Goal: Obtain resource: Obtain resource

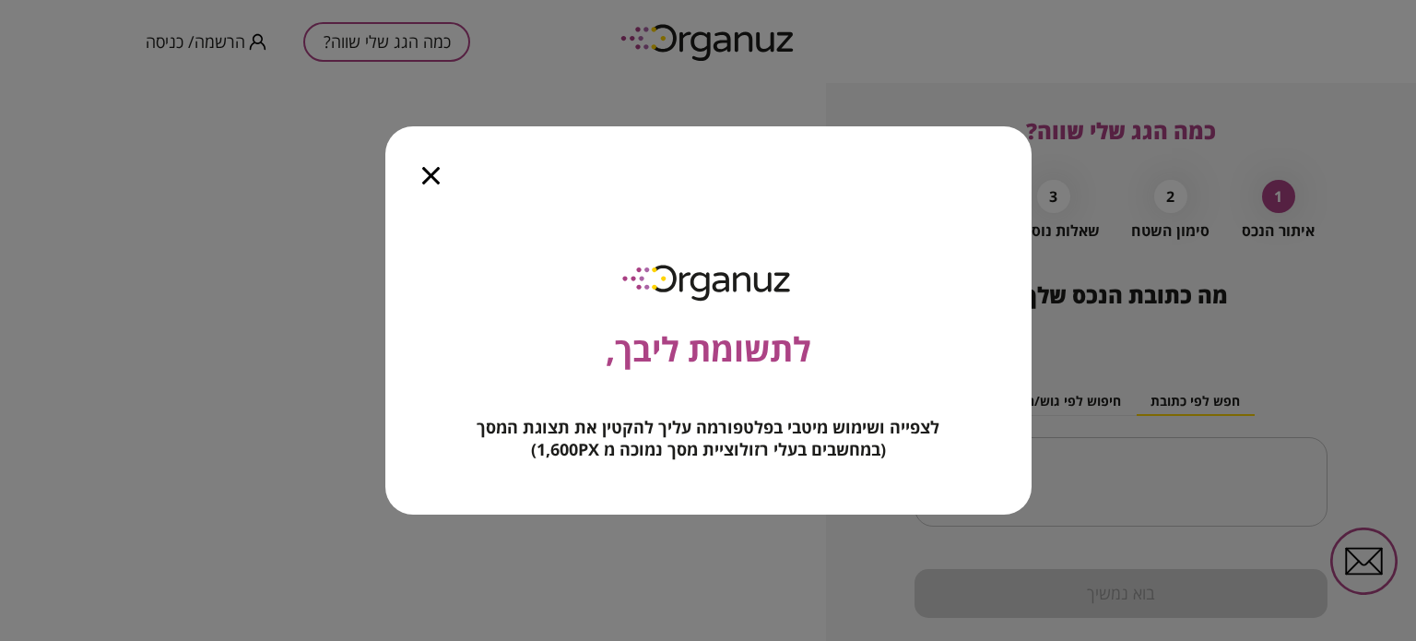
click at [437, 171] on icon "button" at bounding box center [431, 176] width 18 height 18
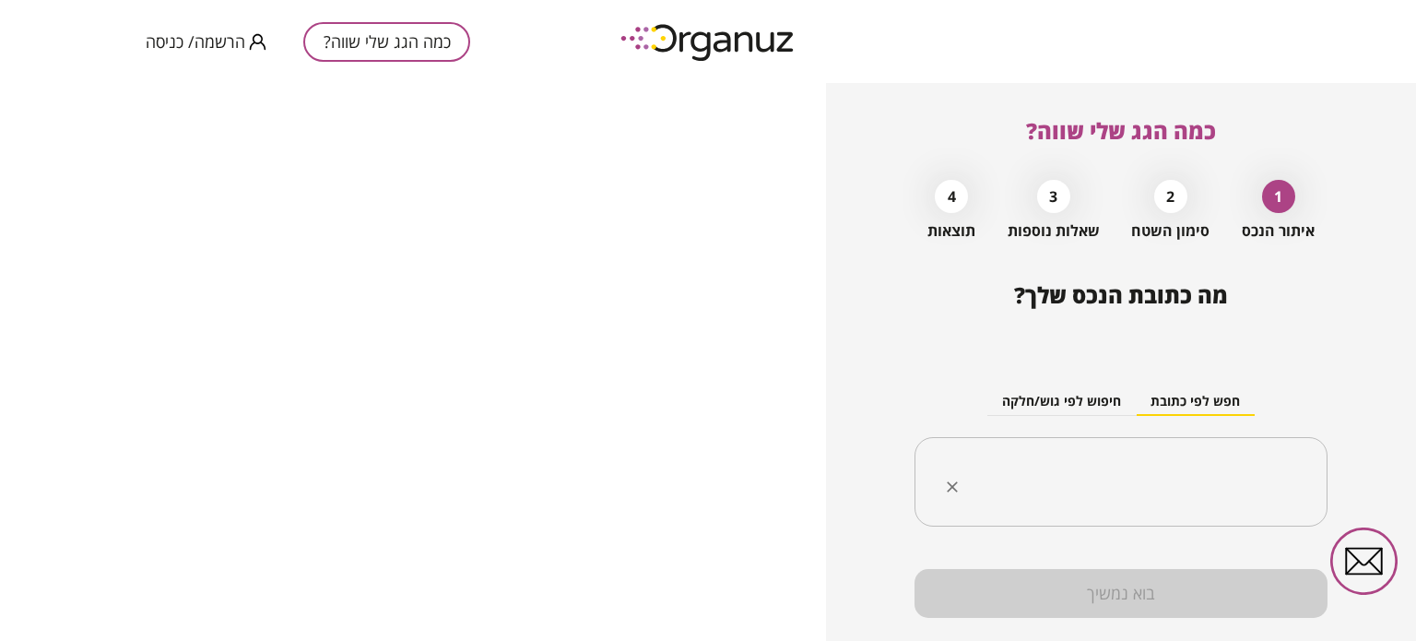
click at [1129, 453] on div "​" at bounding box center [1120, 482] width 413 height 90
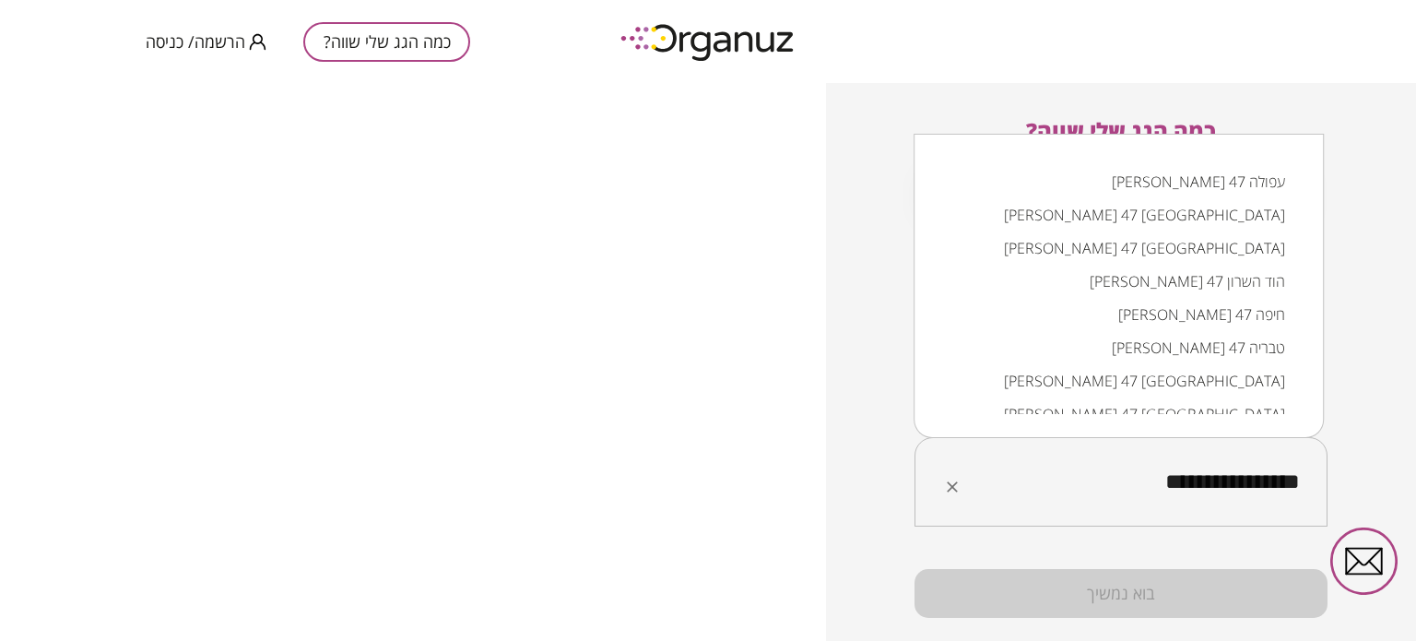
click at [1175, 182] on li "[PERSON_NAME] 47 עפולה" at bounding box center [1118, 181] width 362 height 33
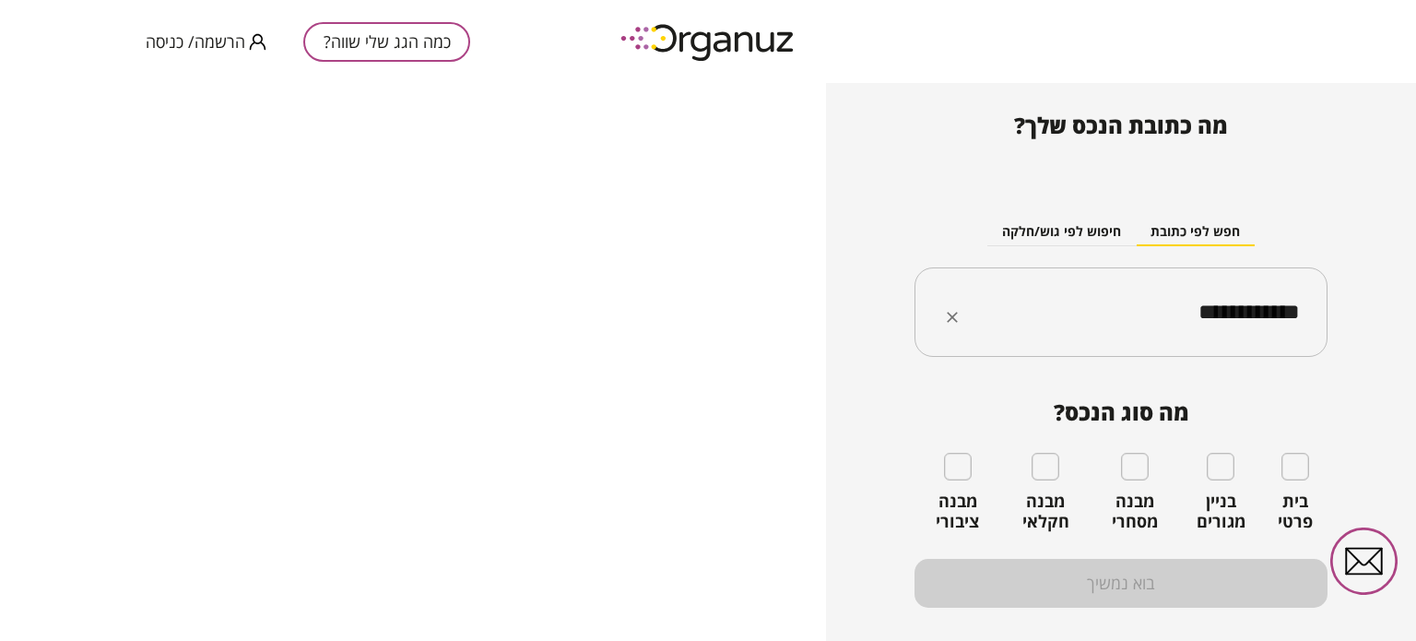
scroll to position [184, 0]
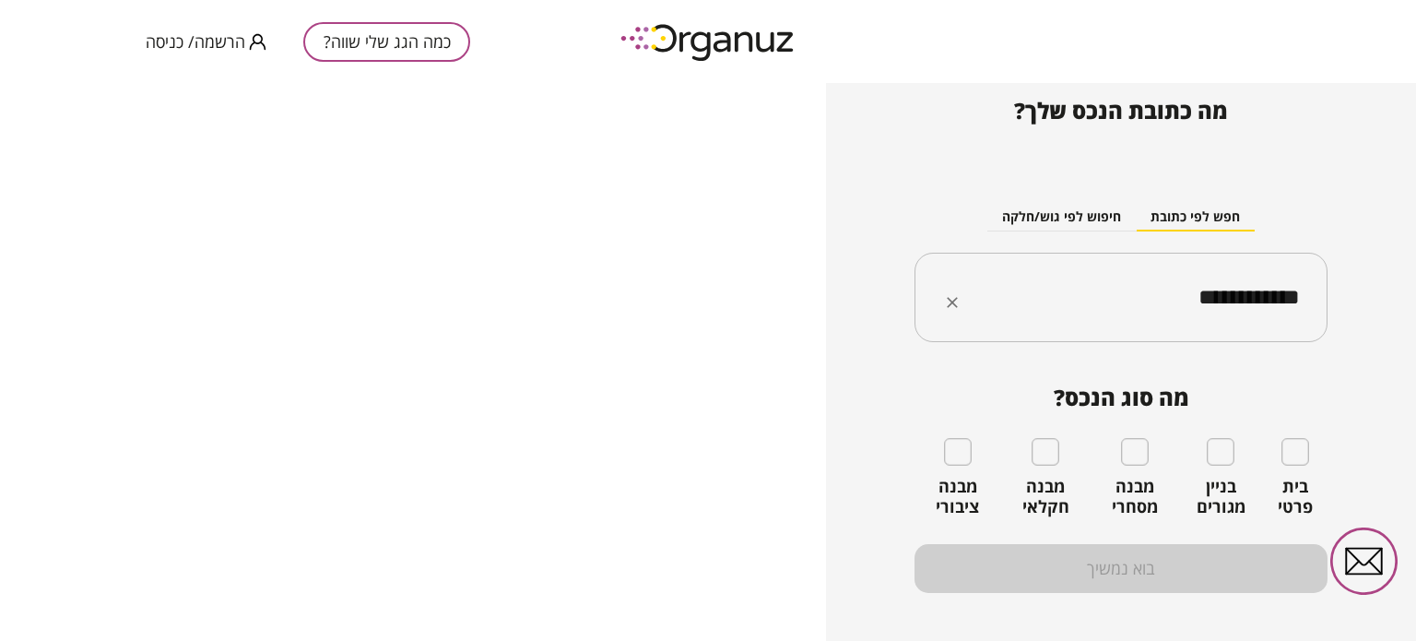
type input "**********"
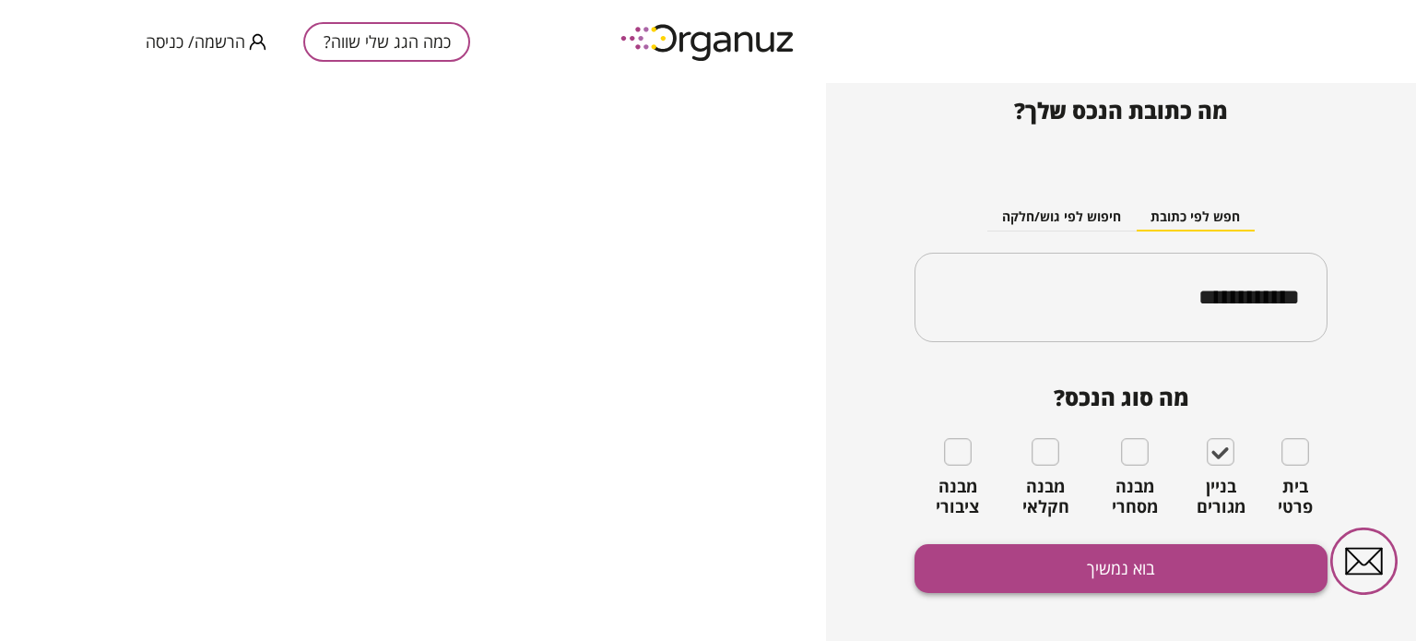
click at [1188, 562] on button "בוא נמשיך" at bounding box center [1120, 568] width 413 height 49
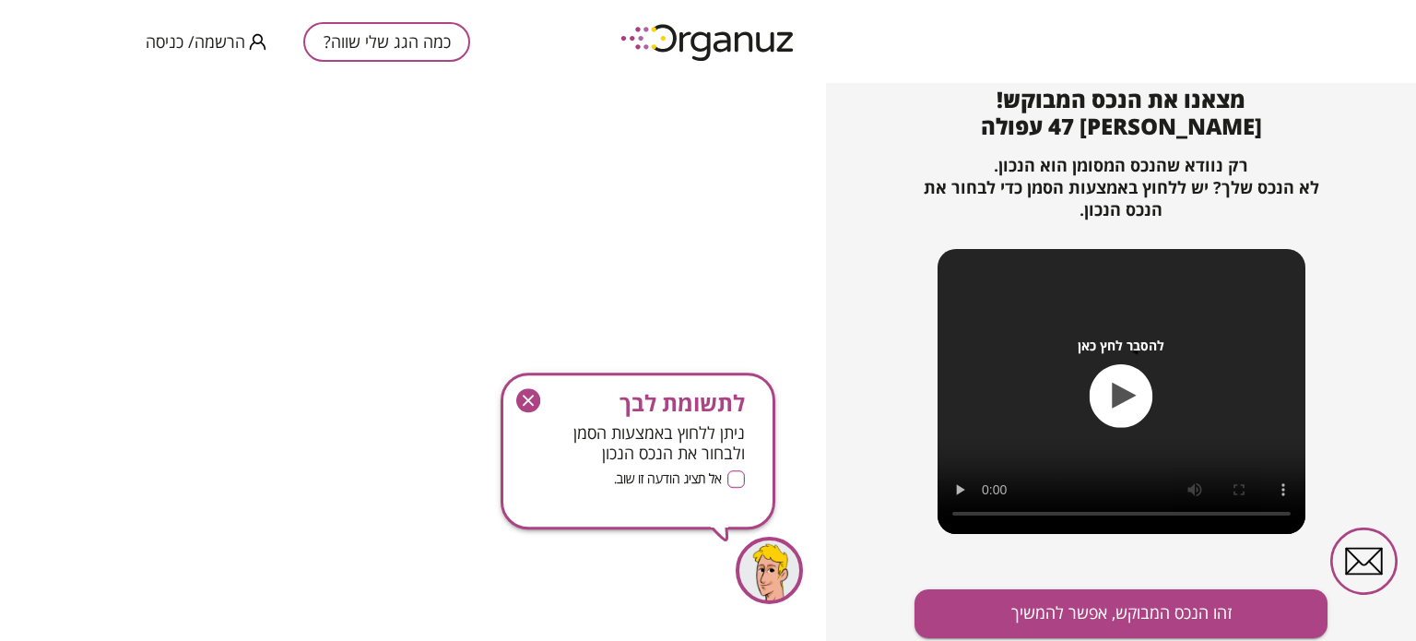
scroll to position [199, 0]
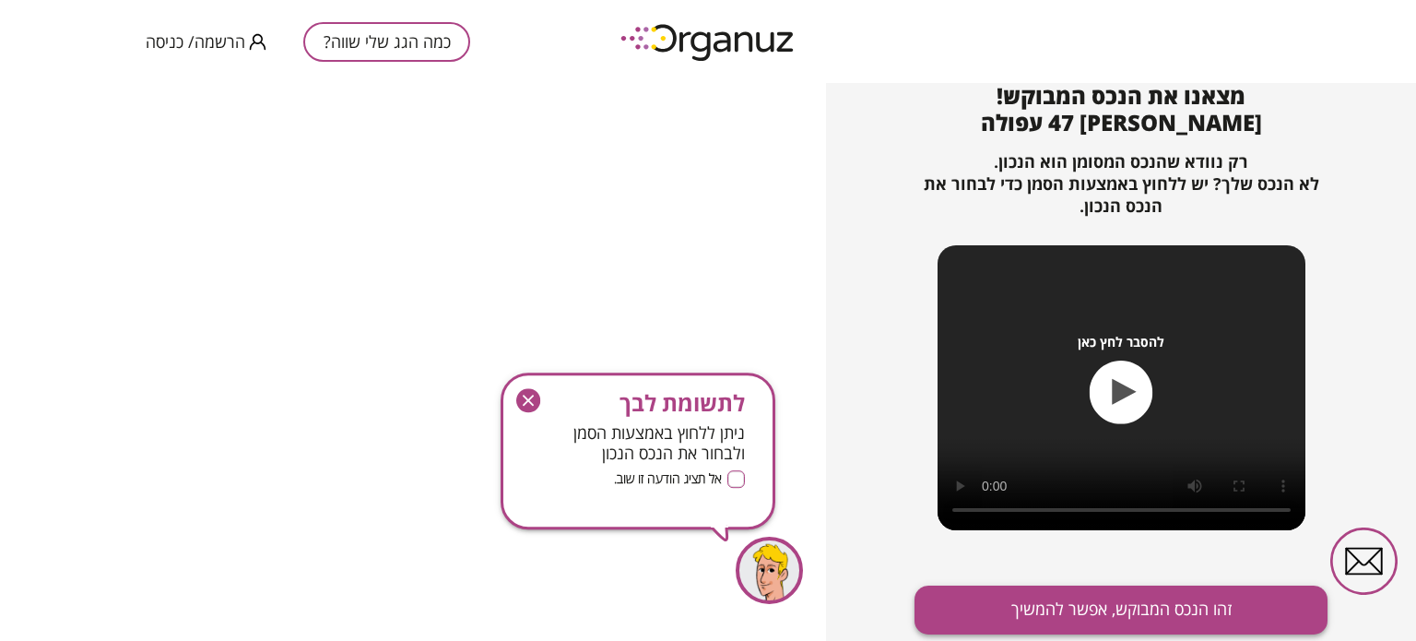
click at [1110, 610] on button "זהו הנכס המבוקש, אפשר להמשיך" at bounding box center [1120, 609] width 413 height 49
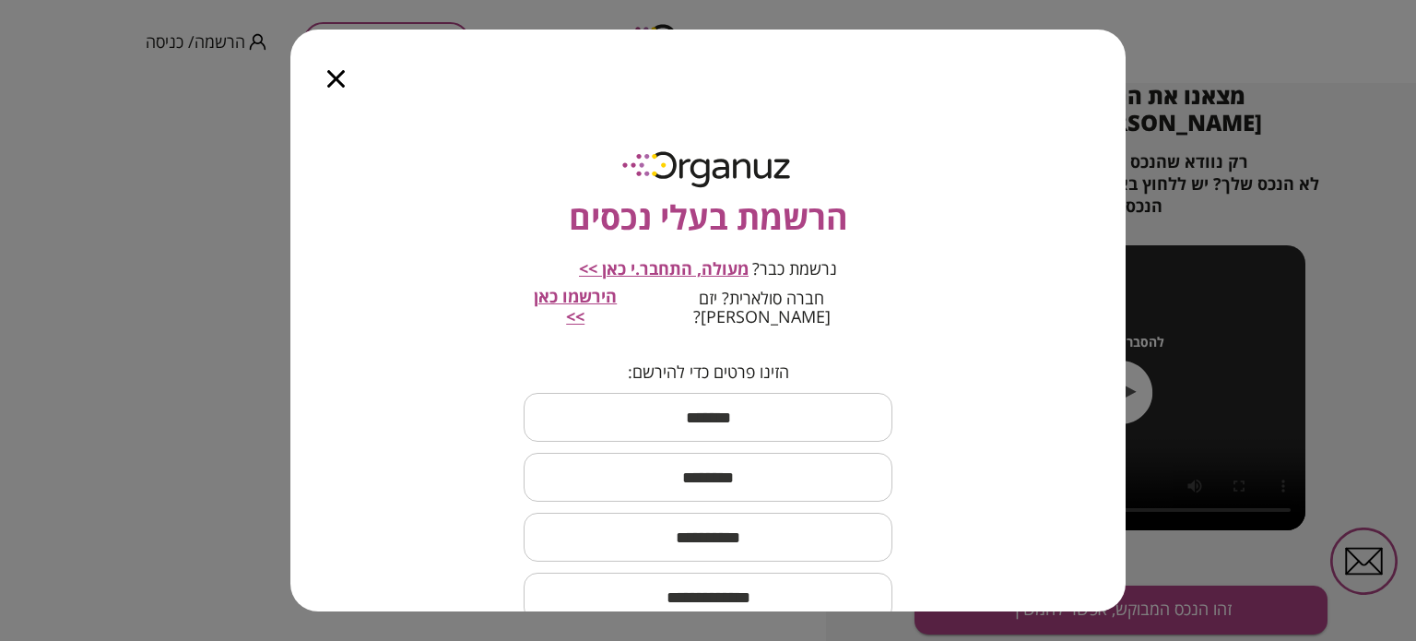
click at [327, 78] on icon "button" at bounding box center [336, 79] width 18 height 18
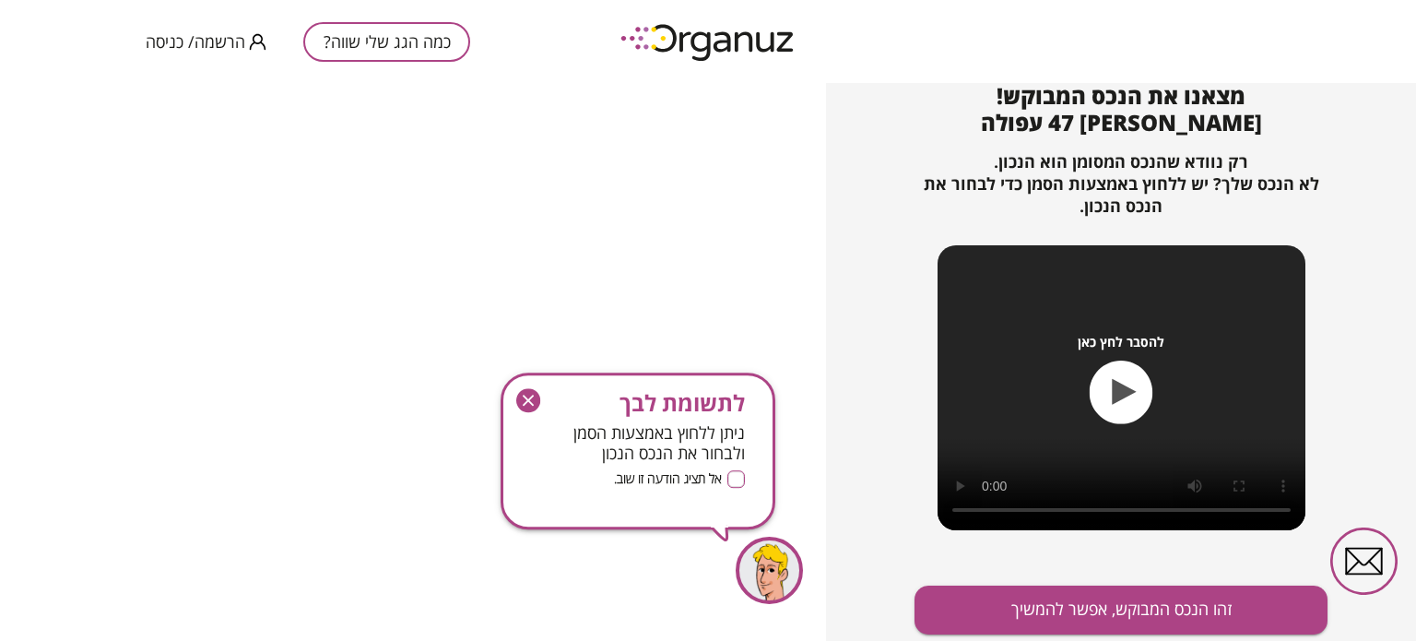
click at [529, 402] on icon "button" at bounding box center [528, 399] width 11 height 11
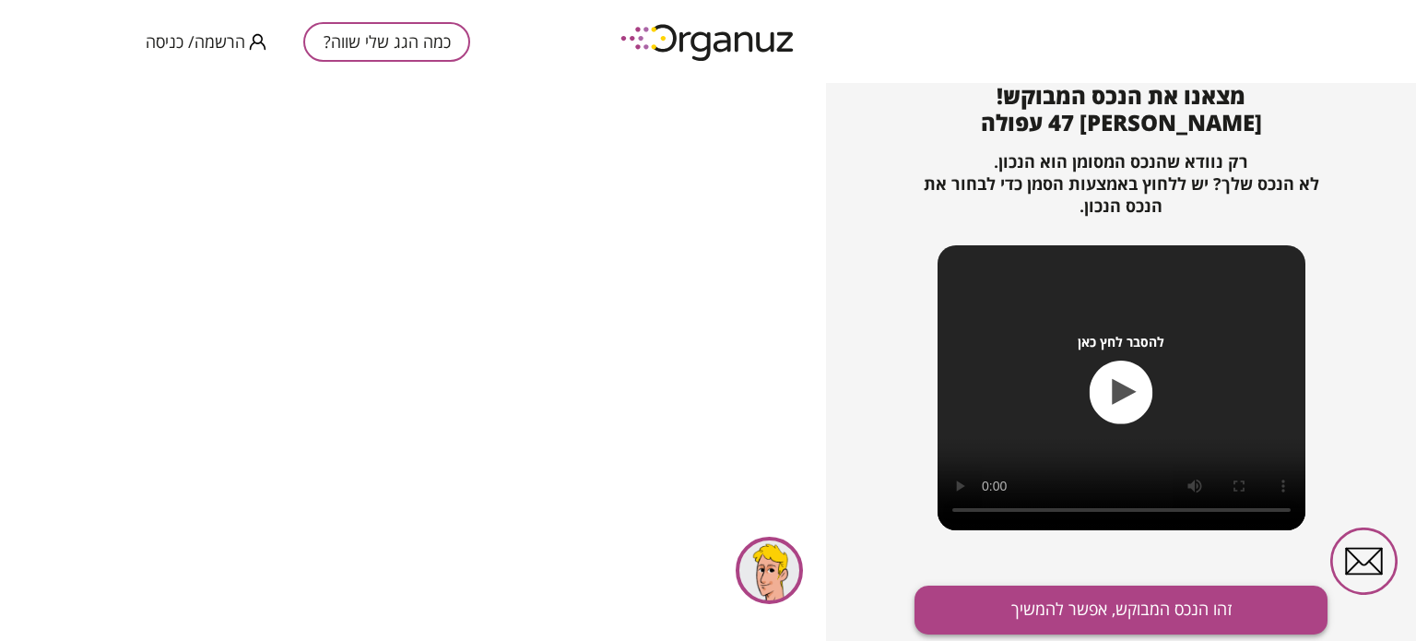
click at [1080, 619] on button "זהו הנכס המבוקש, אפשר להמשיך" at bounding box center [1120, 609] width 413 height 49
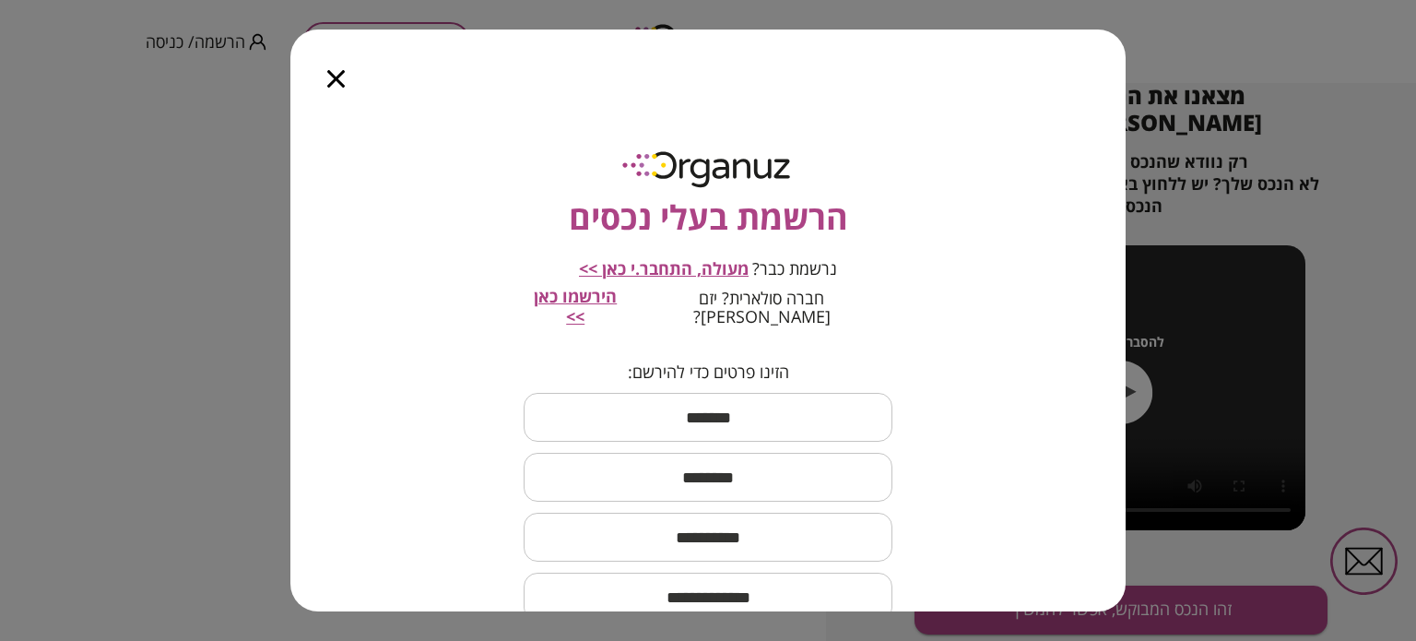
click at [743, 397] on input "text" at bounding box center [708, 417] width 369 height 54
type input "*****"
type input "******"
type input "**********"
click at [742, 572] on input "email" at bounding box center [708, 597] width 369 height 54
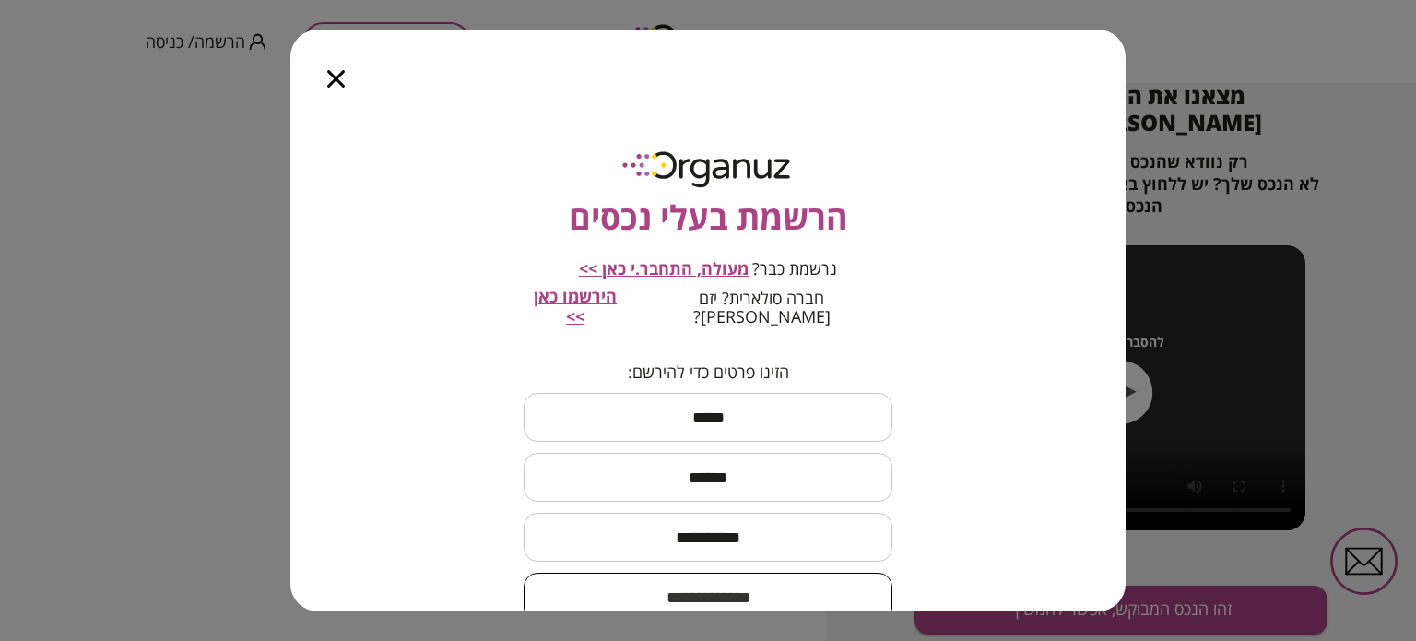
click at [723, 583] on input "email" at bounding box center [708, 597] width 369 height 54
type input "*"
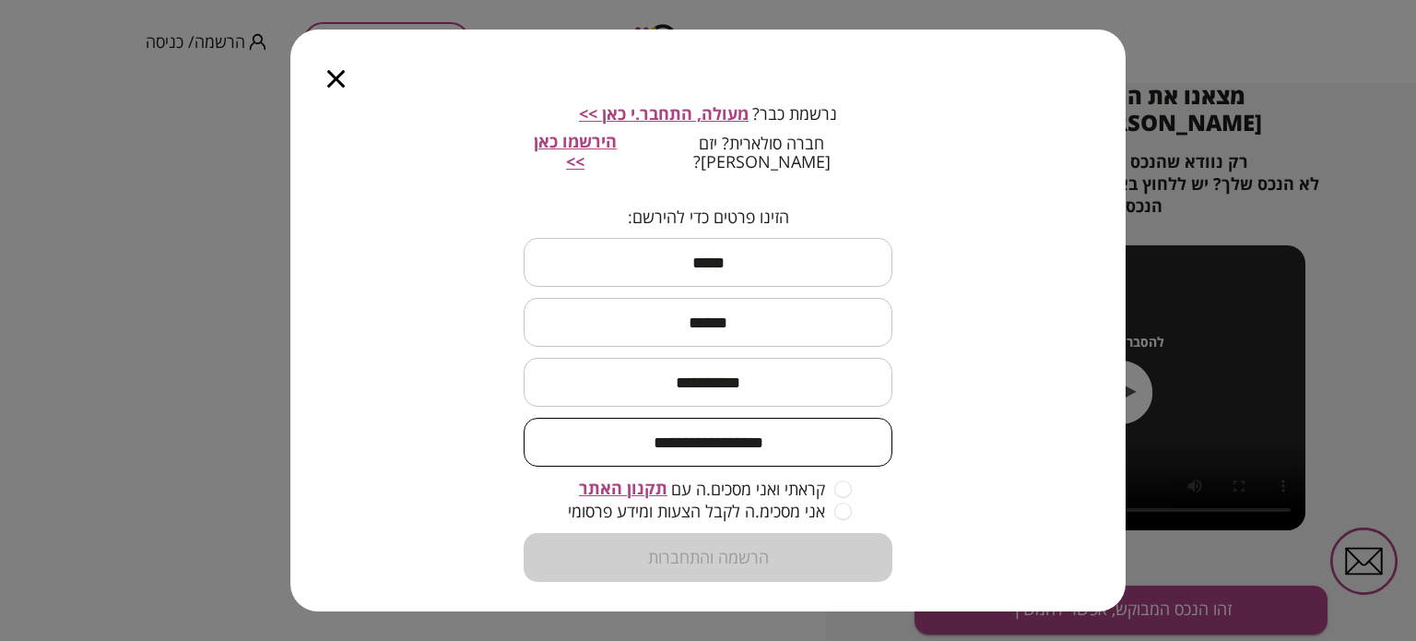
type input "**********"
click at [738, 538] on form "**********" at bounding box center [708, 394] width 369 height 375
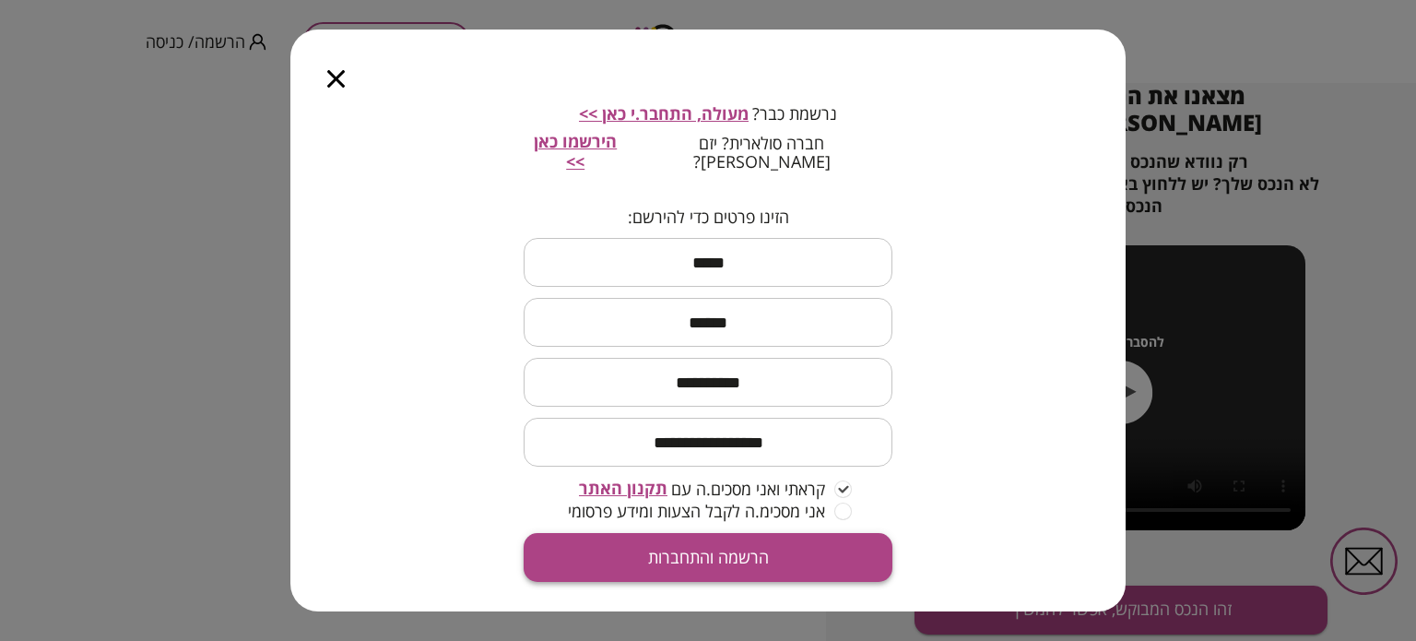
click at [817, 559] on button "הרשמה והתחברות" at bounding box center [708, 557] width 369 height 49
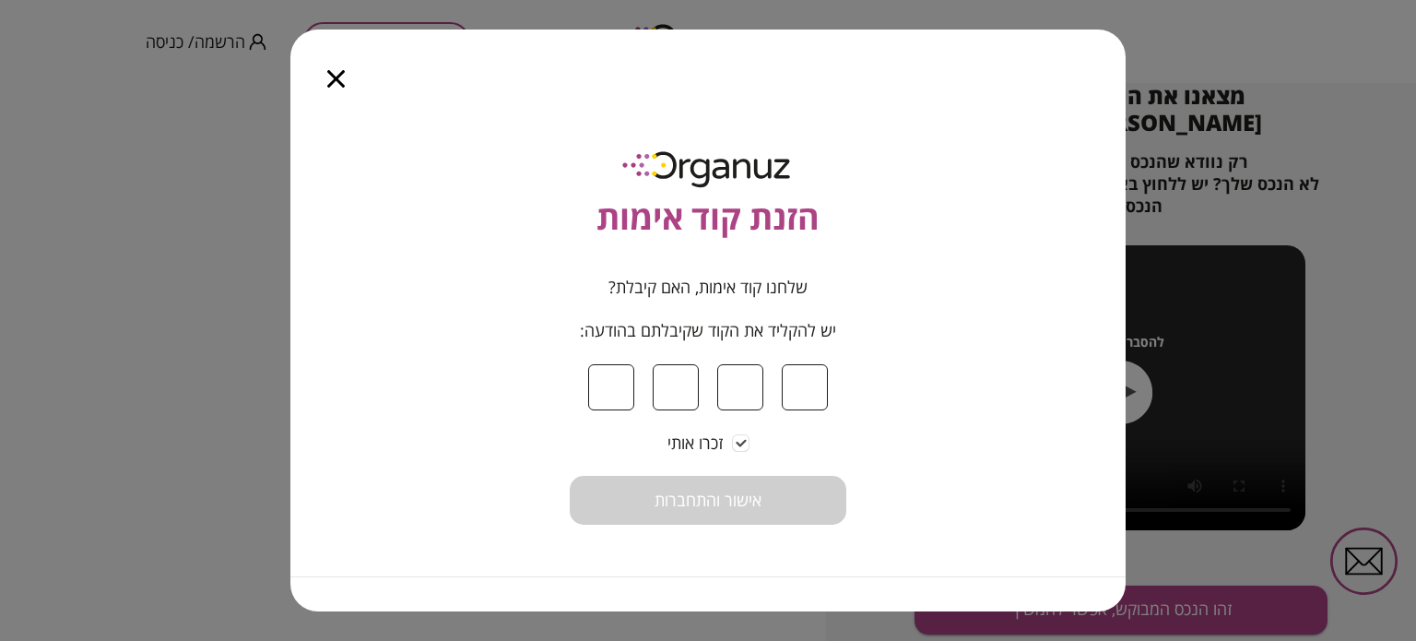
click at [602, 384] on input at bounding box center [611, 387] width 46 height 46
click at [680, 498] on form "שלחנו קוד אימות, האם קיבלת? יש להקליד את הקוד שקיבלתם בהודעה: זכרו אותי אישור ו…" at bounding box center [708, 400] width 277 height 247
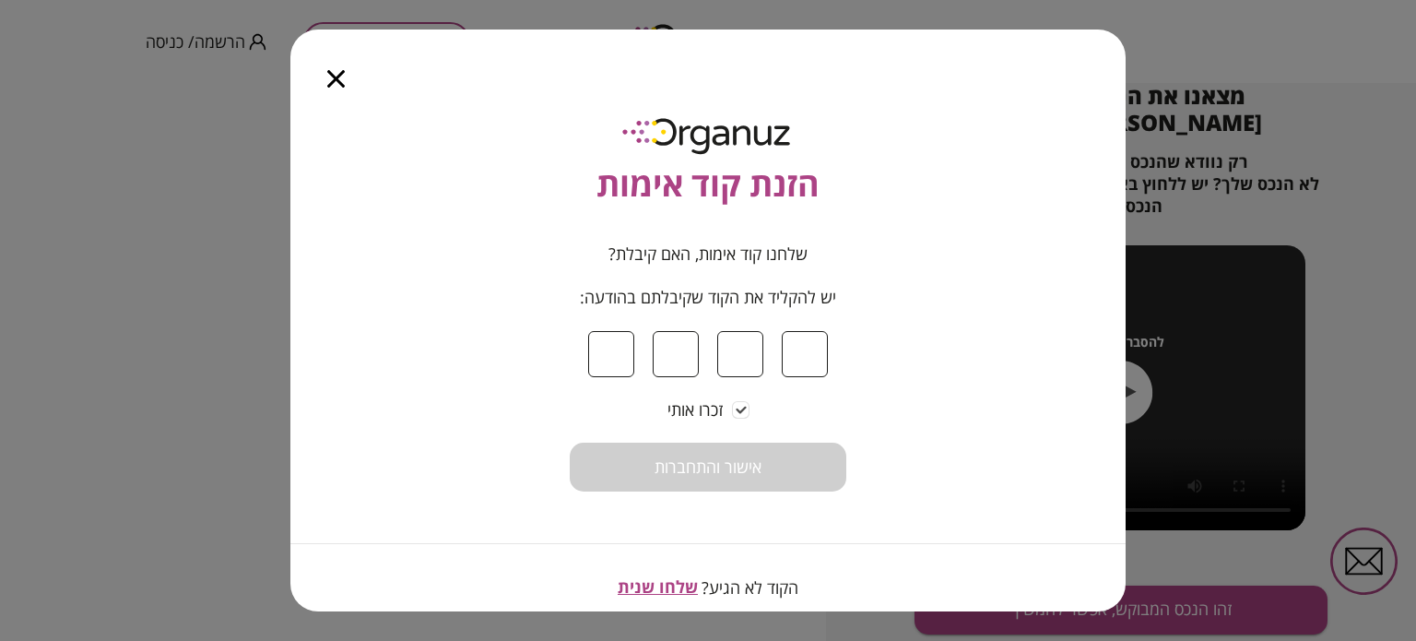
scroll to position [52, 0]
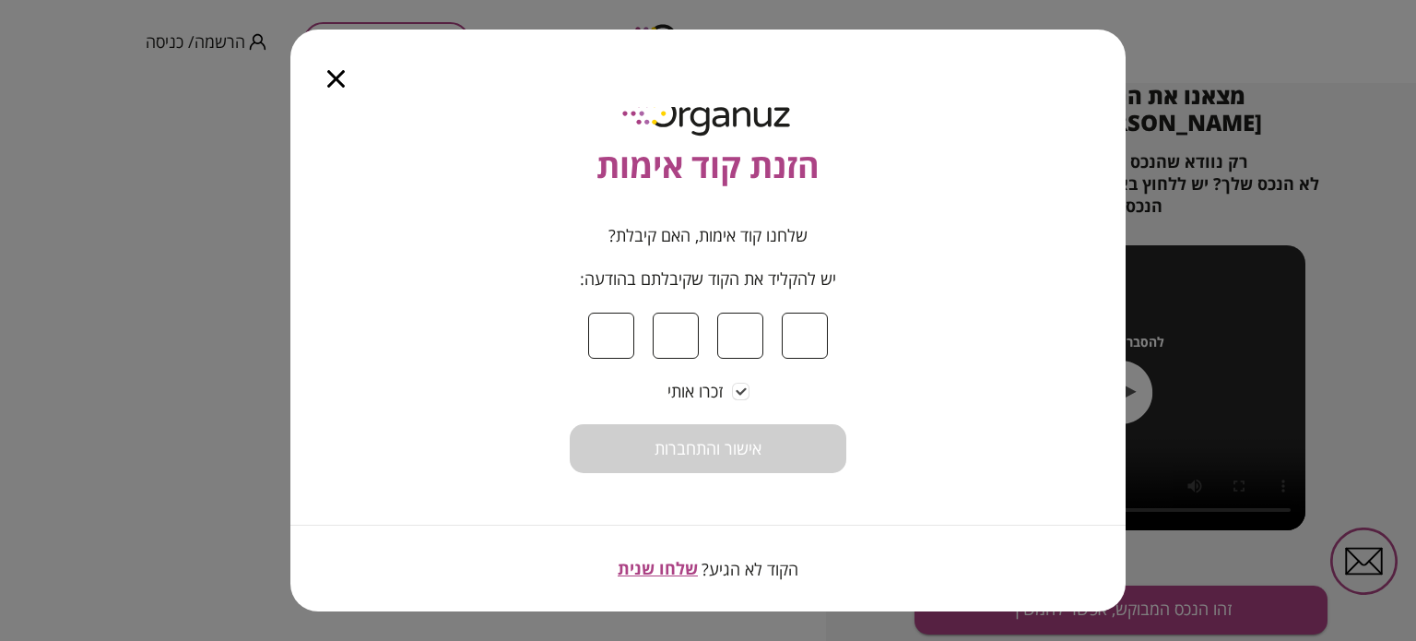
click at [678, 569] on span "שלחו שנית" at bounding box center [658, 568] width 80 height 22
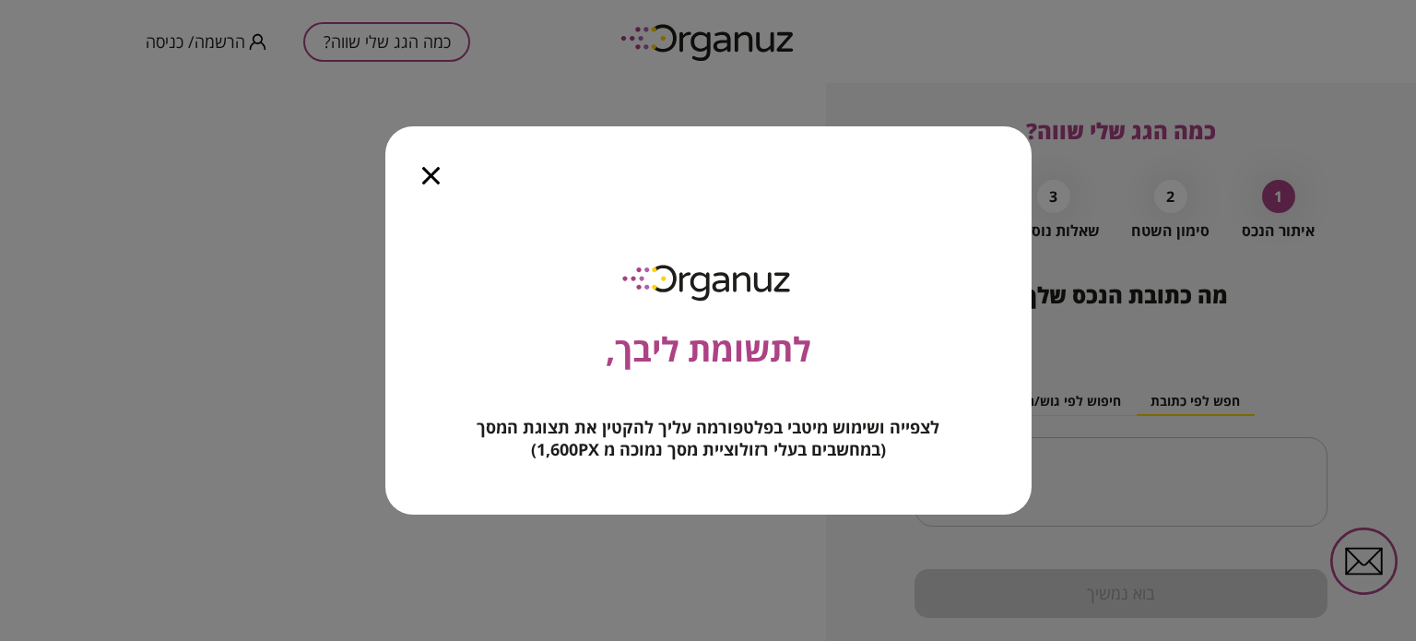
click at [428, 172] on icon "button" at bounding box center [431, 176] width 18 height 18
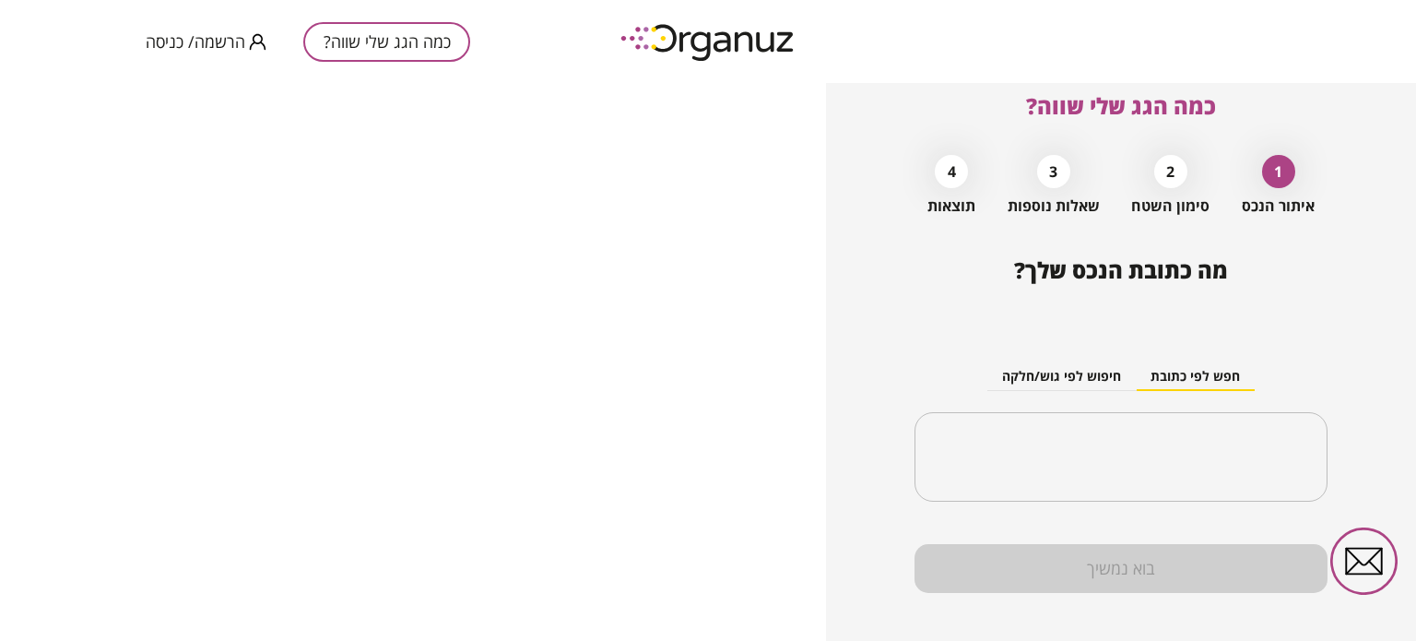
scroll to position [48, 0]
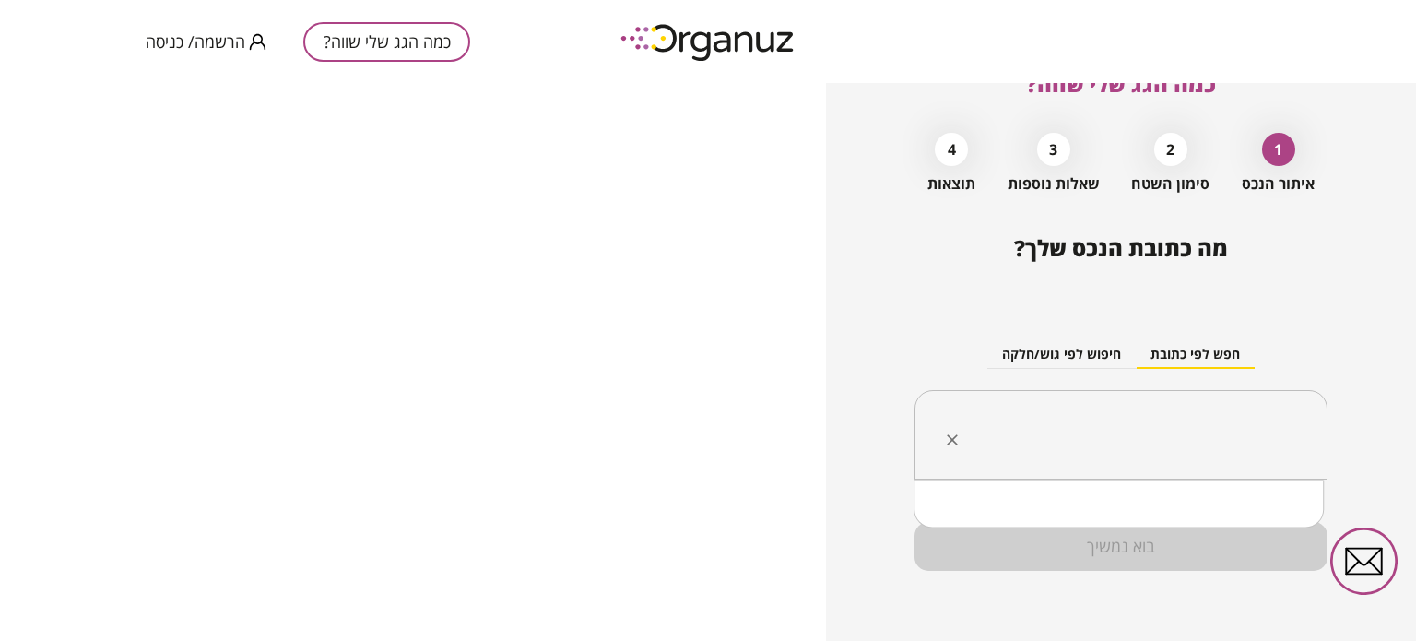
click at [1161, 439] on input "text" at bounding box center [1127, 435] width 355 height 46
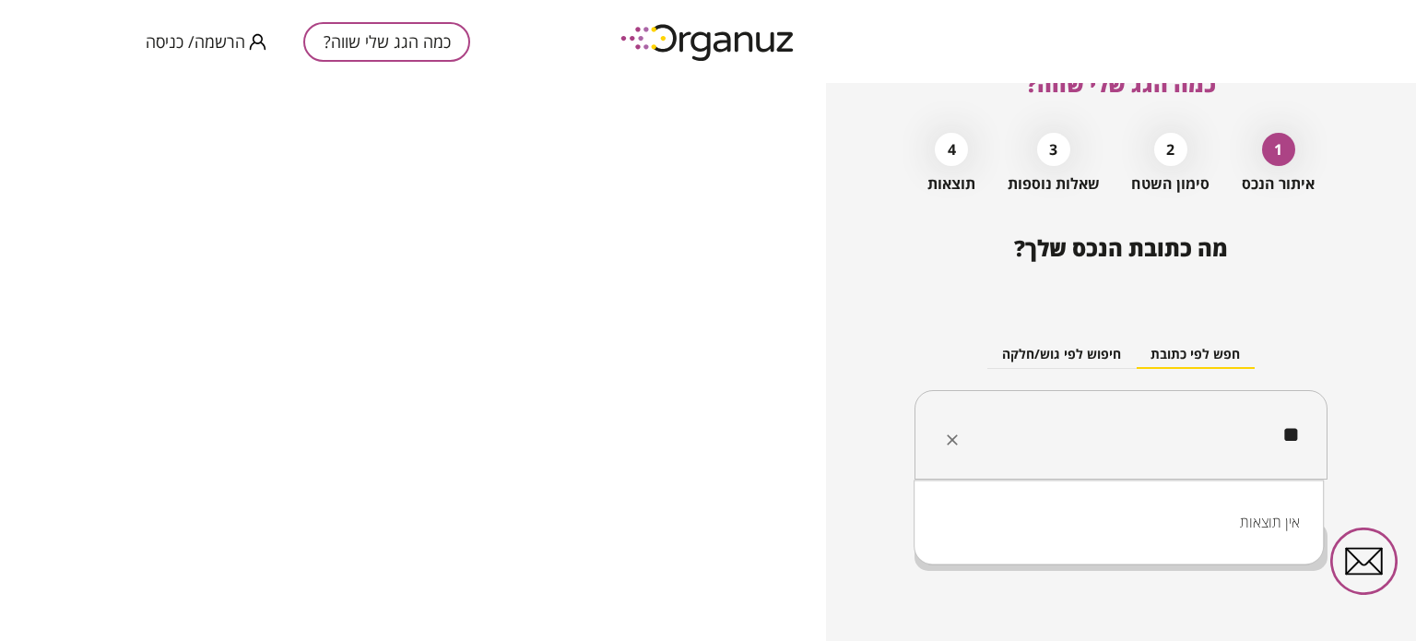
type input "*"
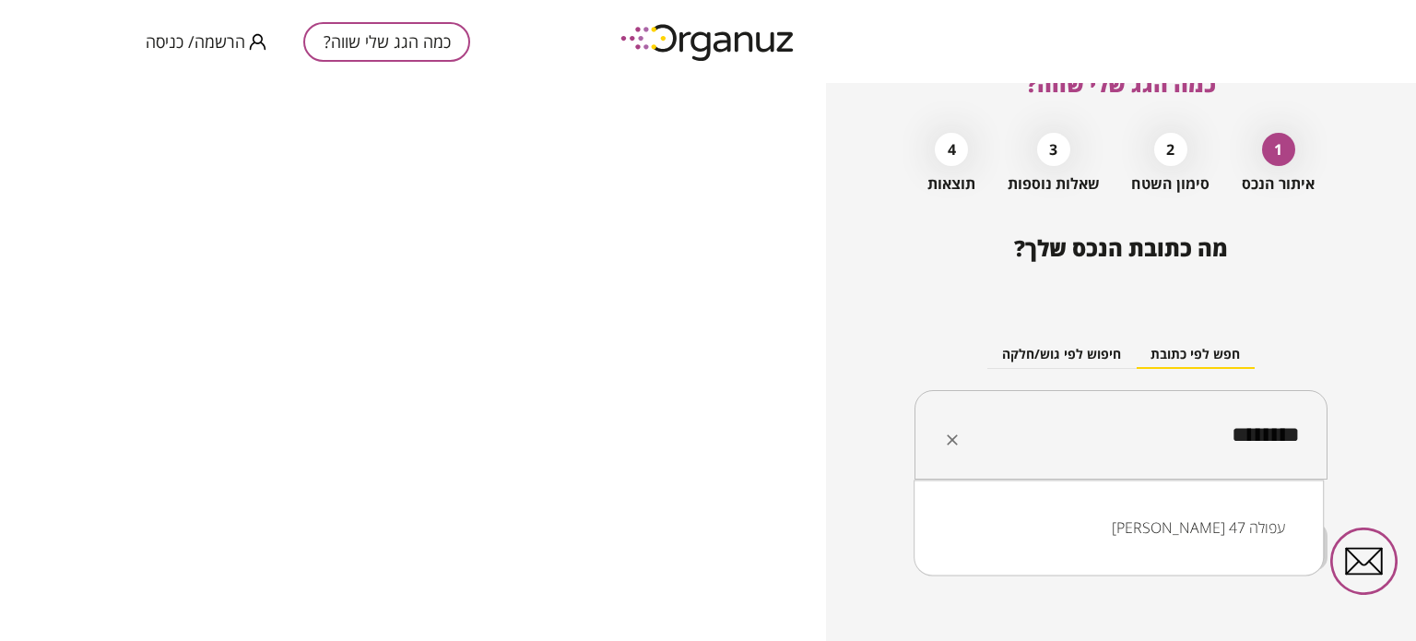
click at [1224, 520] on li "[PERSON_NAME] 47 עפולה" at bounding box center [1118, 527] width 362 height 33
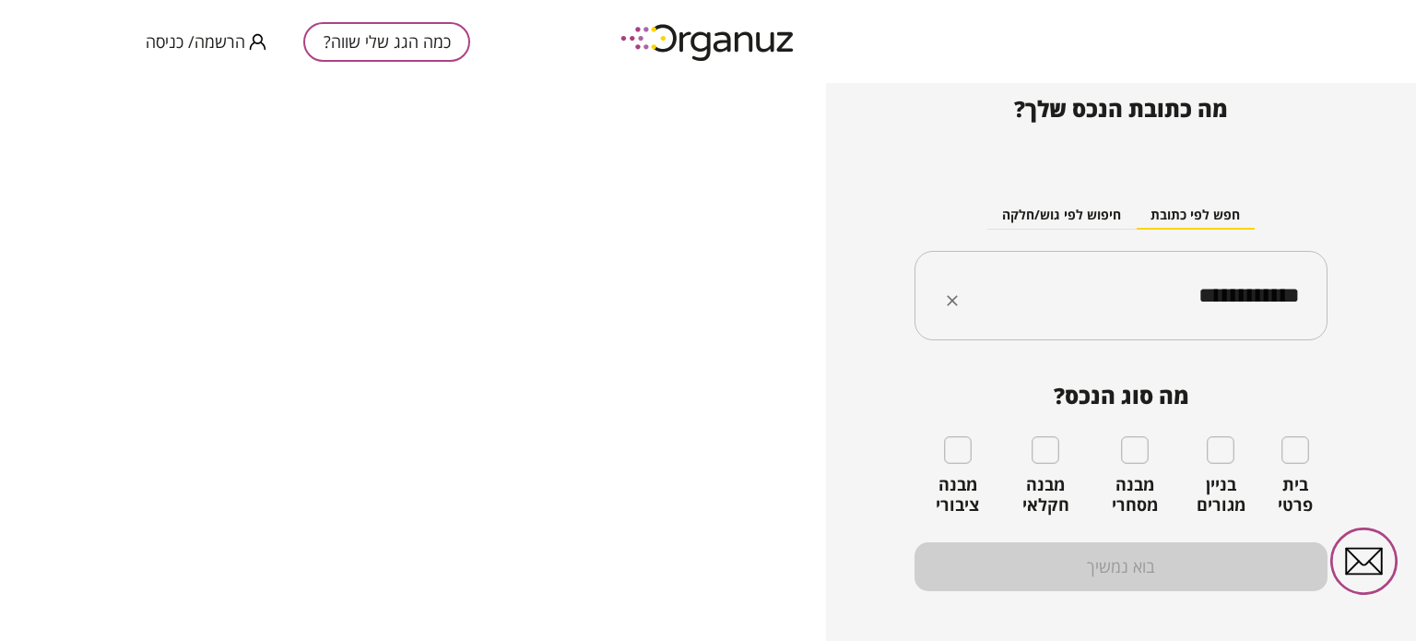
scroll to position [199, 0]
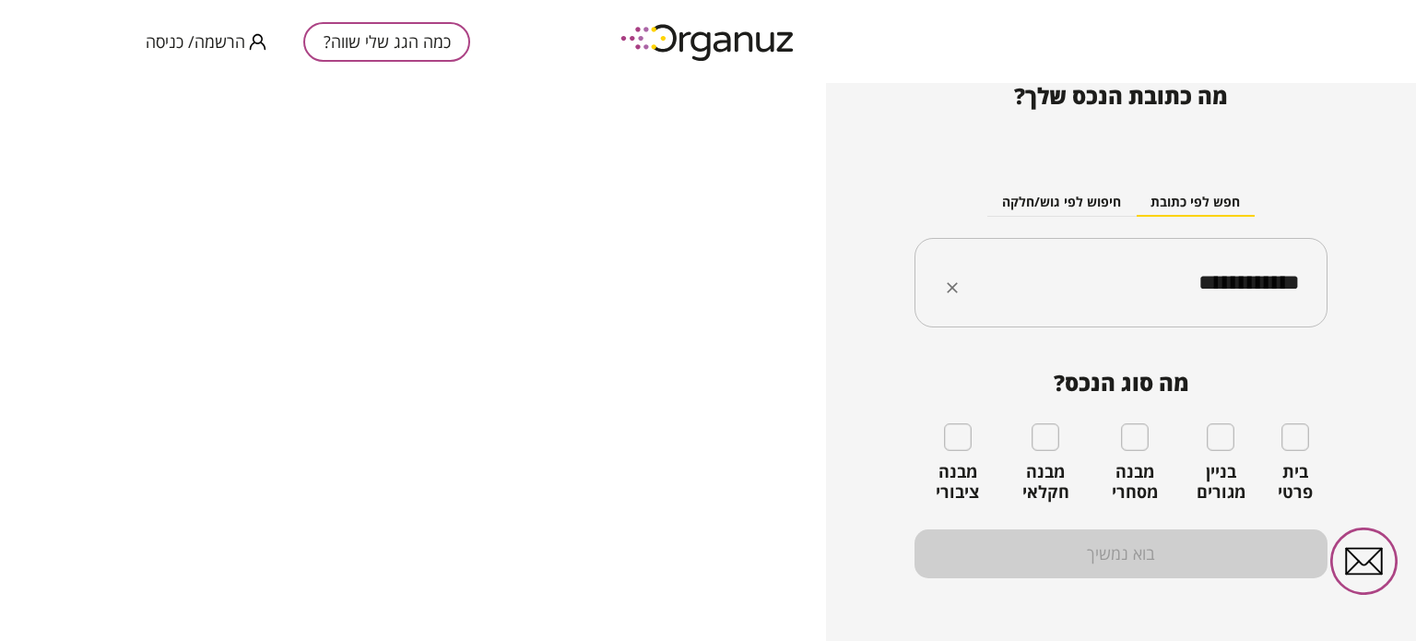
type input "**********"
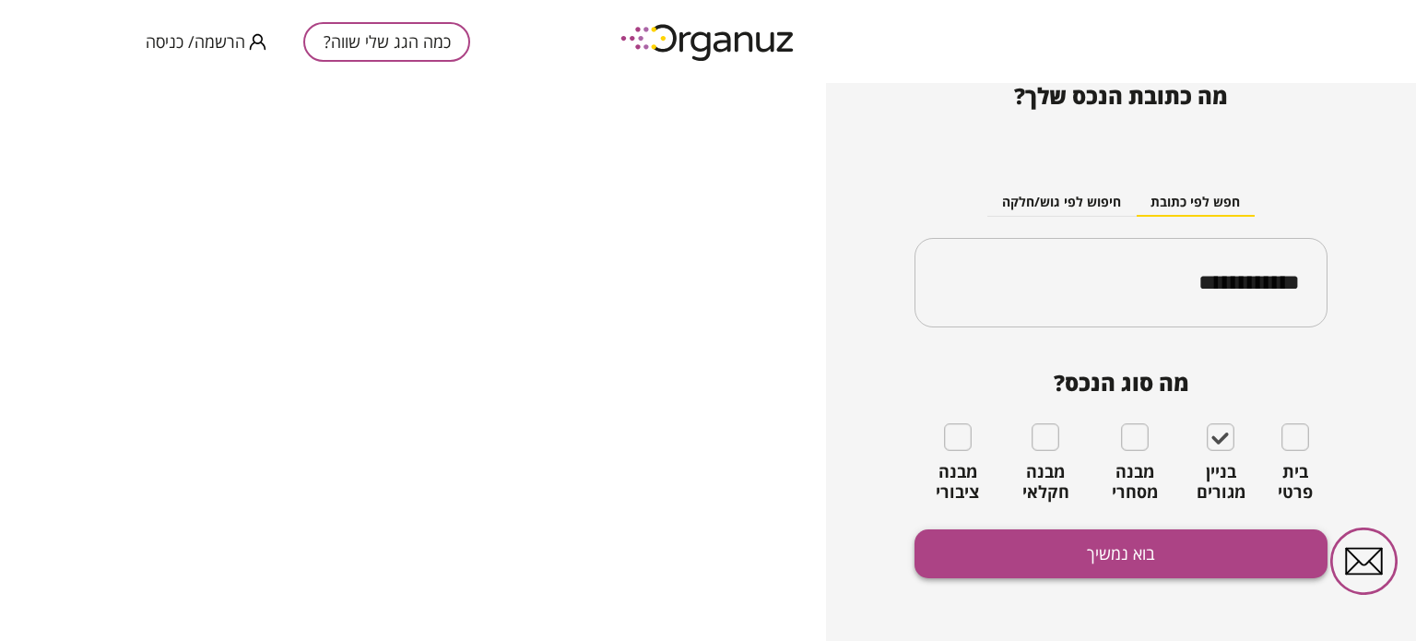
click at [1159, 547] on button "בוא נמשיך" at bounding box center [1120, 553] width 413 height 49
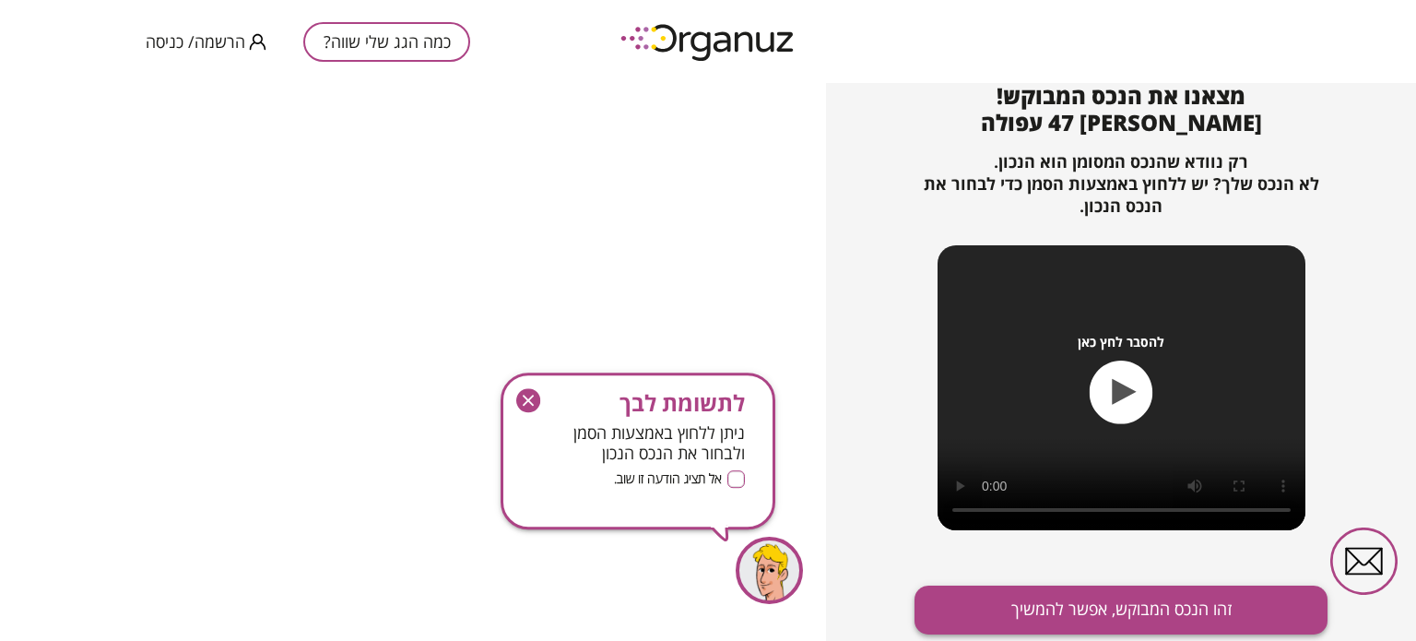
click at [1010, 614] on button "זהו הנכס המבוקש, אפשר להמשיך" at bounding box center [1120, 609] width 413 height 49
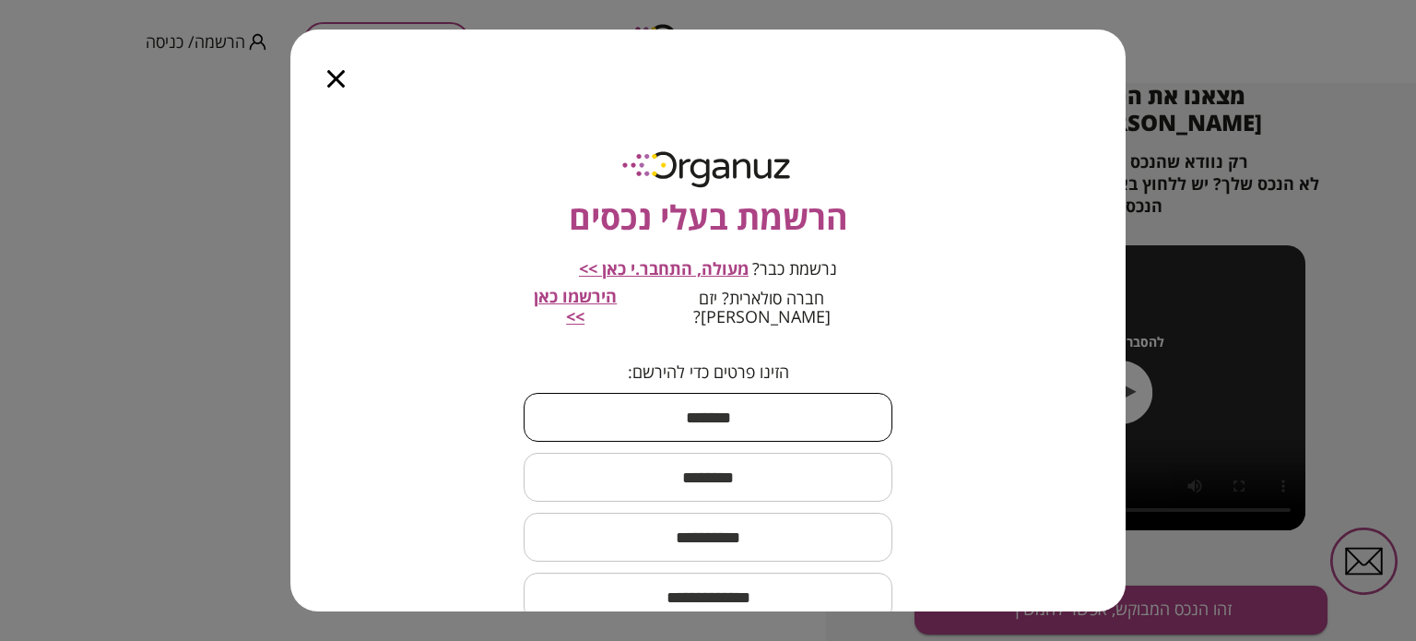
click at [778, 415] on input "text" at bounding box center [708, 417] width 369 height 54
type input "*****"
click at [827, 464] on input "text" at bounding box center [708, 477] width 369 height 54
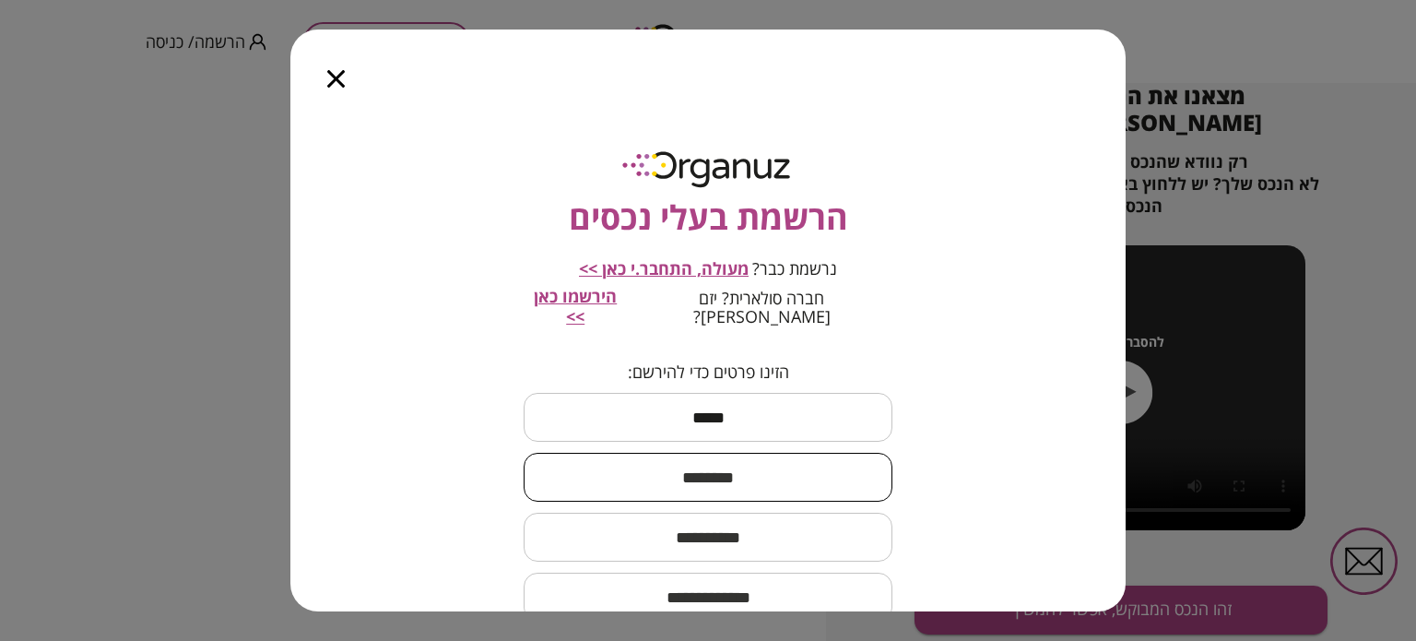
type input "******"
type input "**********"
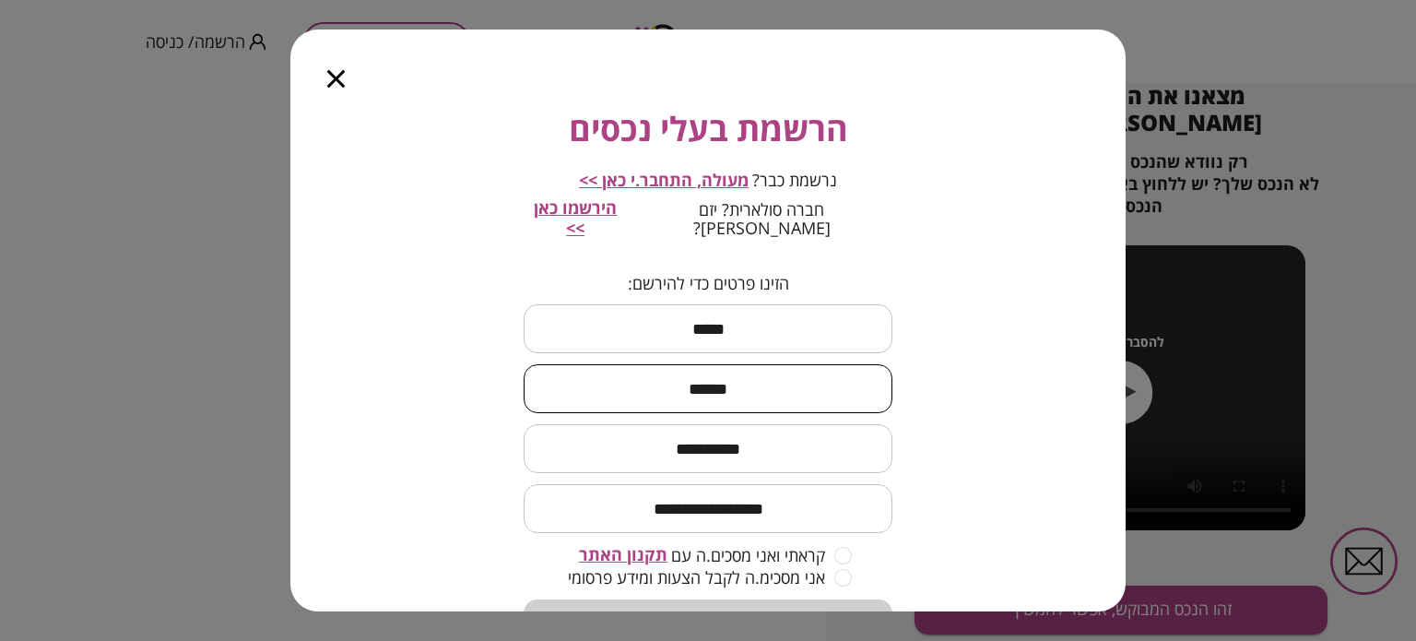
scroll to position [155, 0]
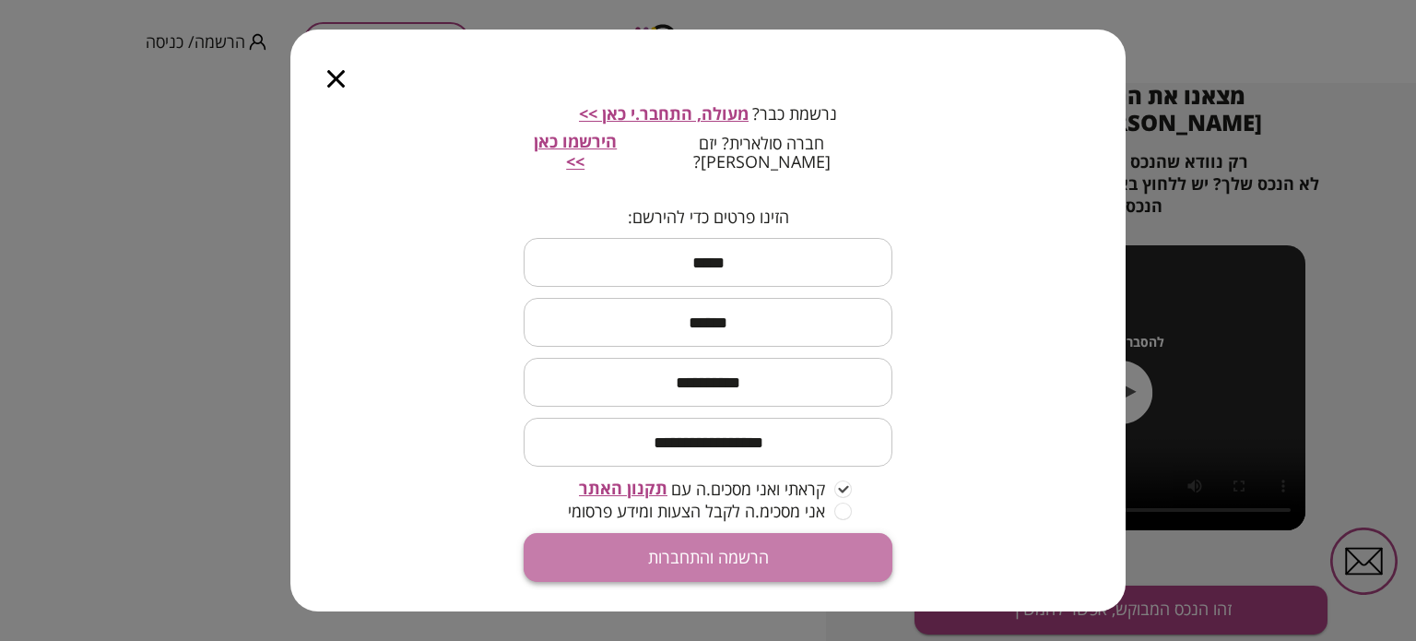
click at [796, 554] on button "הרשמה והתחברות" at bounding box center [708, 557] width 369 height 49
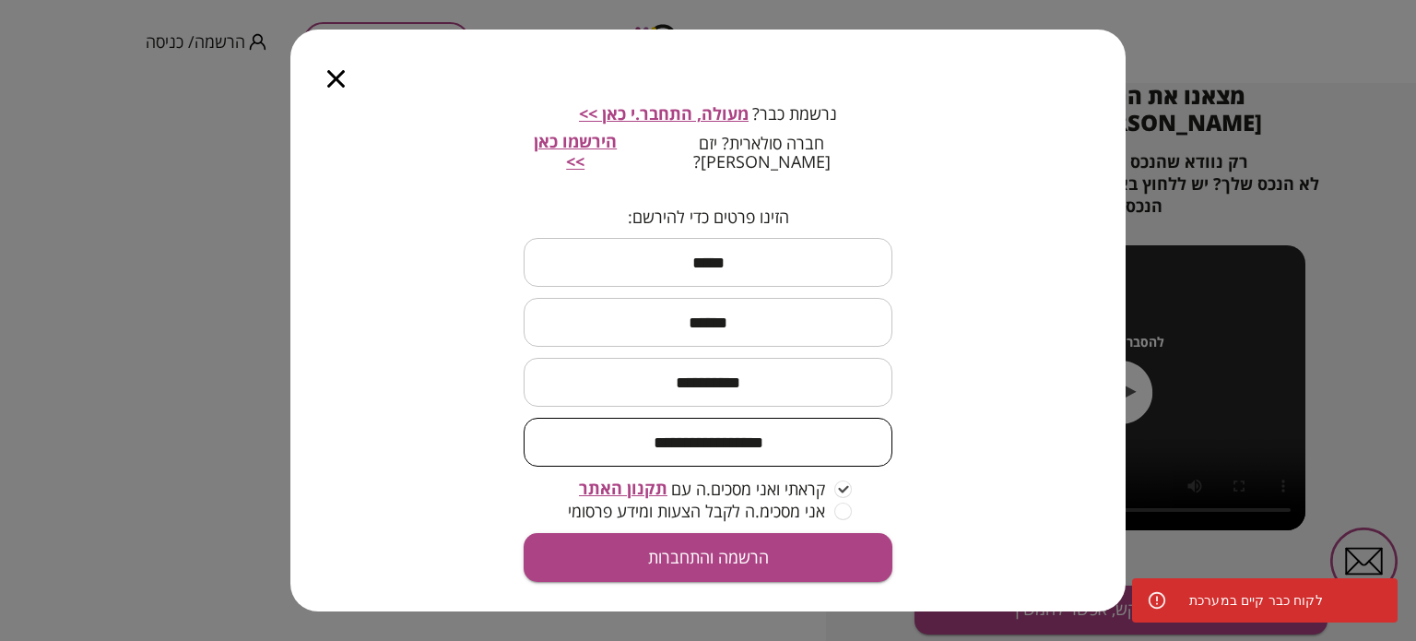
drag, startPoint x: 632, startPoint y: 428, endPoint x: 659, endPoint y: 419, distance: 28.0
click at [643, 428] on input "**********" at bounding box center [708, 442] width 369 height 54
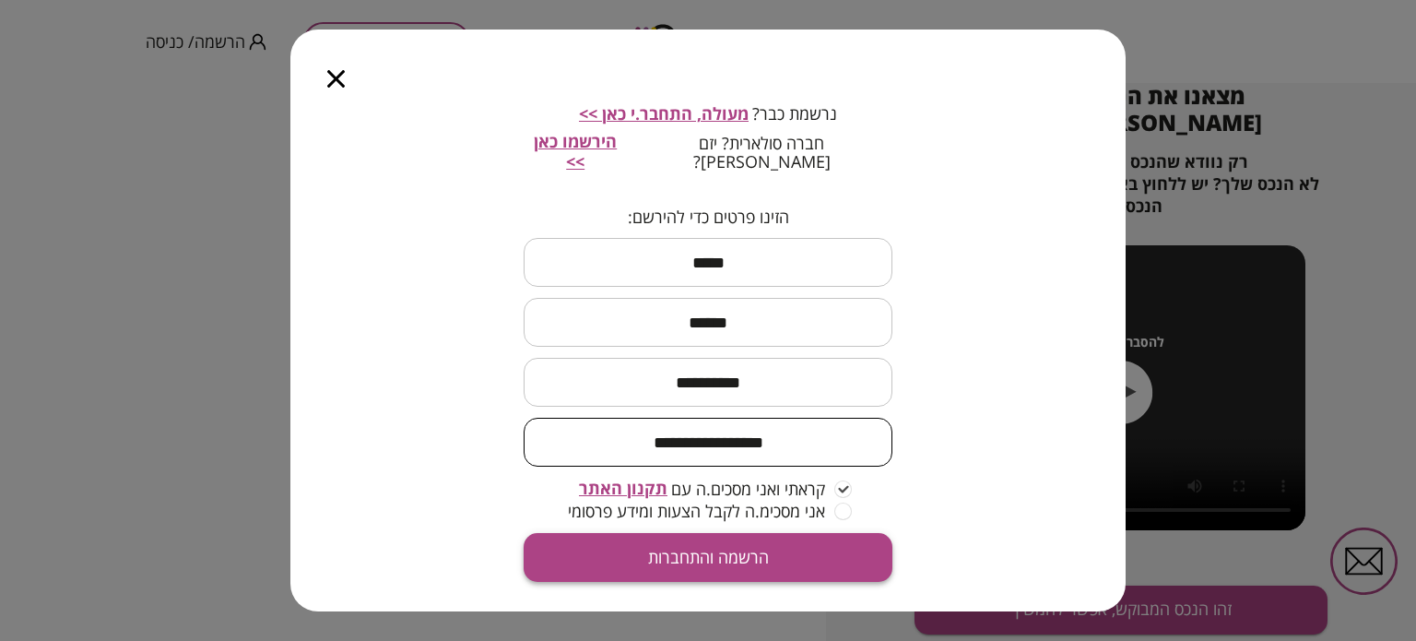
type input "**********"
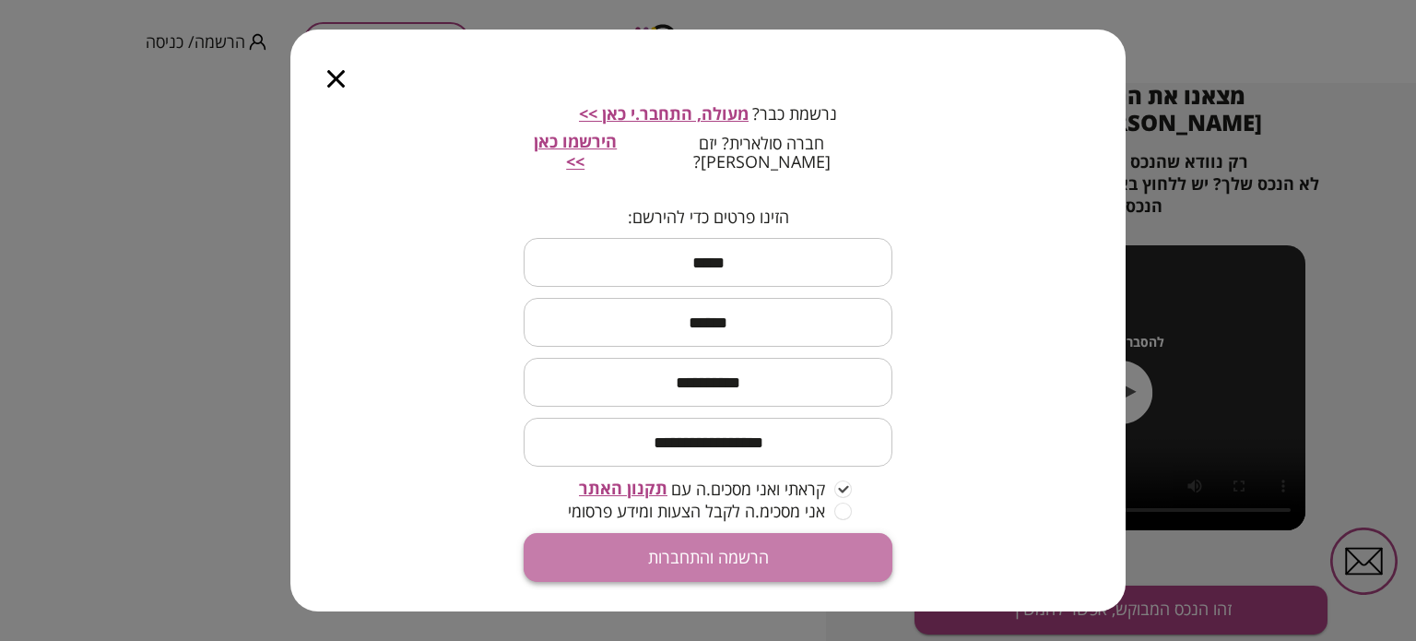
click at [677, 540] on button "הרשמה והתחברות" at bounding box center [708, 557] width 369 height 49
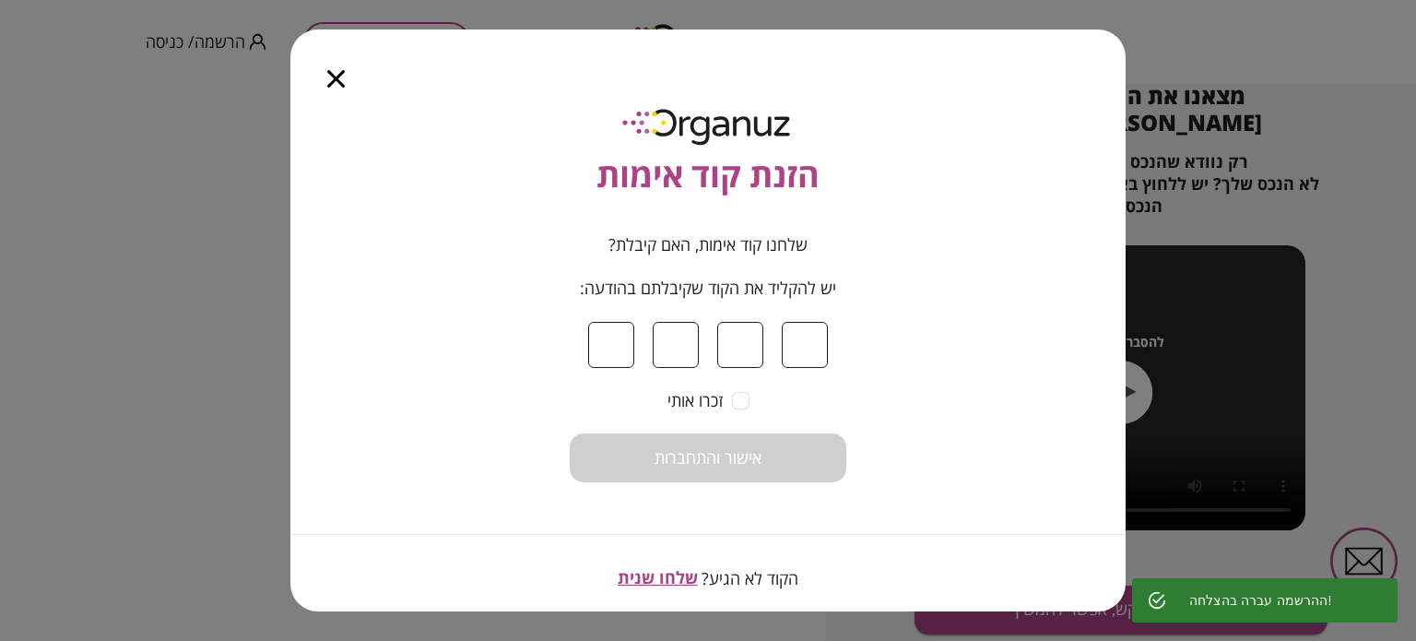
scroll to position [52, 0]
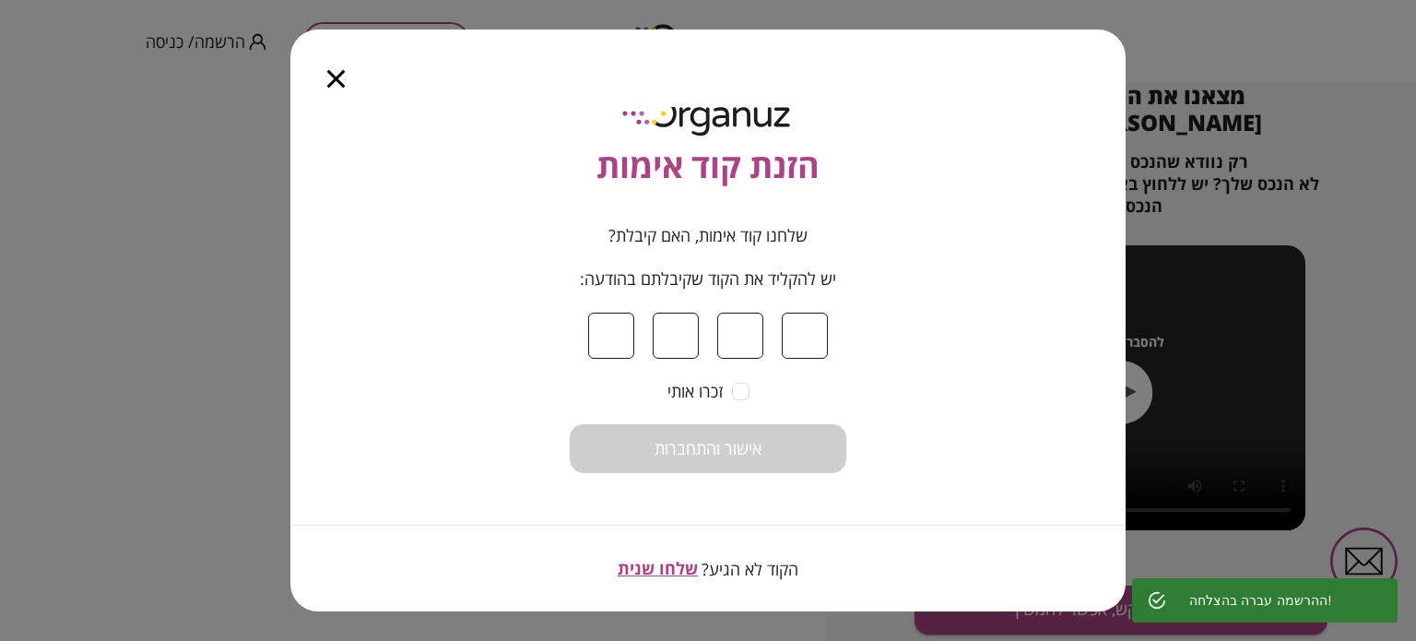
type input "*"
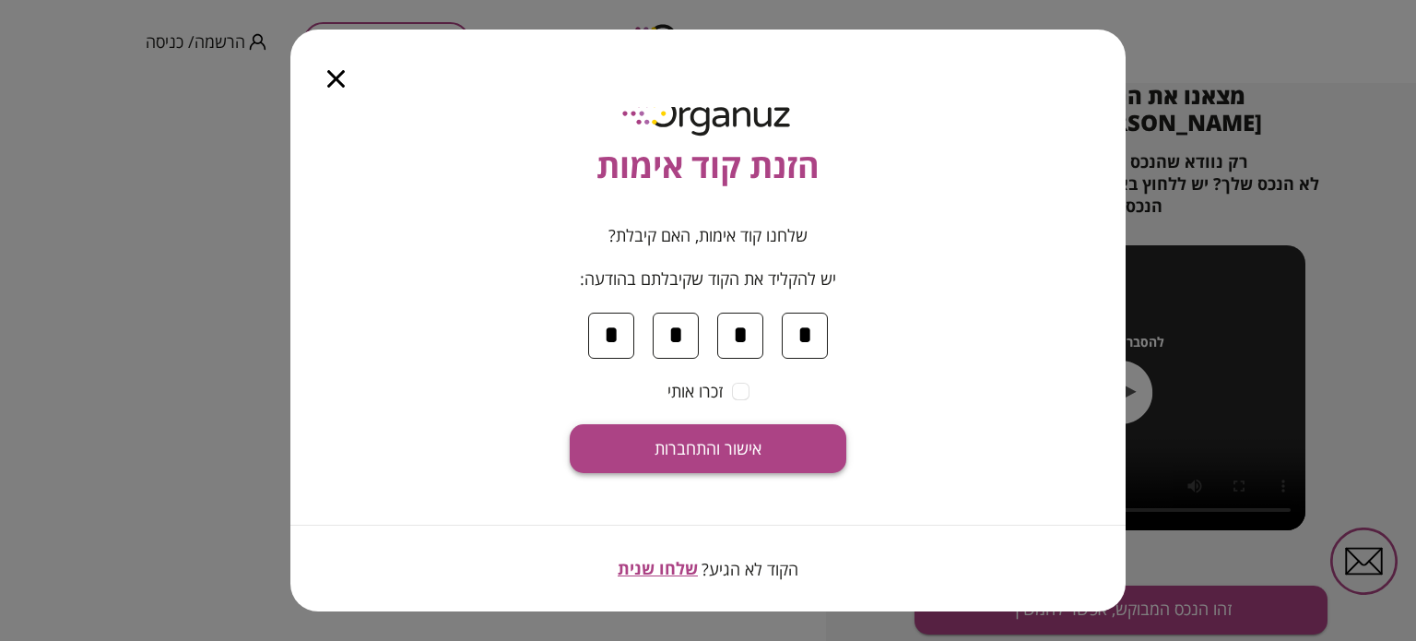
type input "*"
click at [700, 434] on button "אישור והתחברות" at bounding box center [708, 448] width 277 height 49
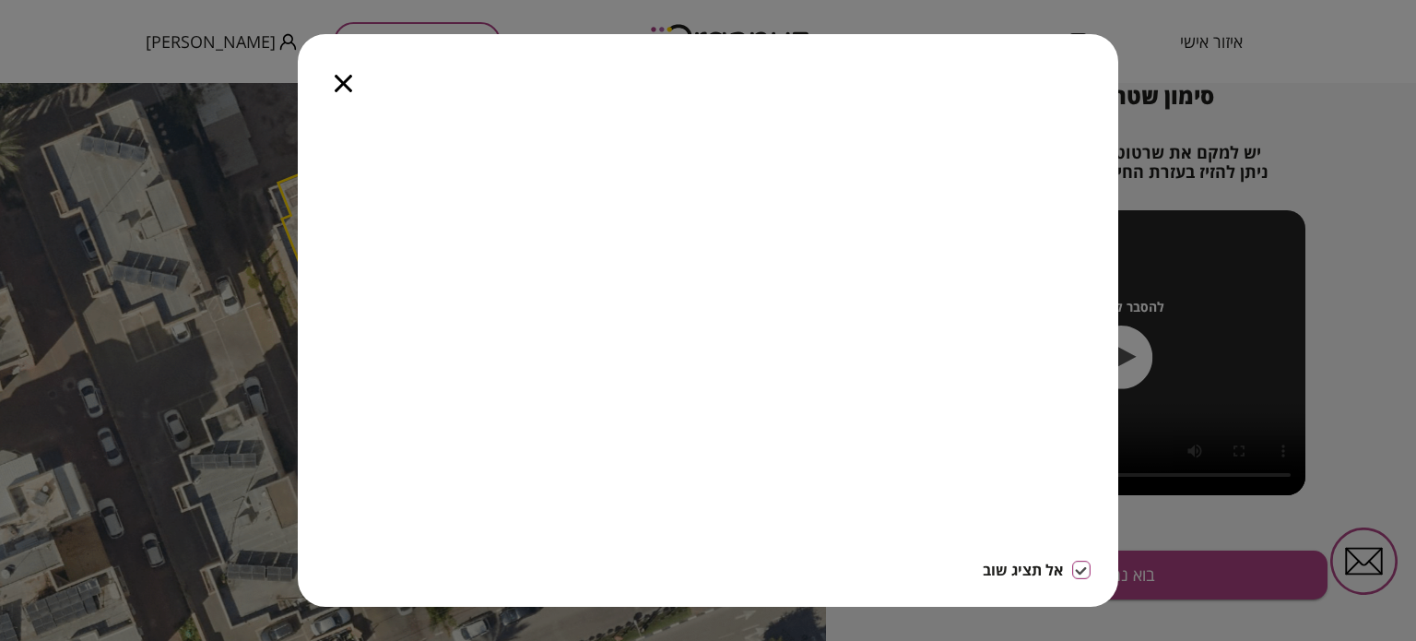
click at [348, 81] on icon "button" at bounding box center [344, 84] width 18 height 18
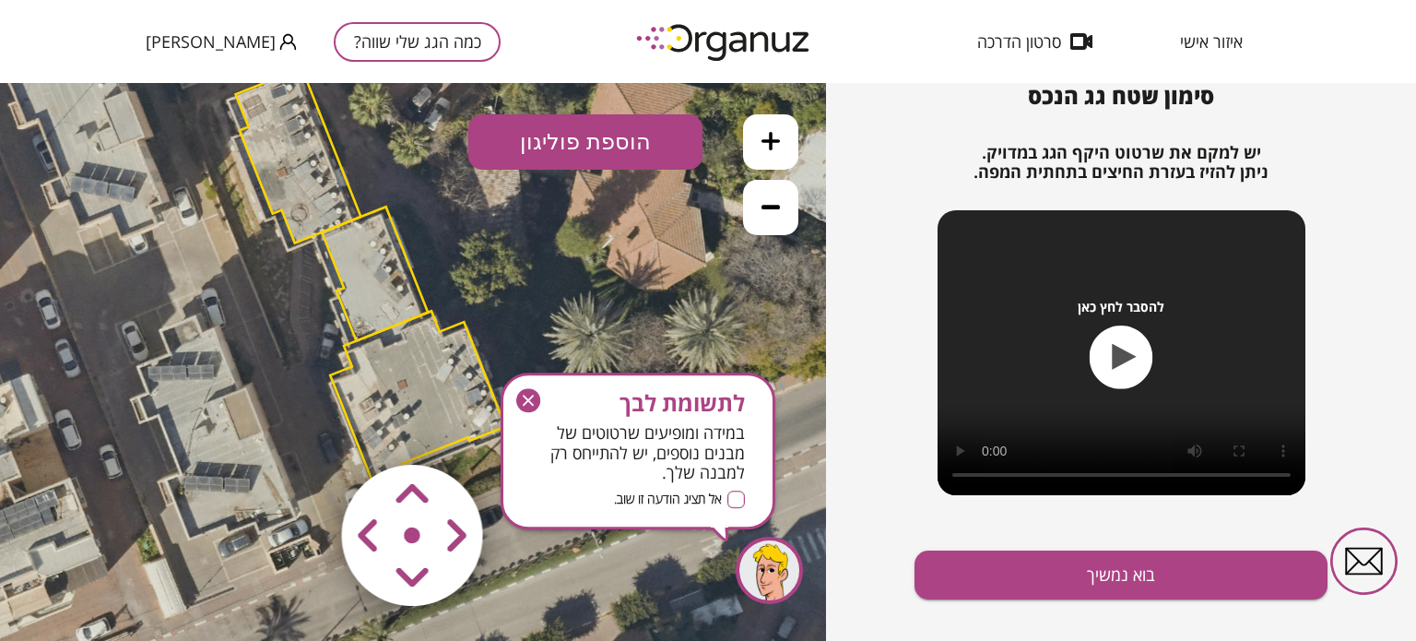
drag, startPoint x: 279, startPoint y: 378, endPoint x: 284, endPoint y: 352, distance: 26.2
click at [265, 350] on div ".st0 { fill: #FFFFFF; } 10" at bounding box center [413, 362] width 826 height 558
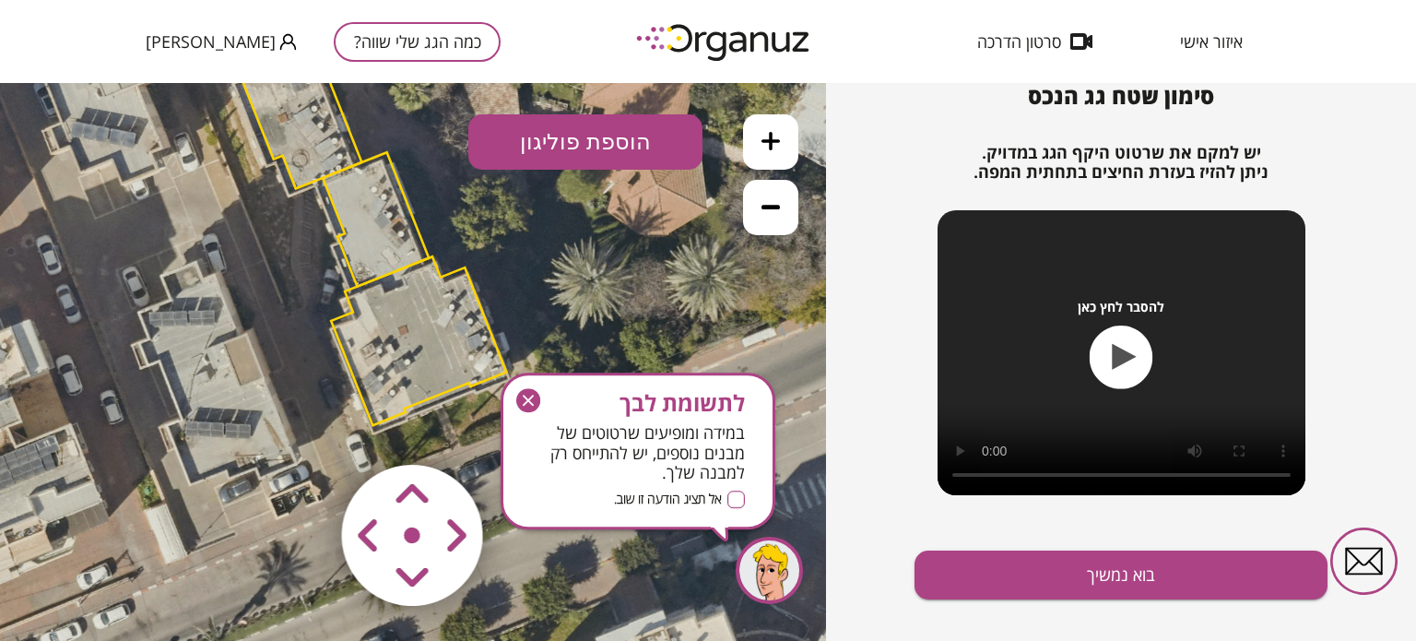
drag, startPoint x: 473, startPoint y: 248, endPoint x: 470, endPoint y: 224, distance: 24.1
click at [470, 224] on icon at bounding box center [371, 222] width 1272 height 1272
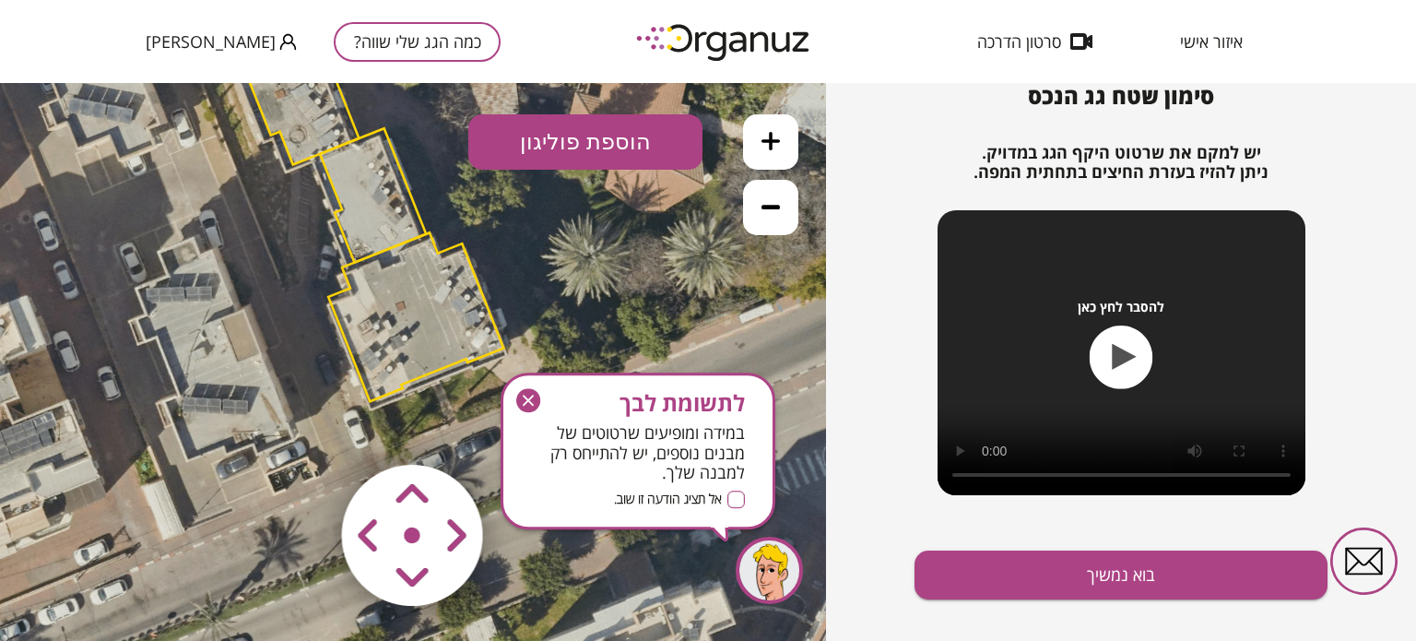
click at [440, 369] on polygon at bounding box center [415, 316] width 175 height 169
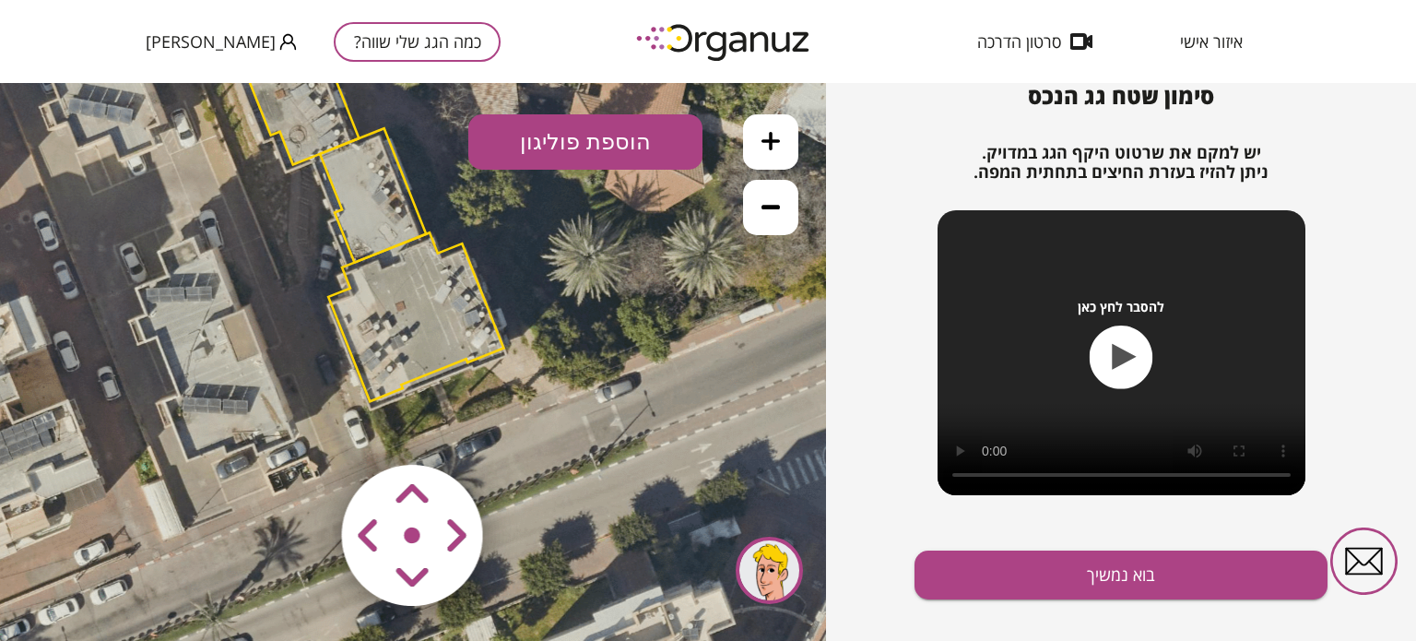
click at [476, 357] on polygon at bounding box center [415, 316] width 175 height 169
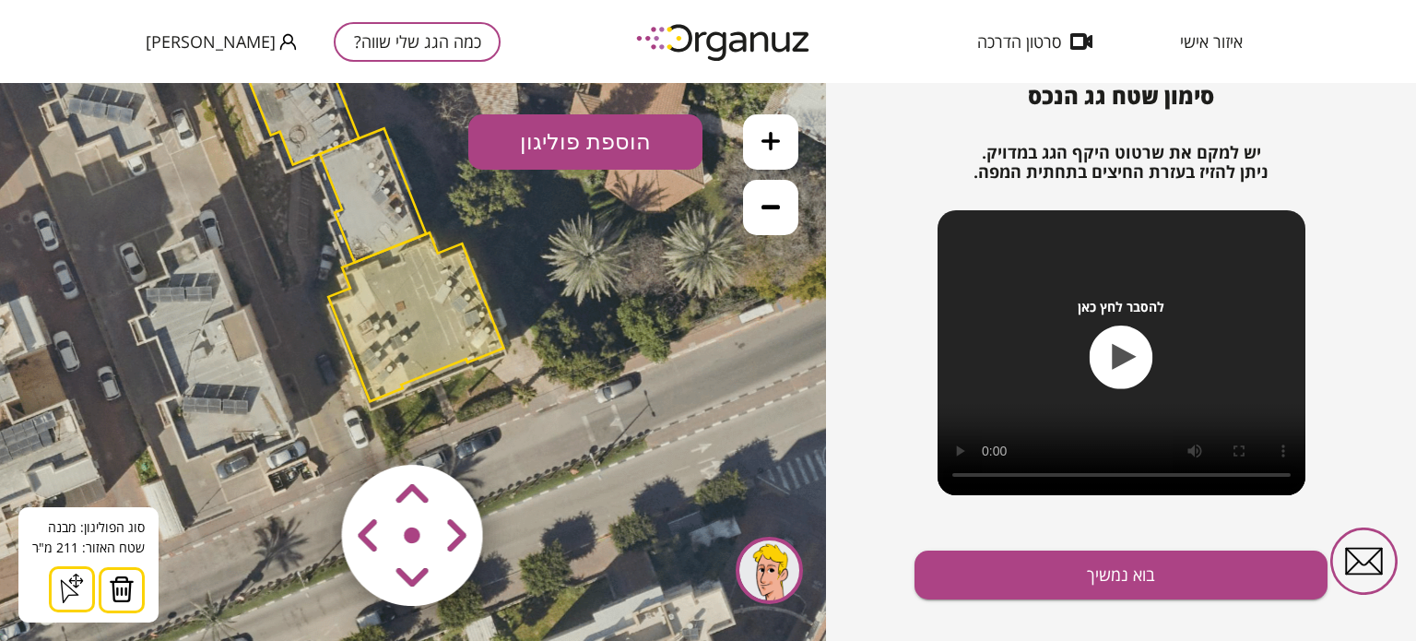
click at [441, 251] on polygon at bounding box center [415, 316] width 175 height 169
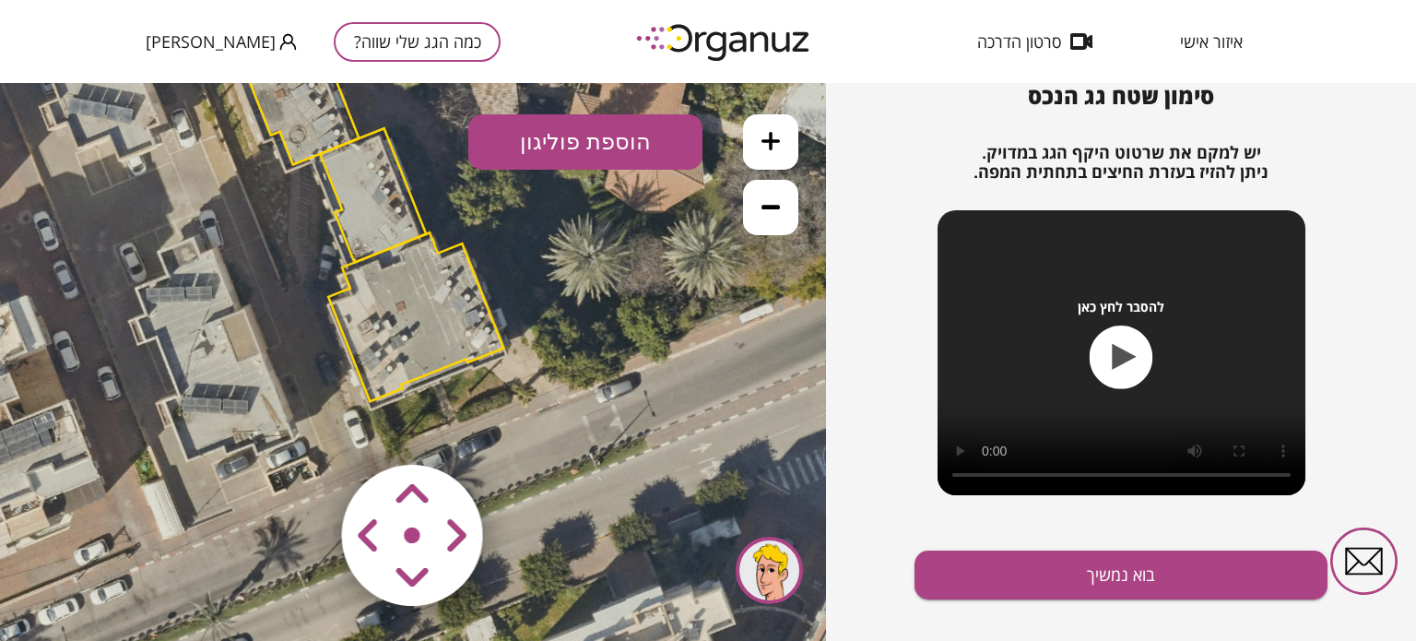
click at [446, 254] on polygon at bounding box center [415, 316] width 175 height 169
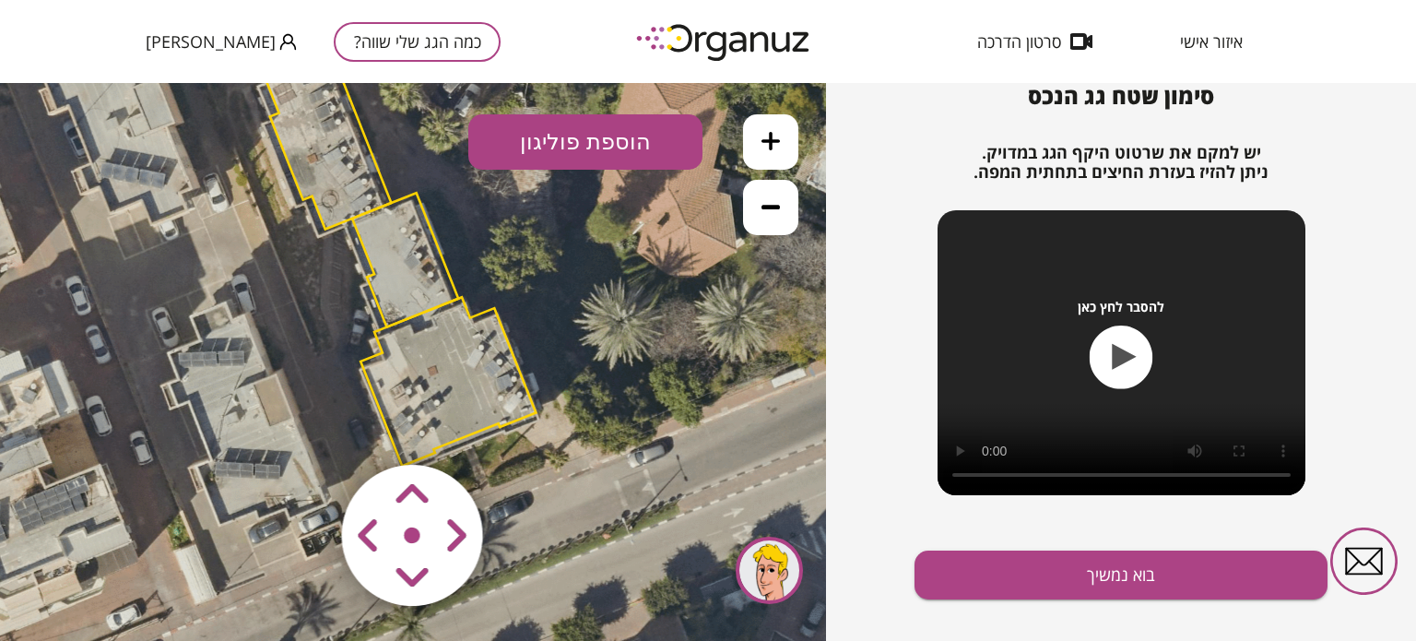
drag, startPoint x: 457, startPoint y: 296, endPoint x: 481, endPoint y: 344, distance: 53.6
click at [481, 344] on polygon at bounding box center [447, 381] width 175 height 169
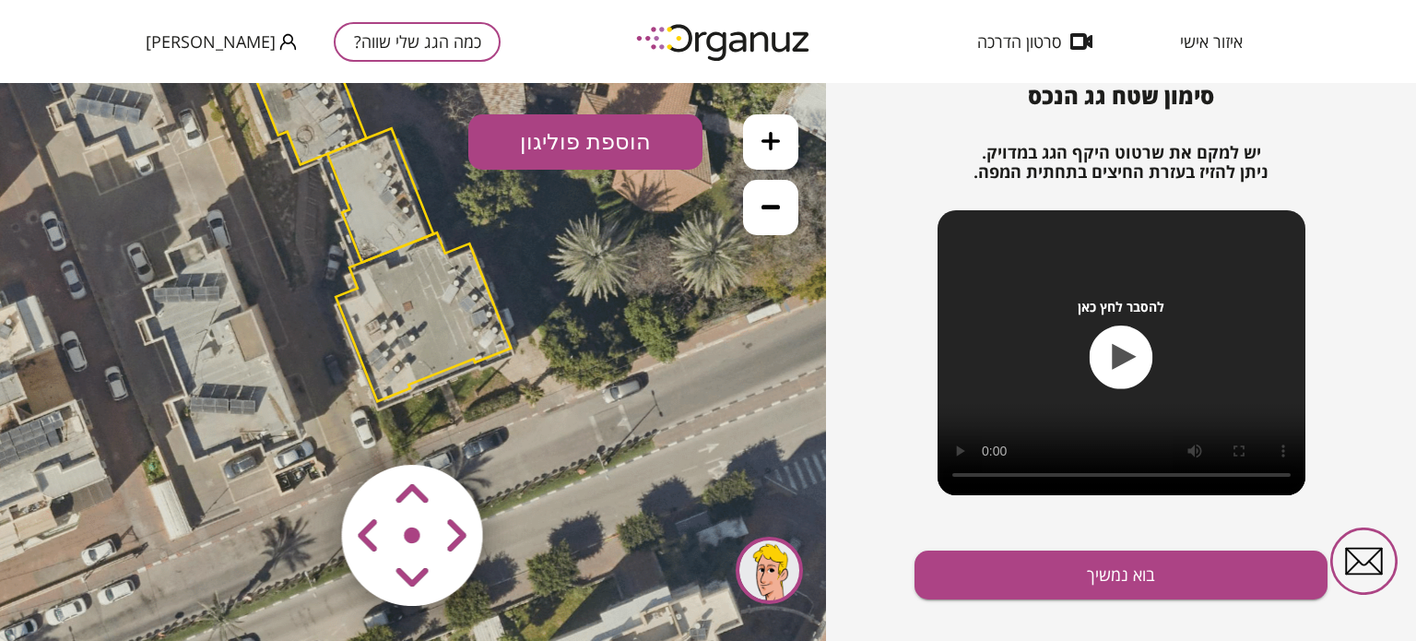
drag, startPoint x: 479, startPoint y: 342, endPoint x: 453, endPoint y: 275, distance: 72.1
click at [453, 275] on polygon at bounding box center [422, 316] width 175 height 169
click at [303, 426] on area at bounding box center [303, 426] width 0 height 0
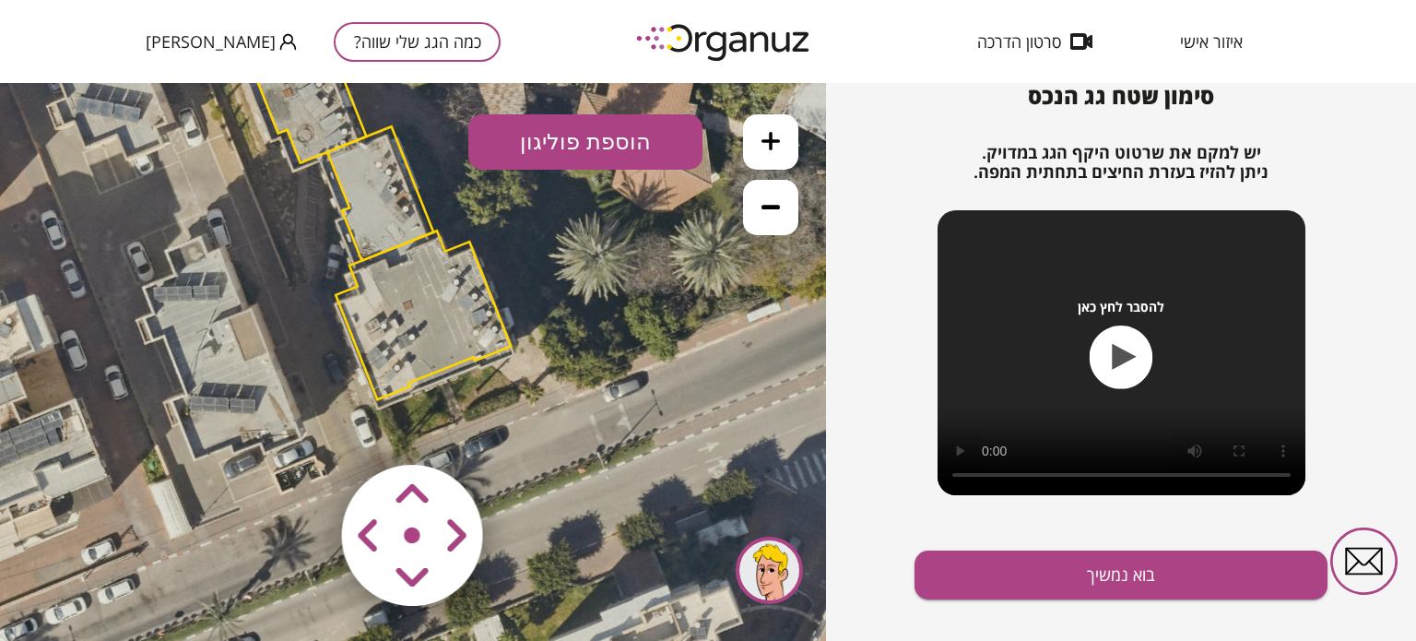
click at [303, 426] on area at bounding box center [303, 426] width 0 height 0
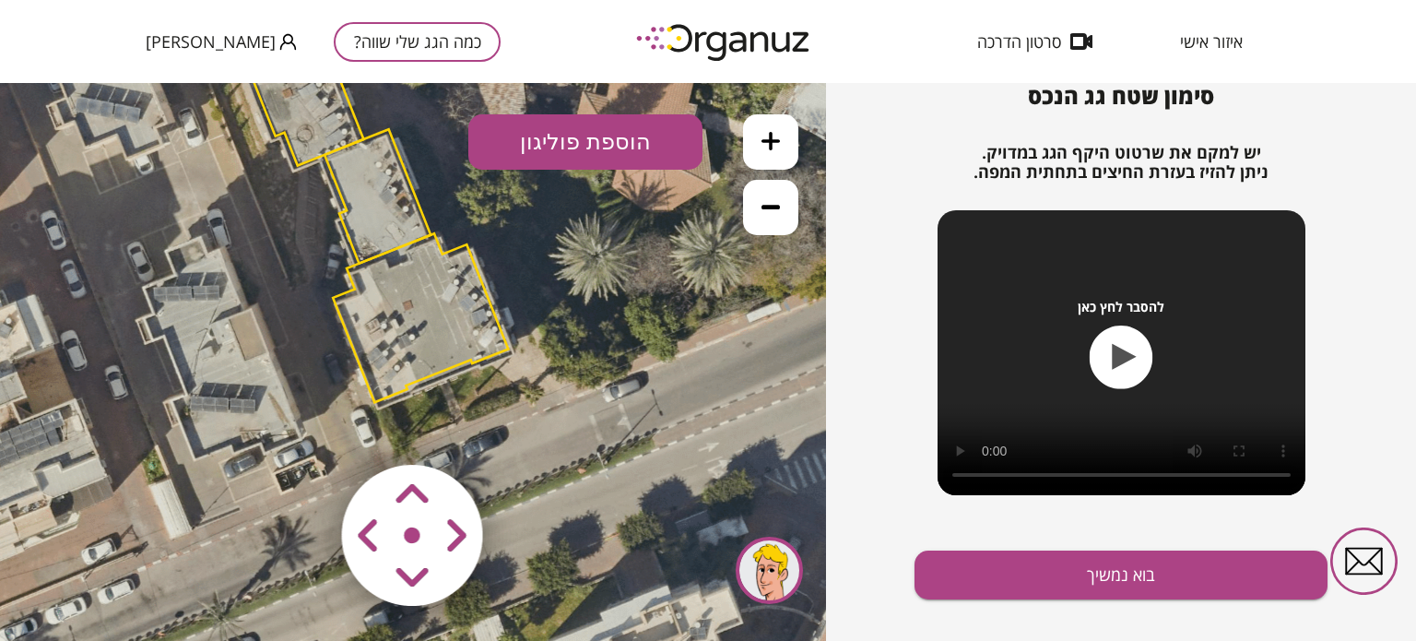
click at [303, 426] on area at bounding box center [303, 426] width 0 height 0
click at [623, 153] on button "הוספת פוליגון" at bounding box center [585, 141] width 234 height 55
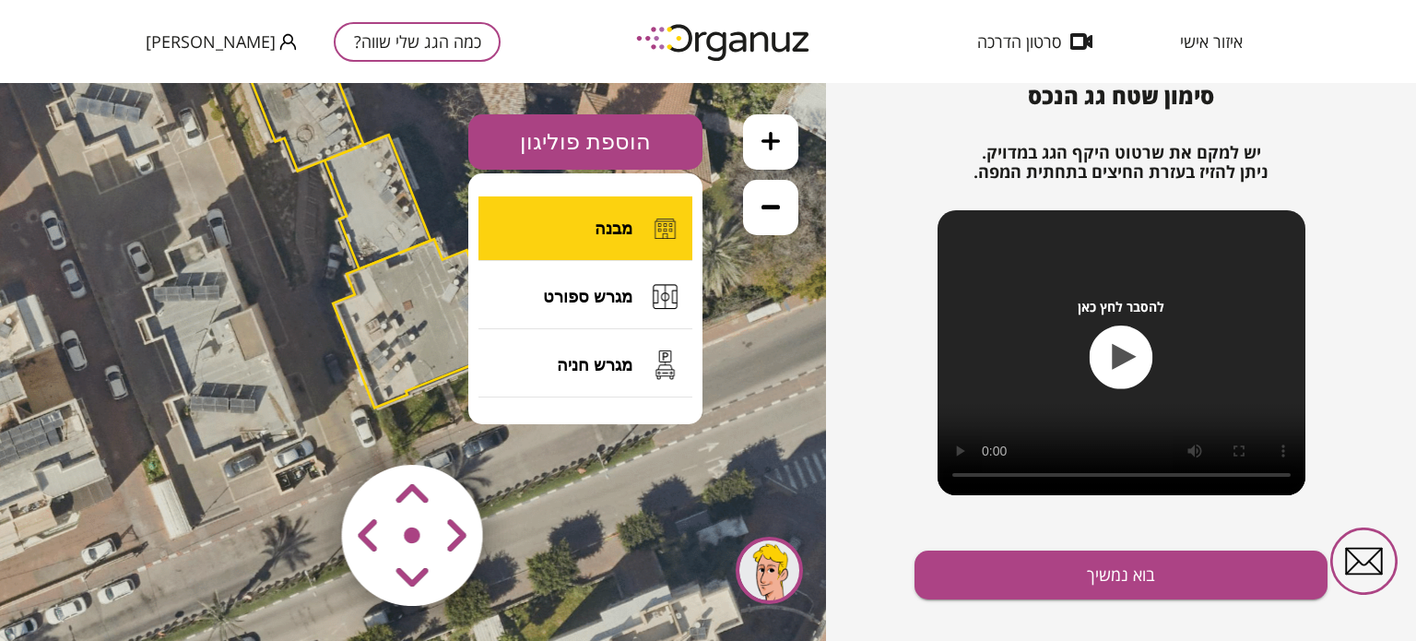
click at [597, 221] on span "מבנה" at bounding box center [613, 228] width 38 height 20
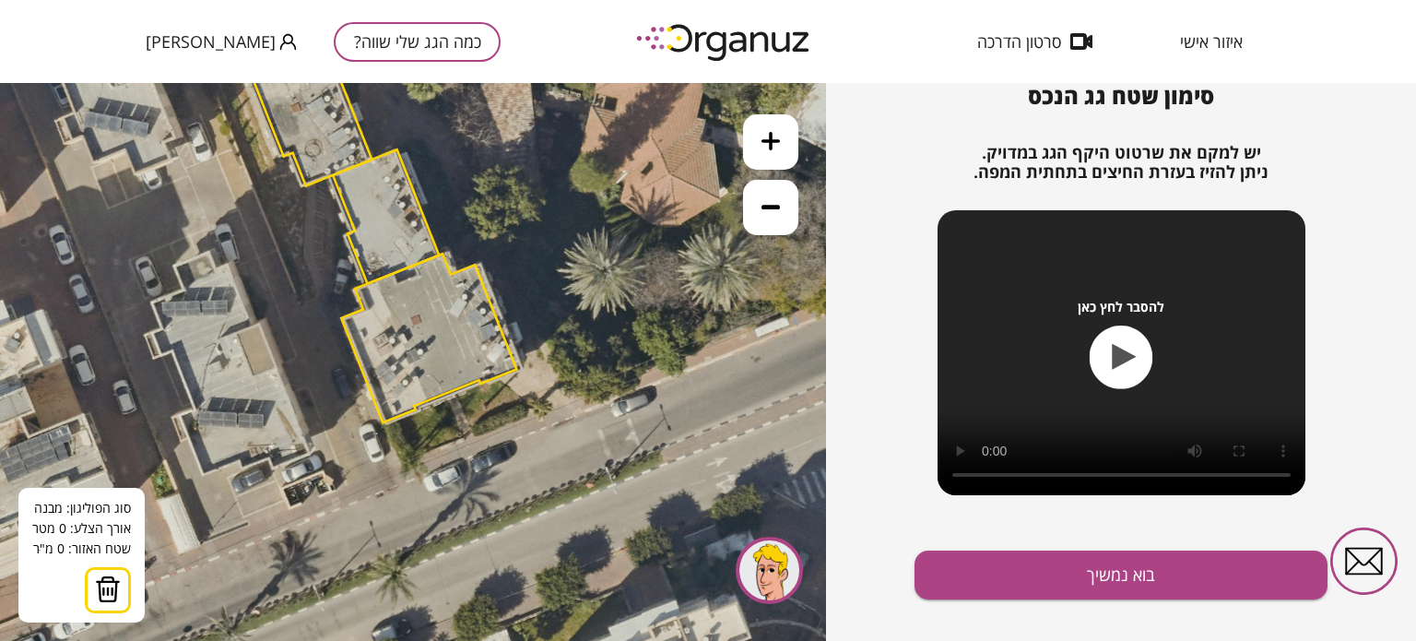
drag, startPoint x: 350, startPoint y: 269, endPoint x: 344, endPoint y: 294, distance: 25.7
click at [344, 294] on icon at bounding box center [384, 212] width 1272 height 1272
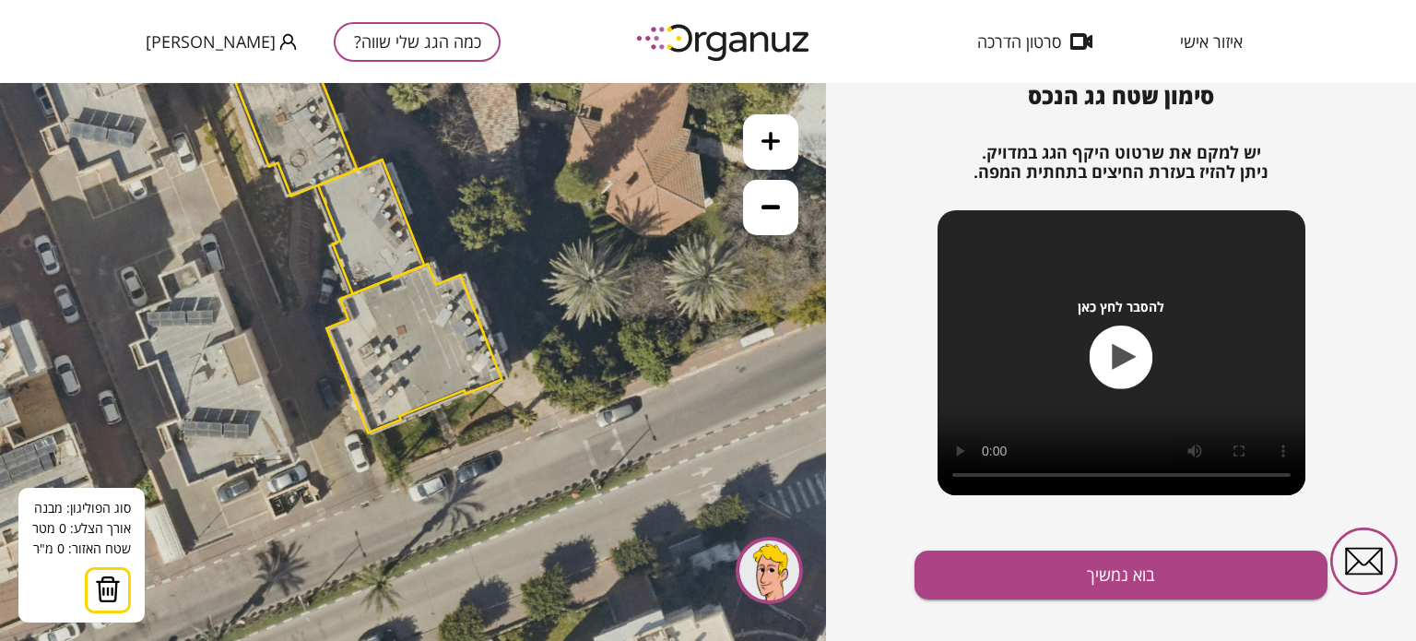
click at [1102, 352] on icon "button" at bounding box center [1121, 357] width 64 height 64
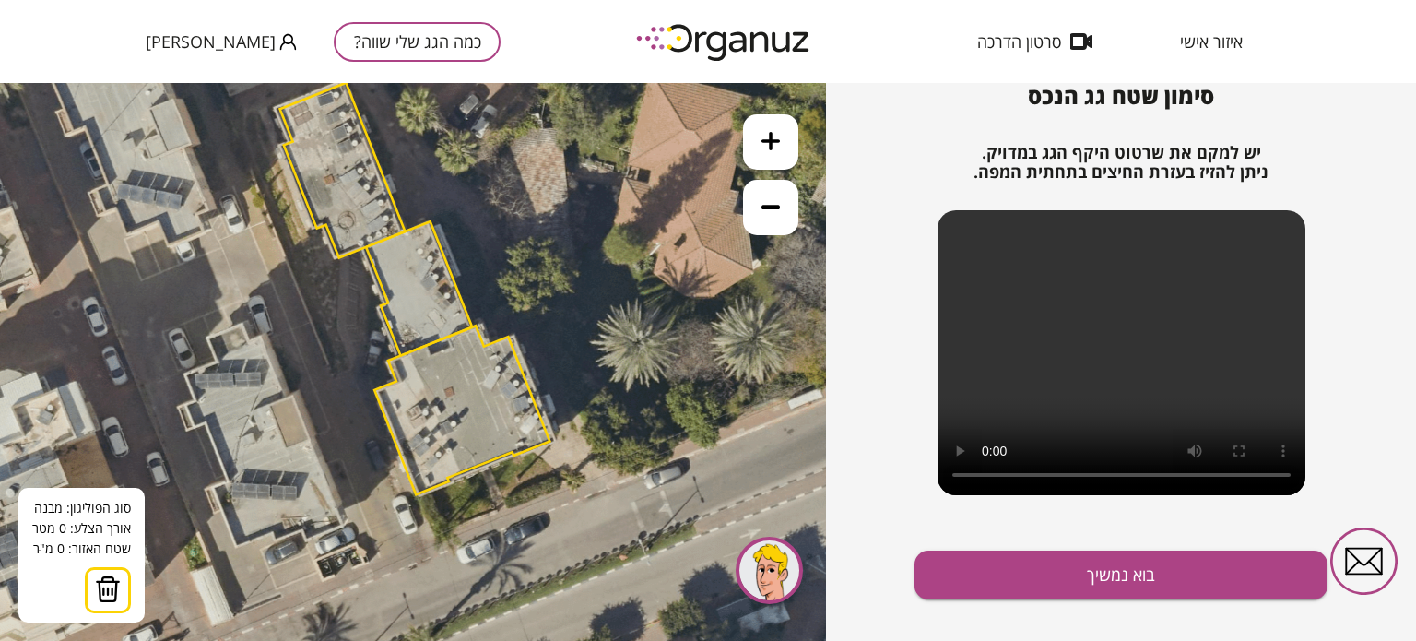
drag, startPoint x: 498, startPoint y: 376, endPoint x: 569, endPoint y: 450, distance: 102.3
click at [548, 441] on polygon at bounding box center [461, 409] width 175 height 169
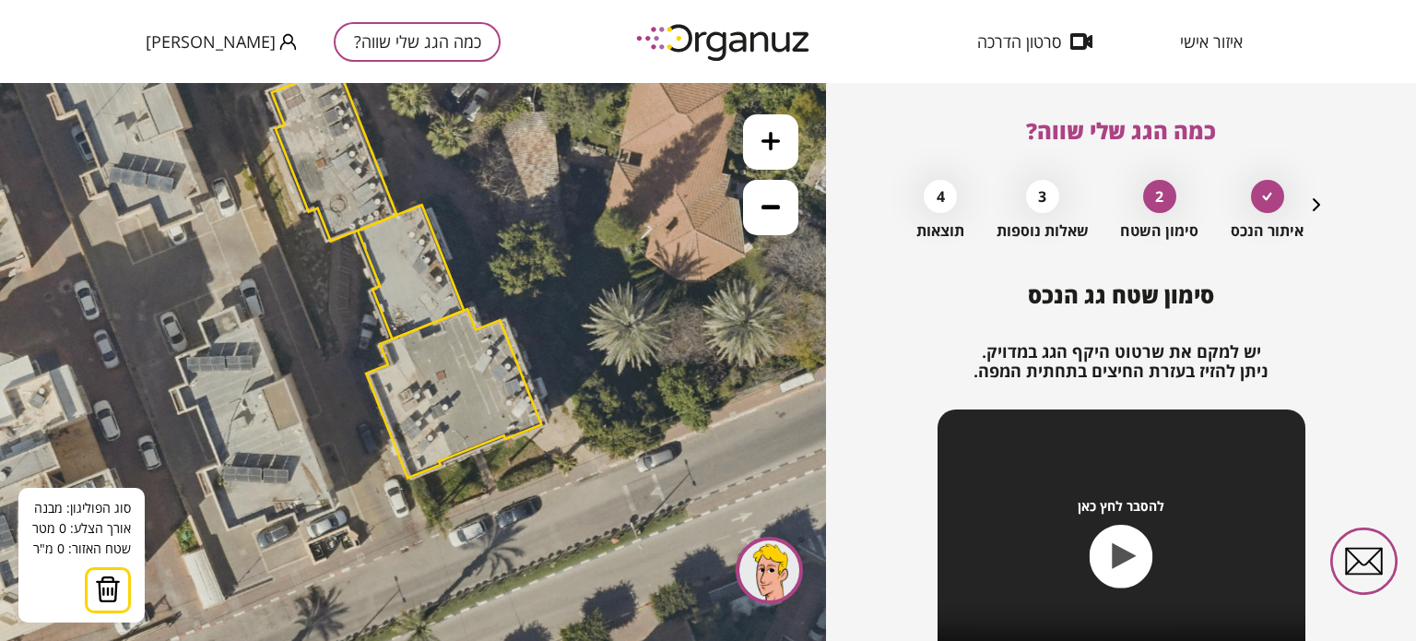
drag, startPoint x: 402, startPoint y: 354, endPoint x: 380, endPoint y: 339, distance: 26.6
click at [380, 339] on icon at bounding box center [409, 267] width 1272 height 1272
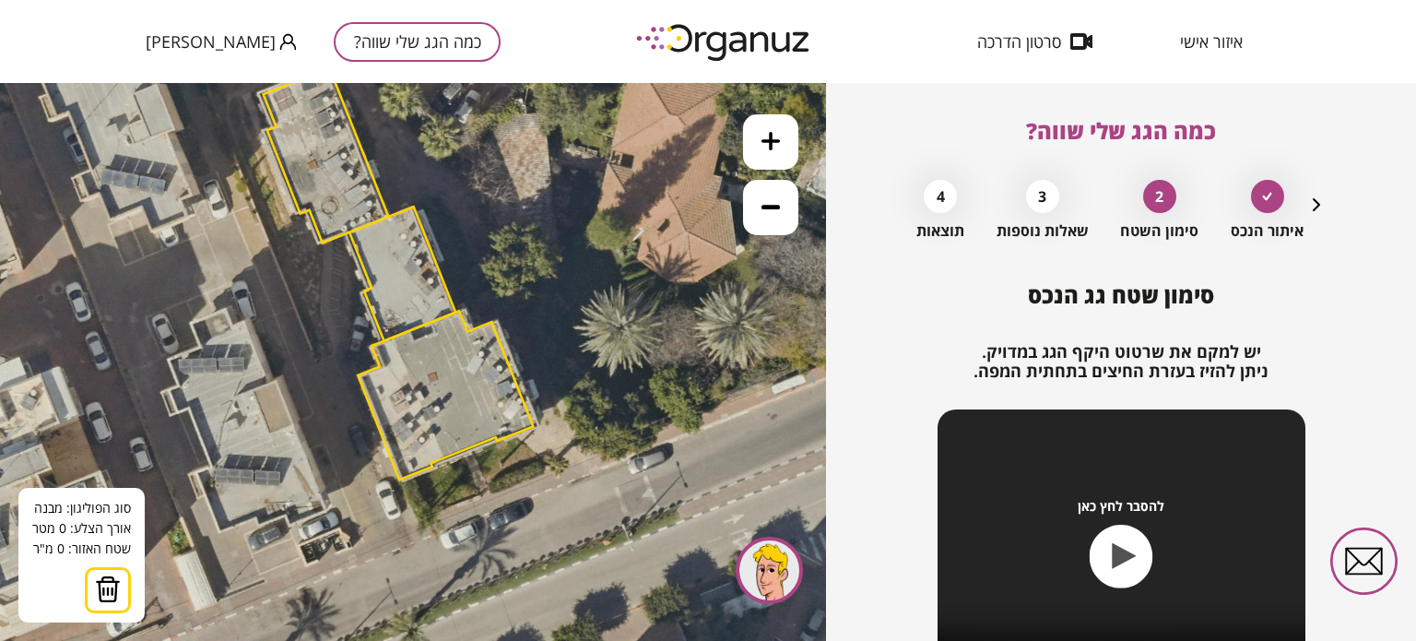
click at [424, 389] on polygon at bounding box center [445, 395] width 175 height 169
click at [424, 386] on button at bounding box center [423, 388] width 8 height 8
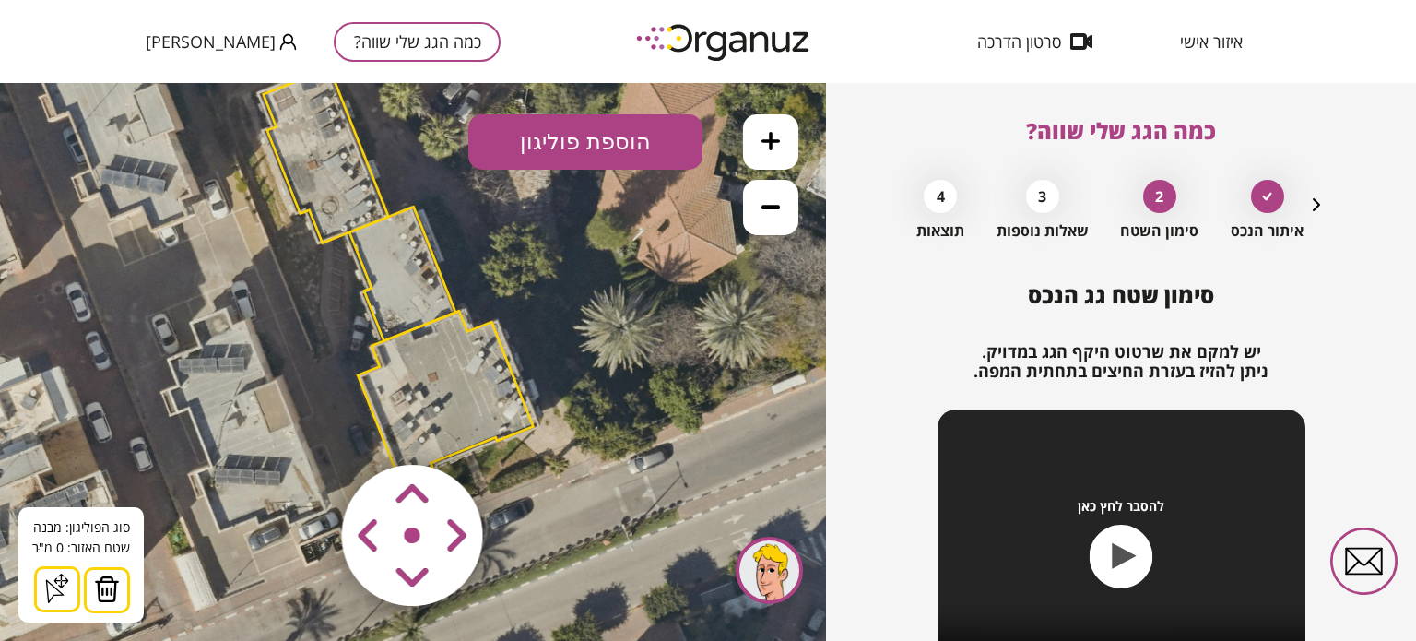
click at [376, 347] on polygon at bounding box center [445, 395] width 175 height 169
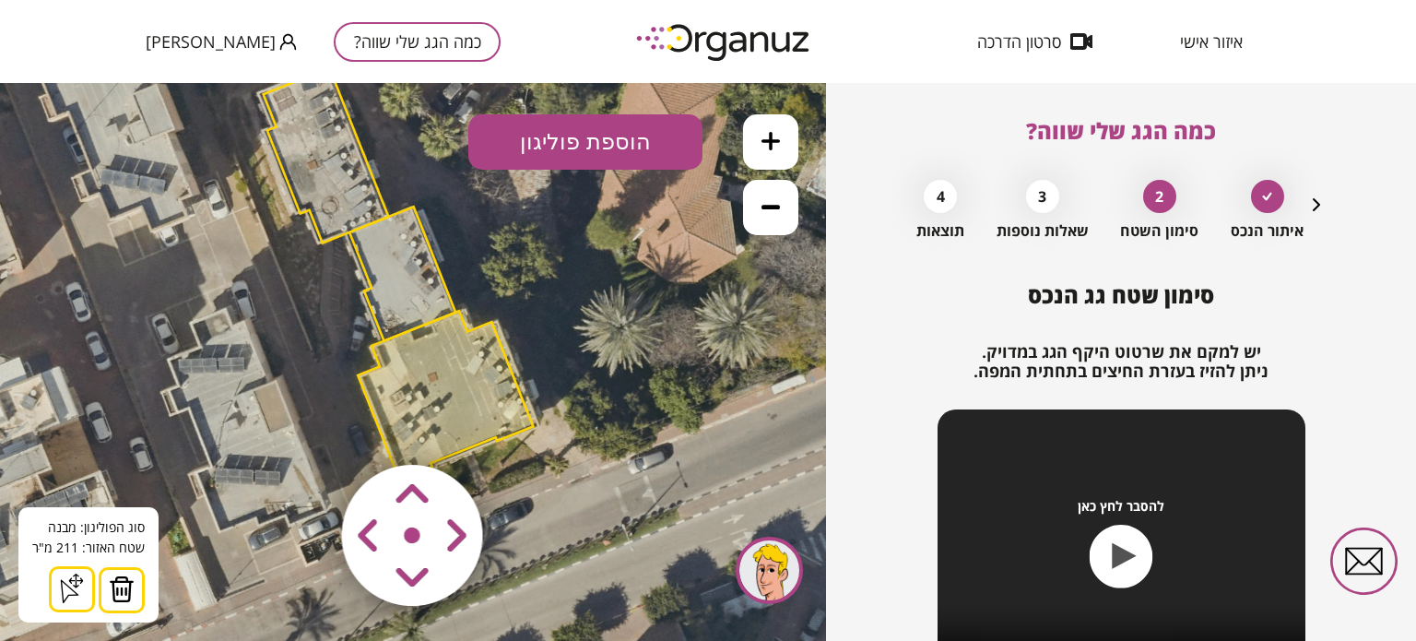
click at [602, 140] on button "הוספת פוליגון" at bounding box center [585, 141] width 234 height 55
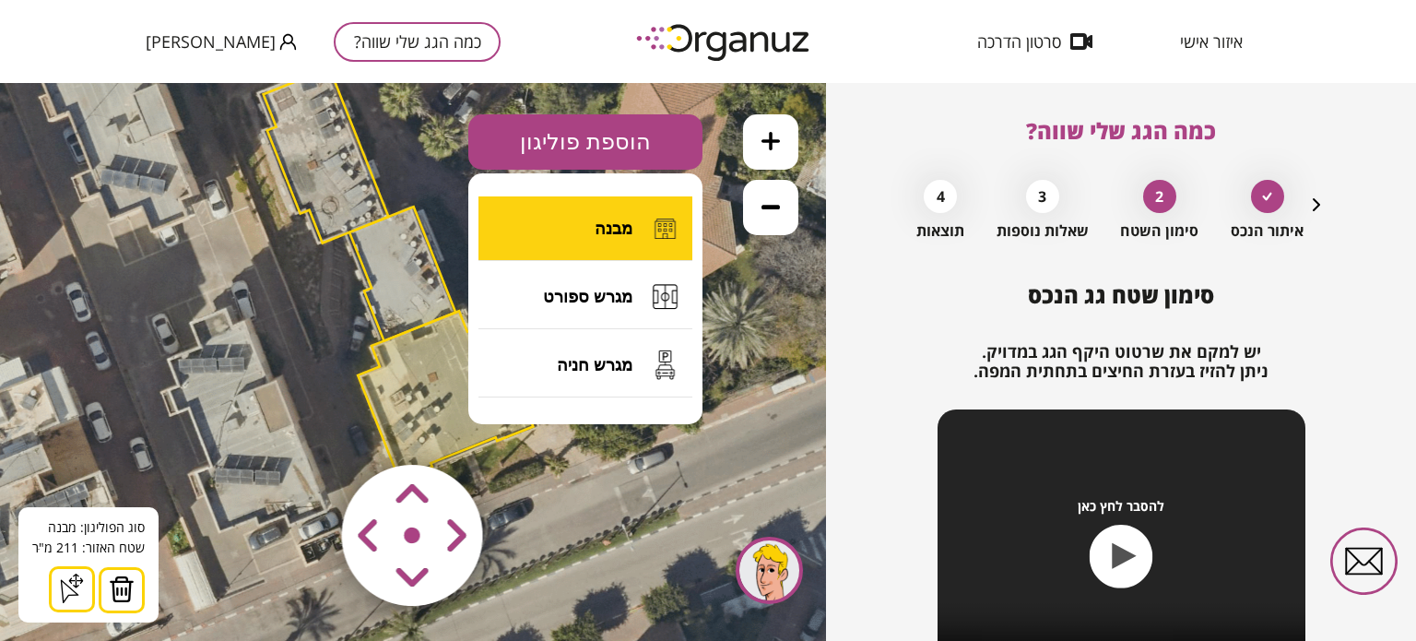
click at [630, 206] on button "מבנה" at bounding box center [585, 228] width 214 height 65
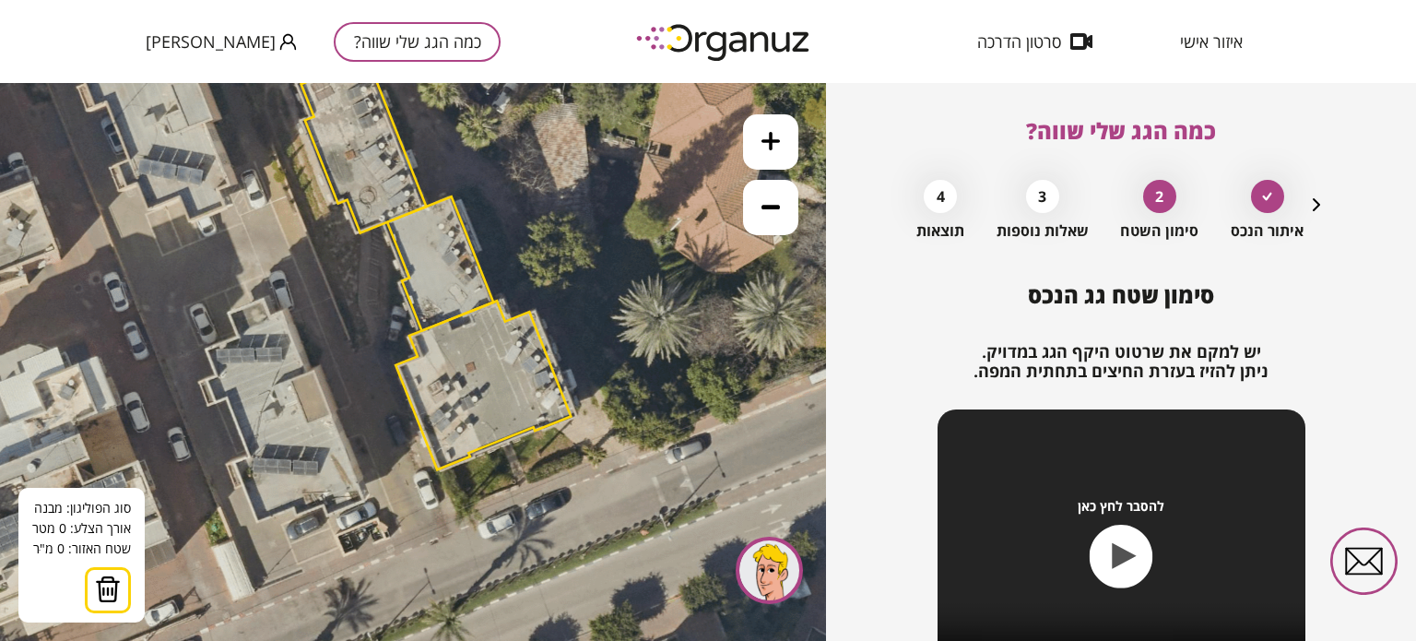
drag, startPoint x: 402, startPoint y: 471, endPoint x: 428, endPoint y: 467, distance: 26.1
click at [428, 467] on polygon at bounding box center [482, 384] width 175 height 169
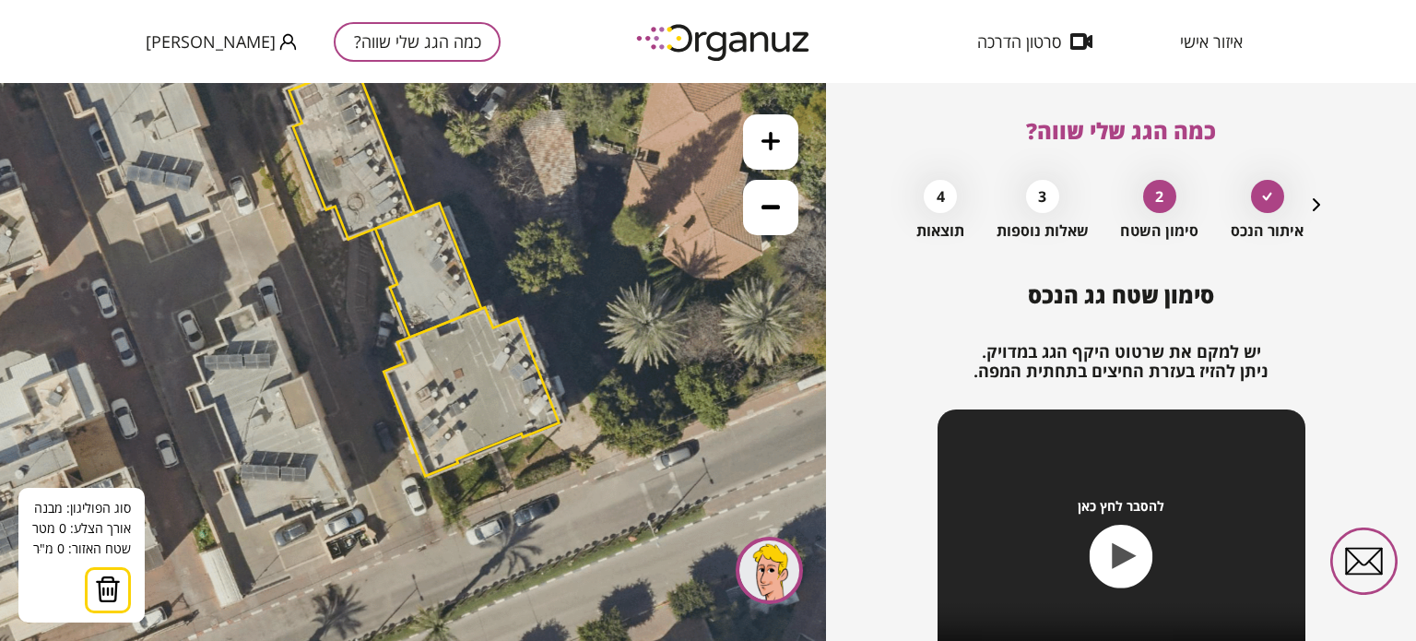
click at [434, 463] on polygon at bounding box center [470, 391] width 175 height 169
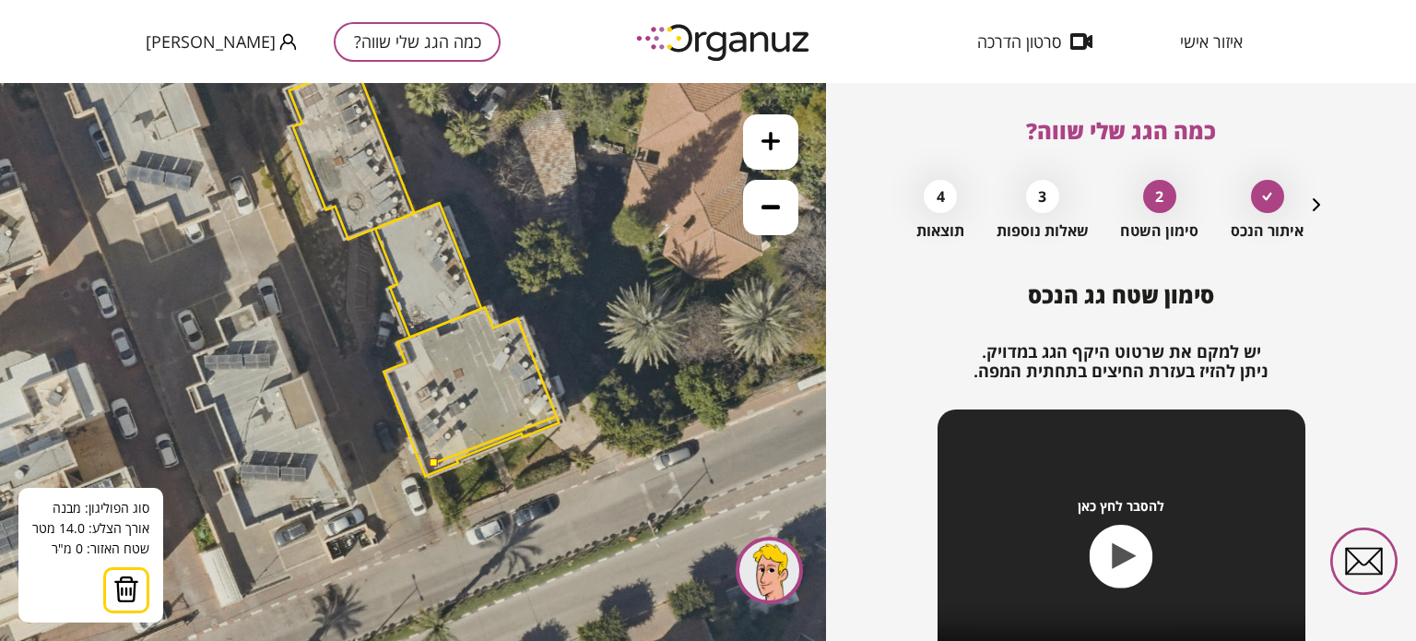
click at [555, 417] on polygon at bounding box center [470, 391] width 175 height 169
click at [447, 430] on polygon at bounding box center [494, 440] width 121 height 46
click at [480, 431] on polygon at bounding box center [494, 440] width 121 height 46
click at [453, 411] on polygon at bounding box center [494, 434] width 121 height 58
click at [453, 411] on polygon at bounding box center [494, 437] width 121 height 52
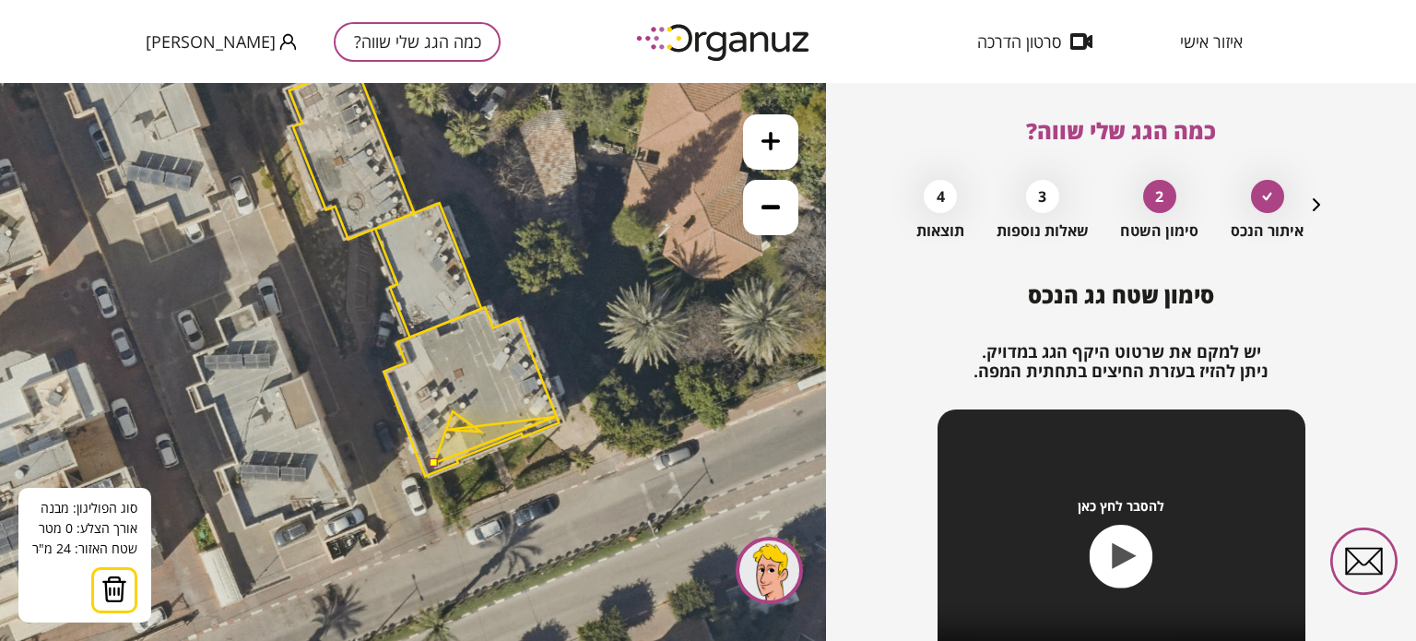
click at [453, 411] on polygon at bounding box center [494, 437] width 121 height 52
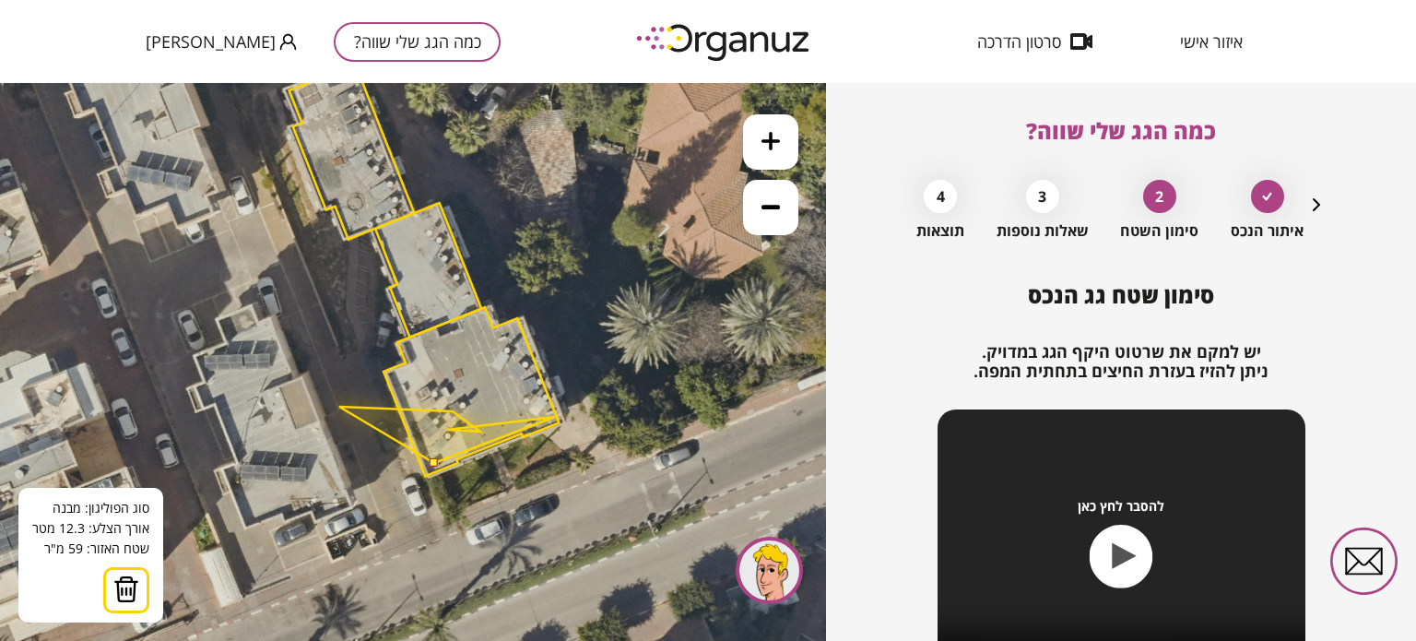
click at [346, 406] on polygon at bounding box center [447, 434] width 216 height 56
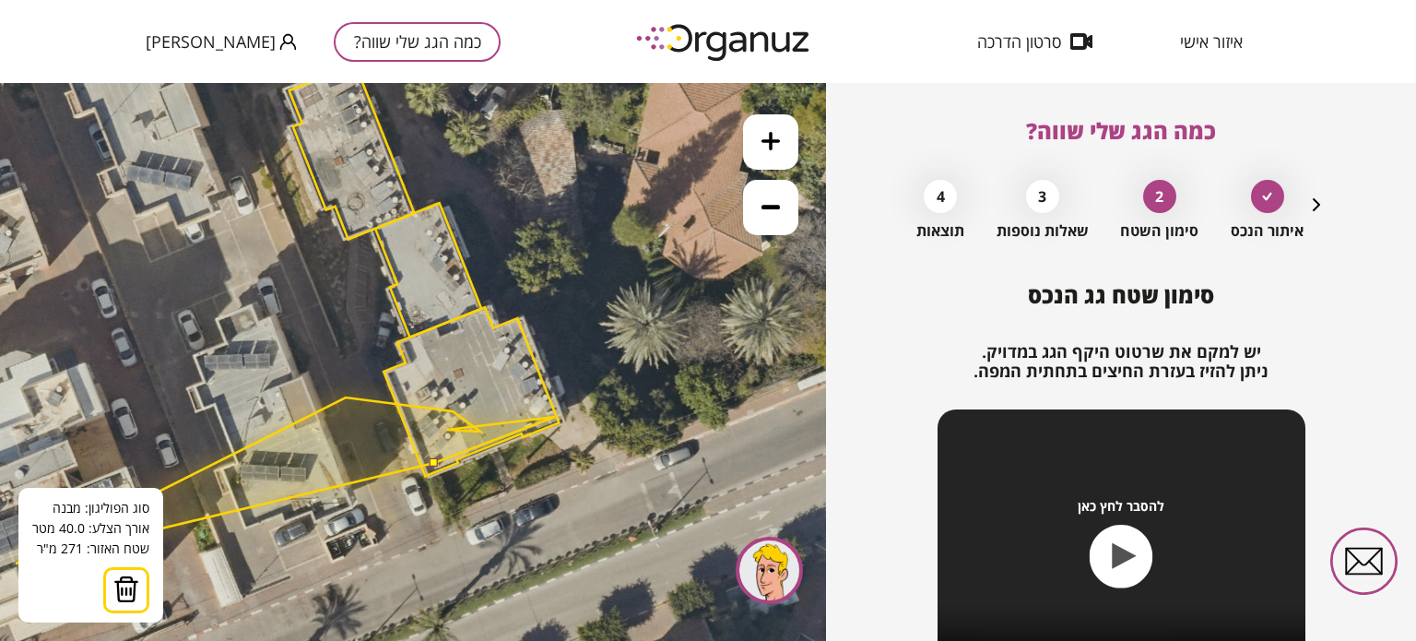
click at [118, 596] on img at bounding box center [126, 589] width 26 height 28
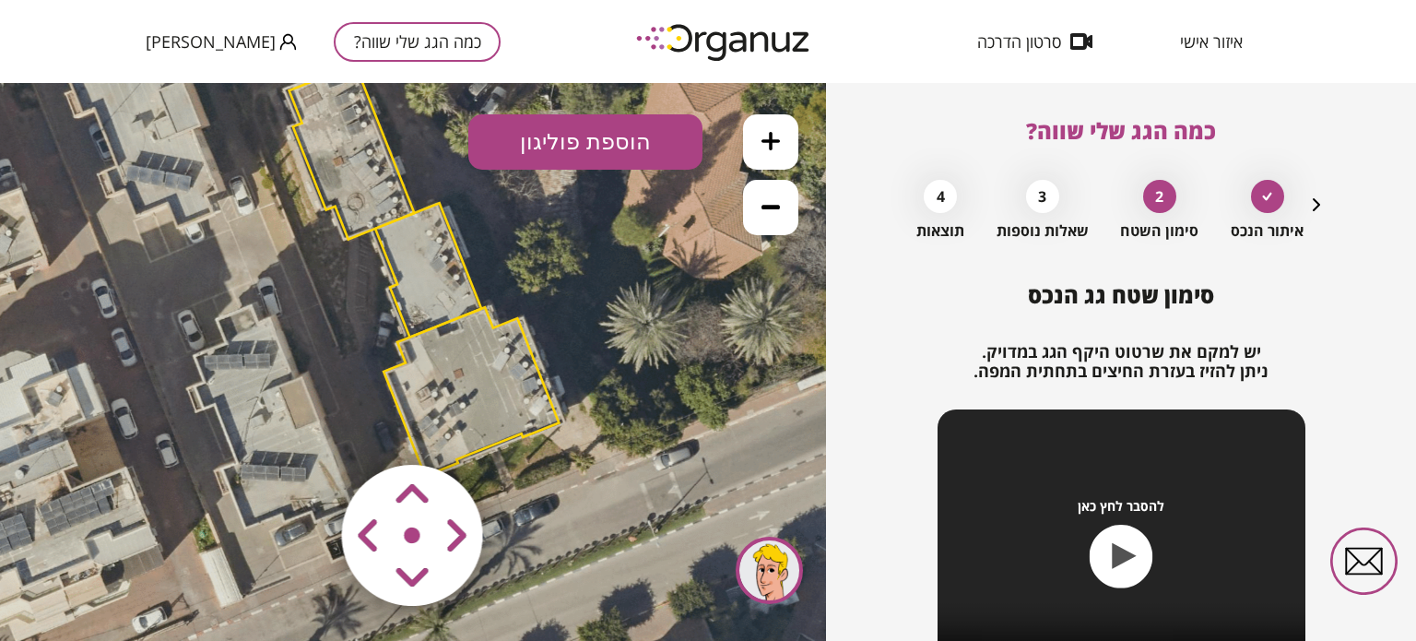
click at [495, 438] on img at bounding box center [413, 536] width 220 height 220
drag, startPoint x: 494, startPoint y: 438, endPoint x: 551, endPoint y: 191, distance: 253.5
click at [494, 433] on img at bounding box center [413, 536] width 220 height 220
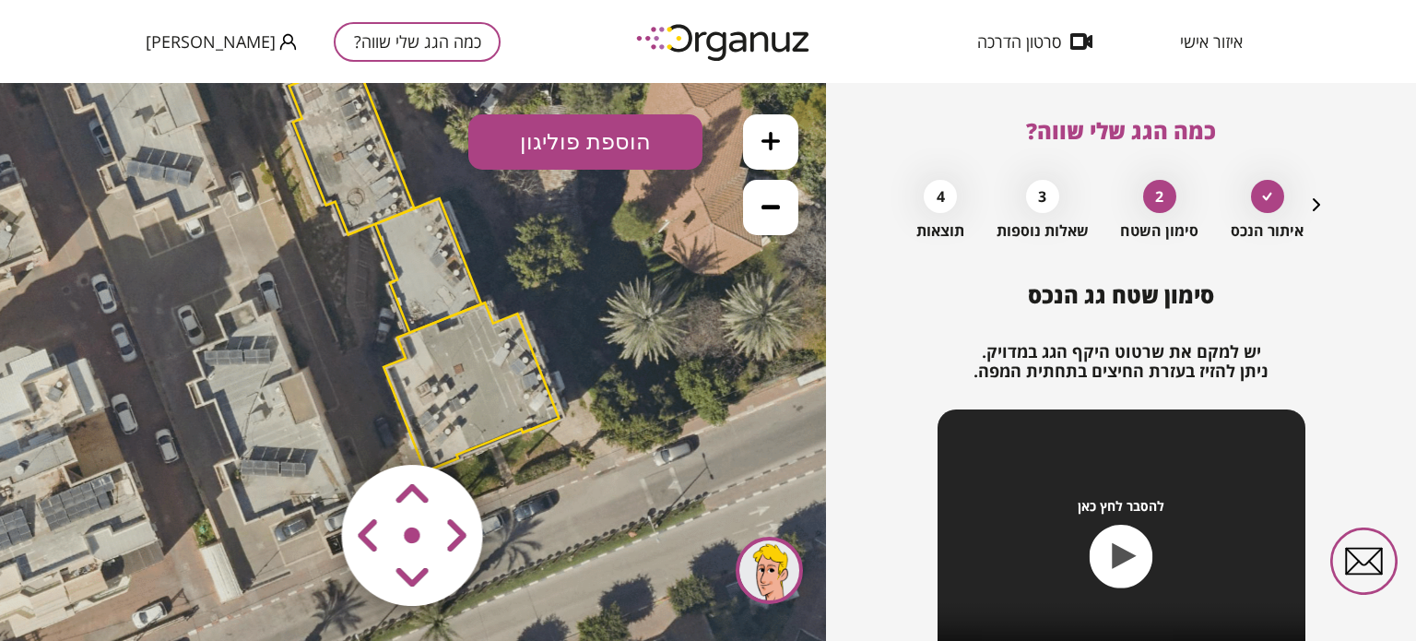
click at [581, 149] on button "הוספת פוליגון" at bounding box center [585, 141] width 234 height 55
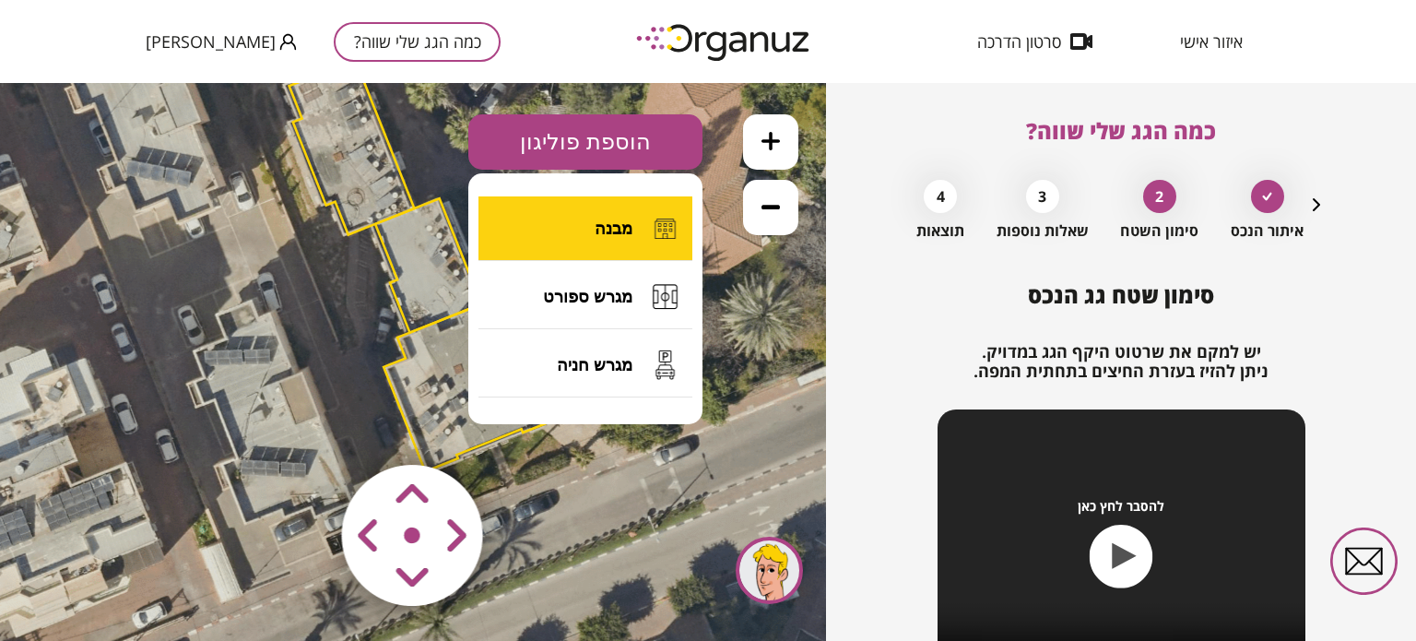
click at [595, 231] on span "מבנה" at bounding box center [613, 228] width 38 height 20
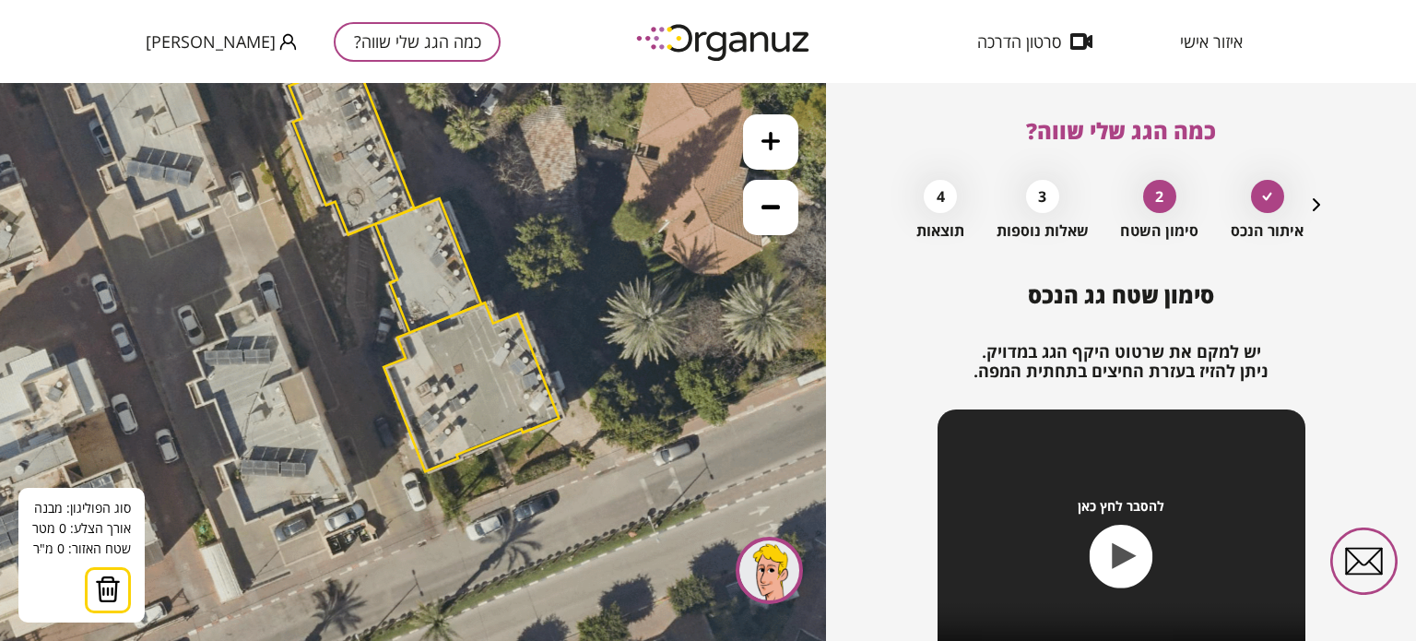
click at [492, 433] on polygon at bounding box center [470, 386] width 175 height 169
click at [470, 375] on polygon at bounding box center [481, 404] width 22 height 58
click at [529, 349] on polygon at bounding box center [499, 391] width 59 height 84
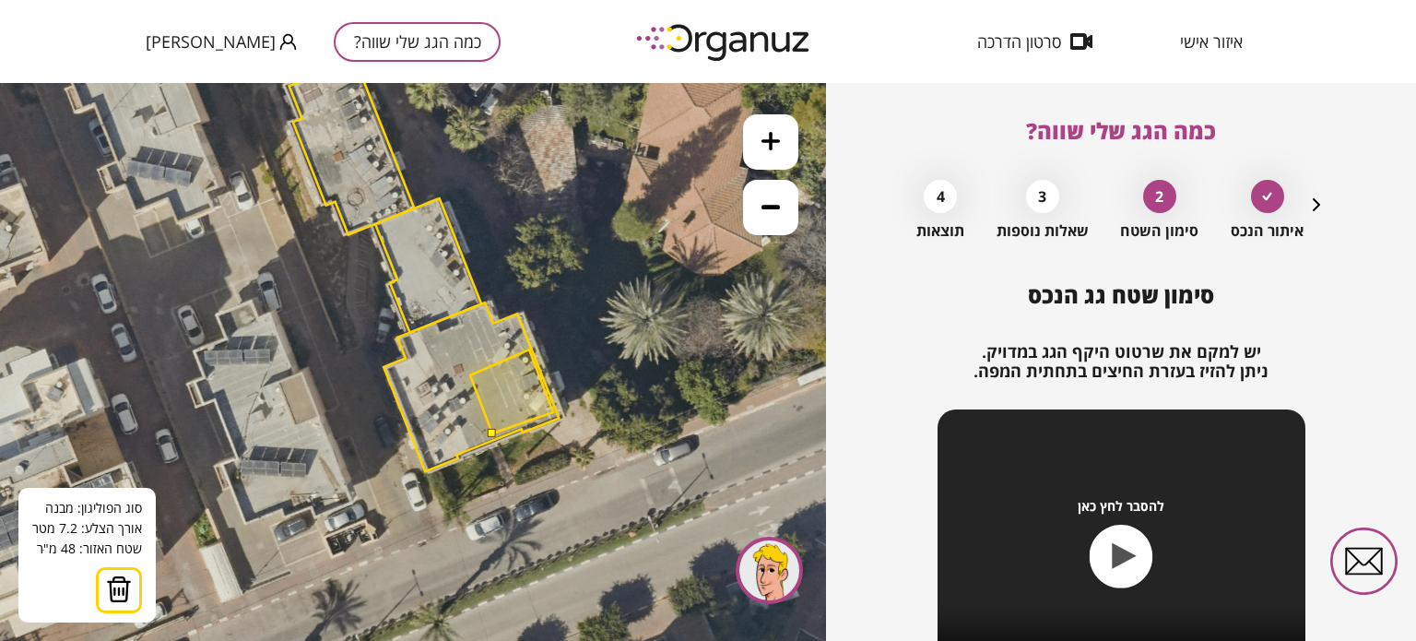
click at [553, 412] on polygon at bounding box center [511, 391] width 83 height 84
click at [553, 411] on polygon at bounding box center [511, 391] width 83 height 84
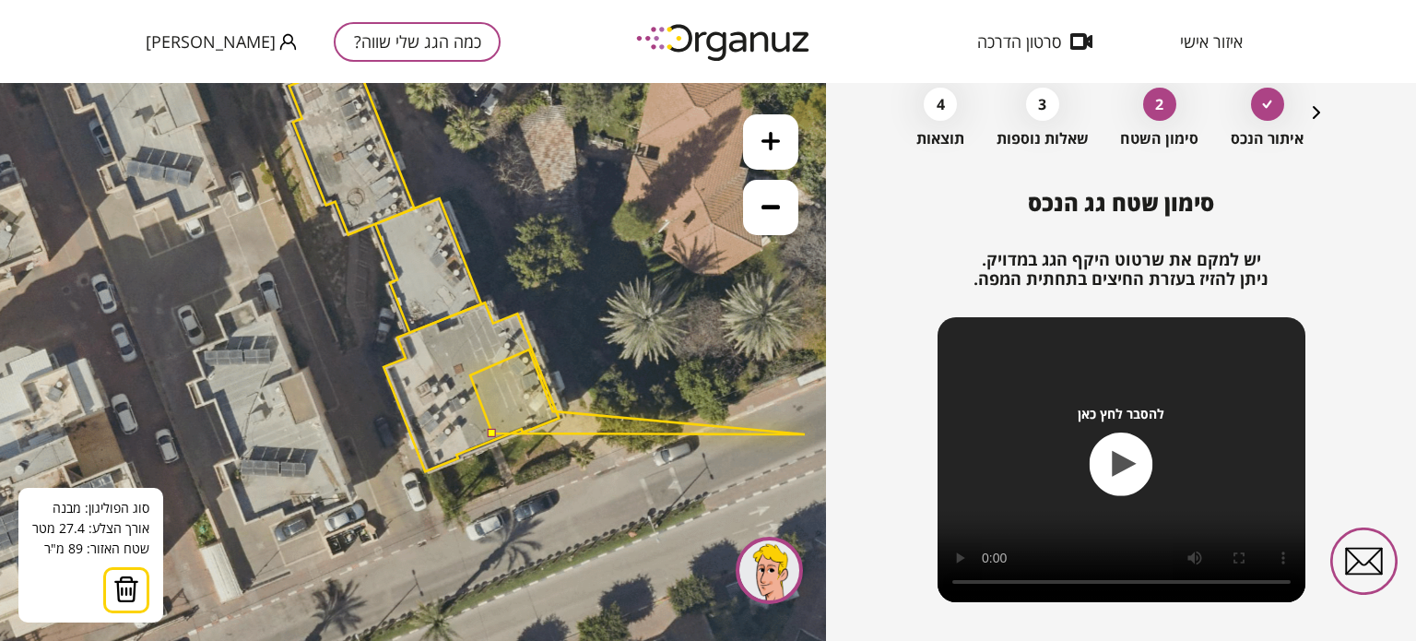
scroll to position [199, 0]
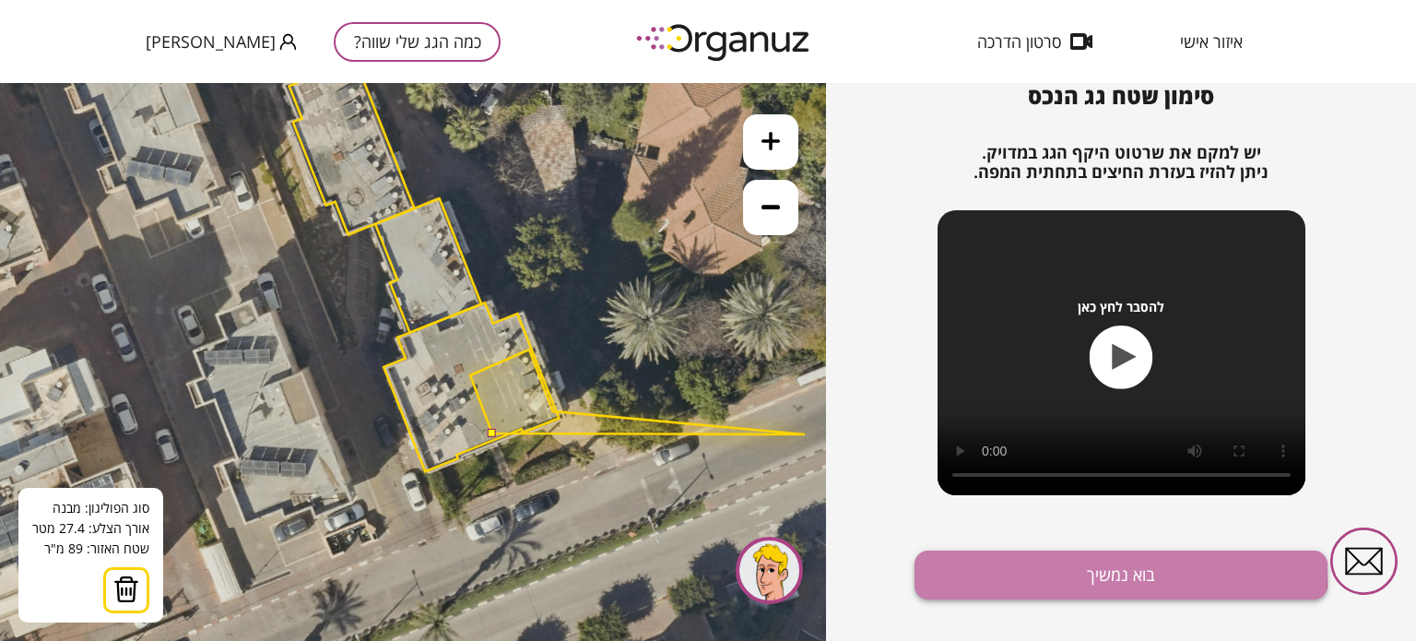
click at [1069, 568] on button "בוא נמשיך" at bounding box center [1120, 574] width 413 height 49
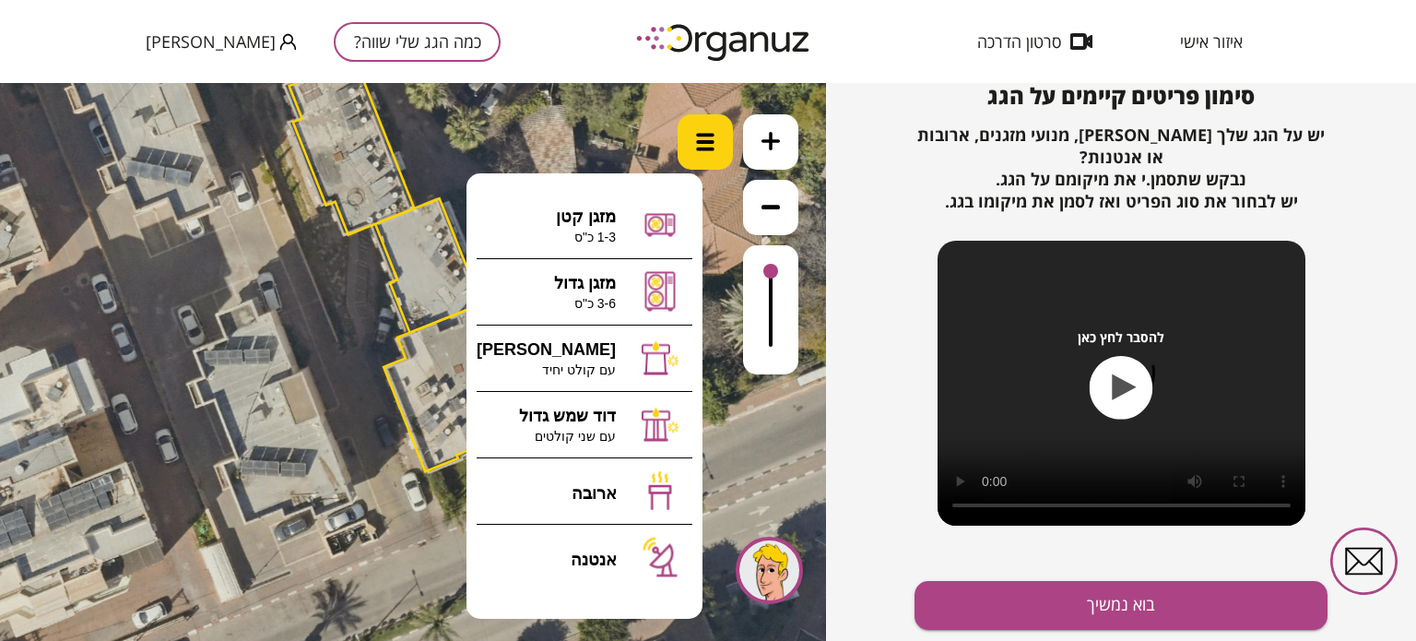
click at [719, 148] on div at bounding box center [704, 141] width 55 height 55
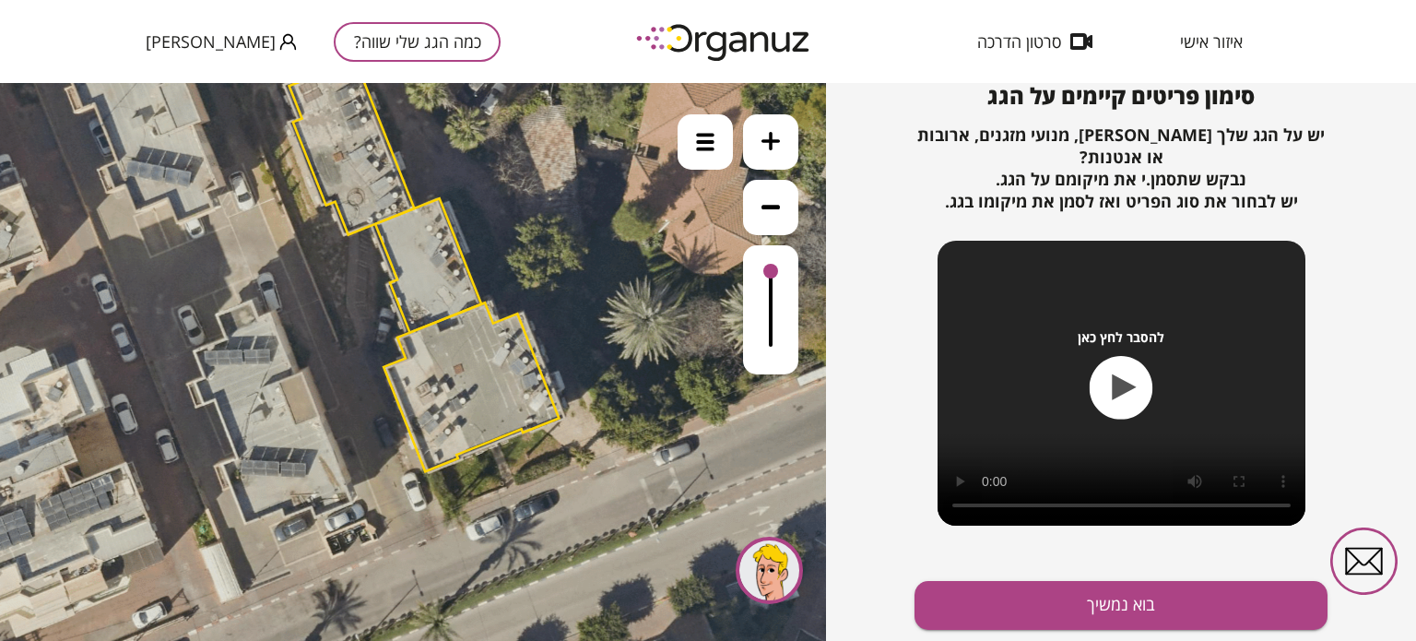
click at [446, 154] on icon at bounding box center [427, 261] width 1272 height 1272
drag, startPoint x: 769, startPoint y: 270, endPoint x: 771, endPoint y: 293, distance: 23.1
click at [771, 291] on div at bounding box center [770, 284] width 15 height 15
drag, startPoint x: 775, startPoint y: 291, endPoint x: 774, endPoint y: 332, distance: 40.6
click at [774, 332] on div at bounding box center [770, 329] width 15 height 15
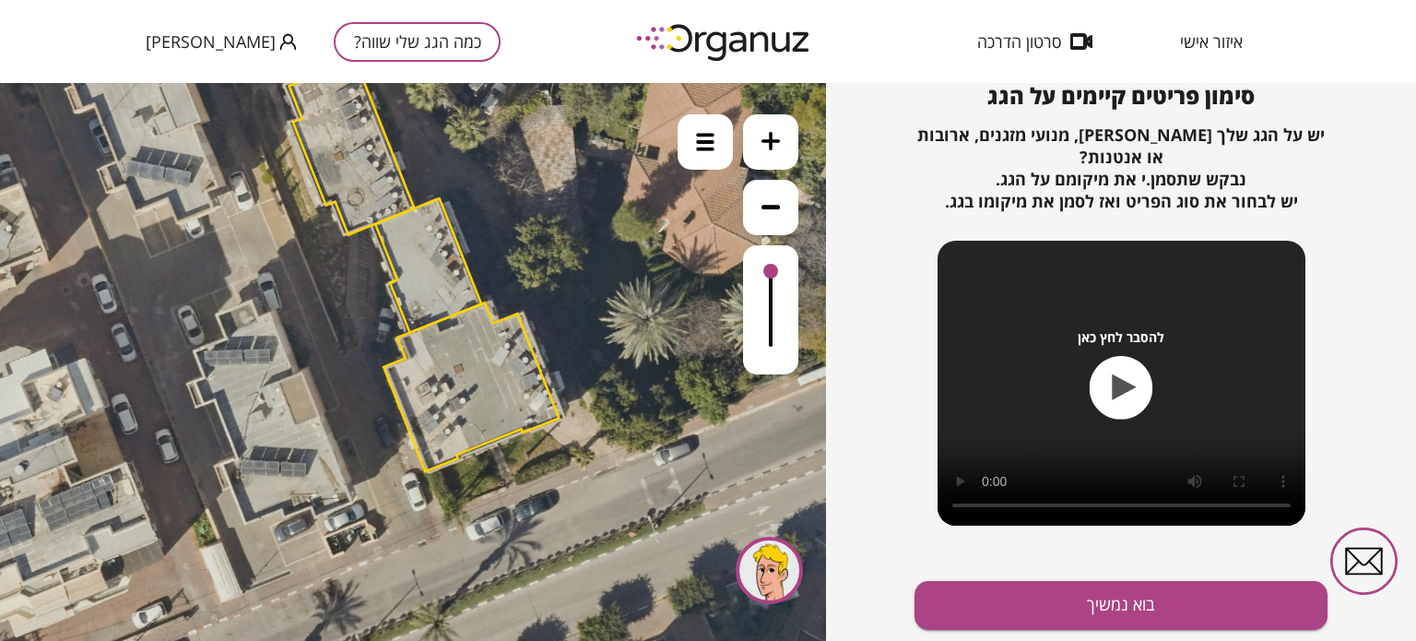
drag, startPoint x: 774, startPoint y: 332, endPoint x: 781, endPoint y: 228, distance: 104.3
click at [781, 228] on div at bounding box center [770, 244] width 55 height 260
click at [583, 357] on icon at bounding box center [427, 261] width 1272 height 1272
click at [1114, 607] on button "בוא נמשיך" at bounding box center [1120, 605] width 413 height 49
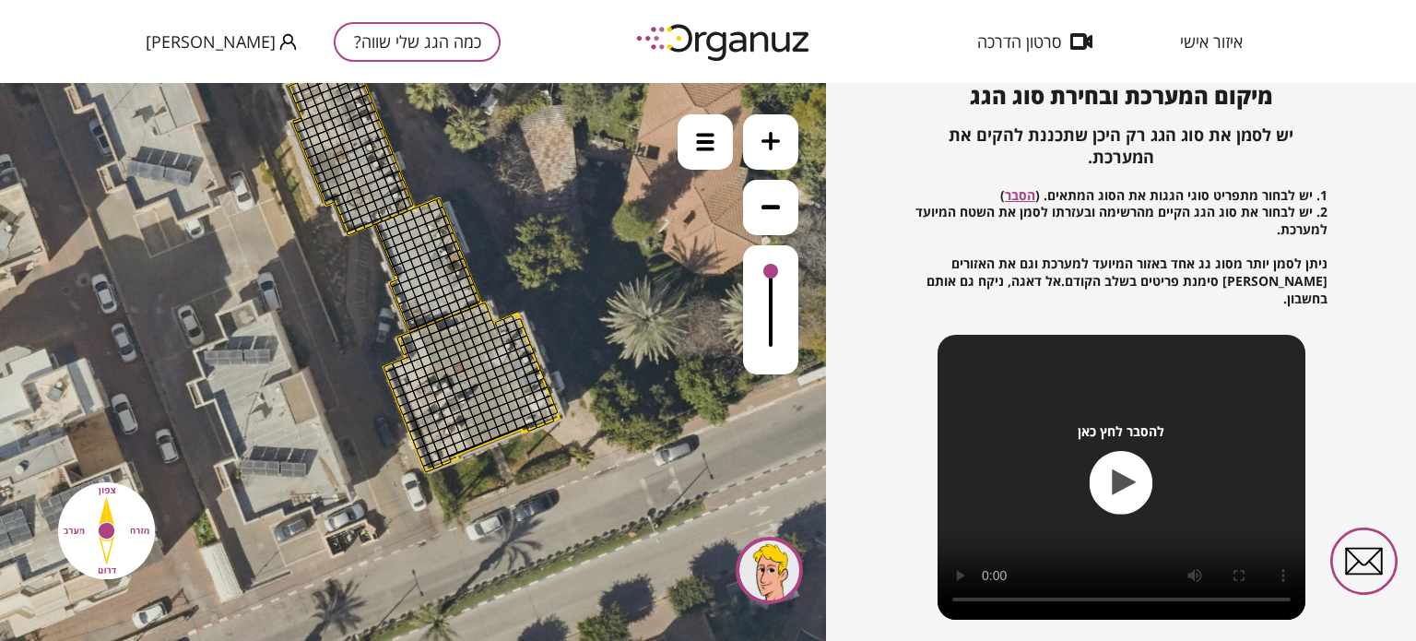
click at [767, 140] on icon at bounding box center [770, 141] width 18 height 18
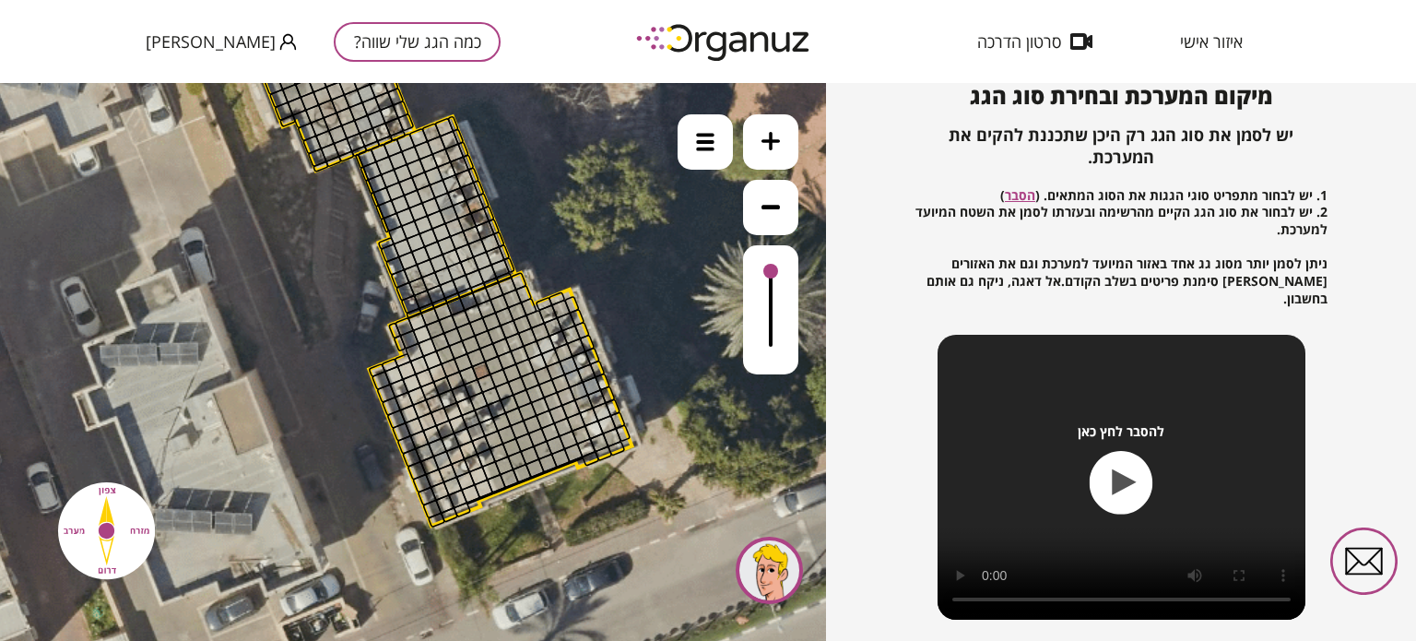
click at [767, 140] on icon at bounding box center [770, 141] width 18 height 18
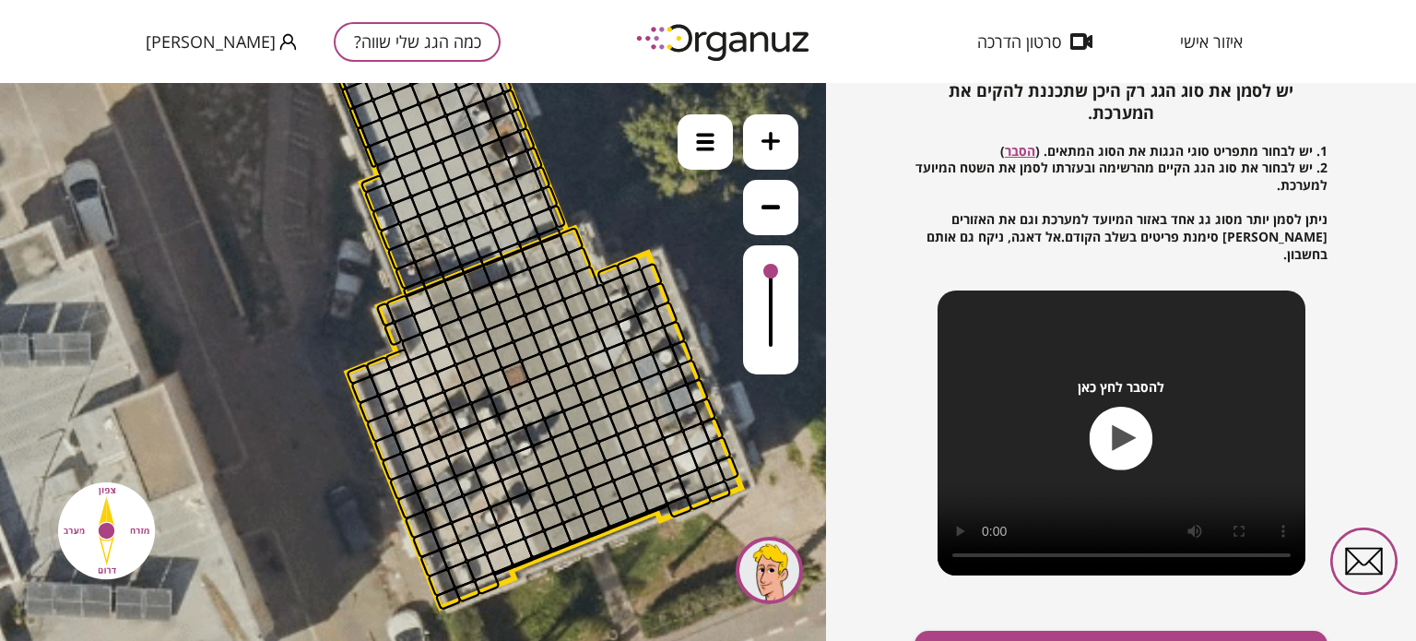
scroll to position [265, 0]
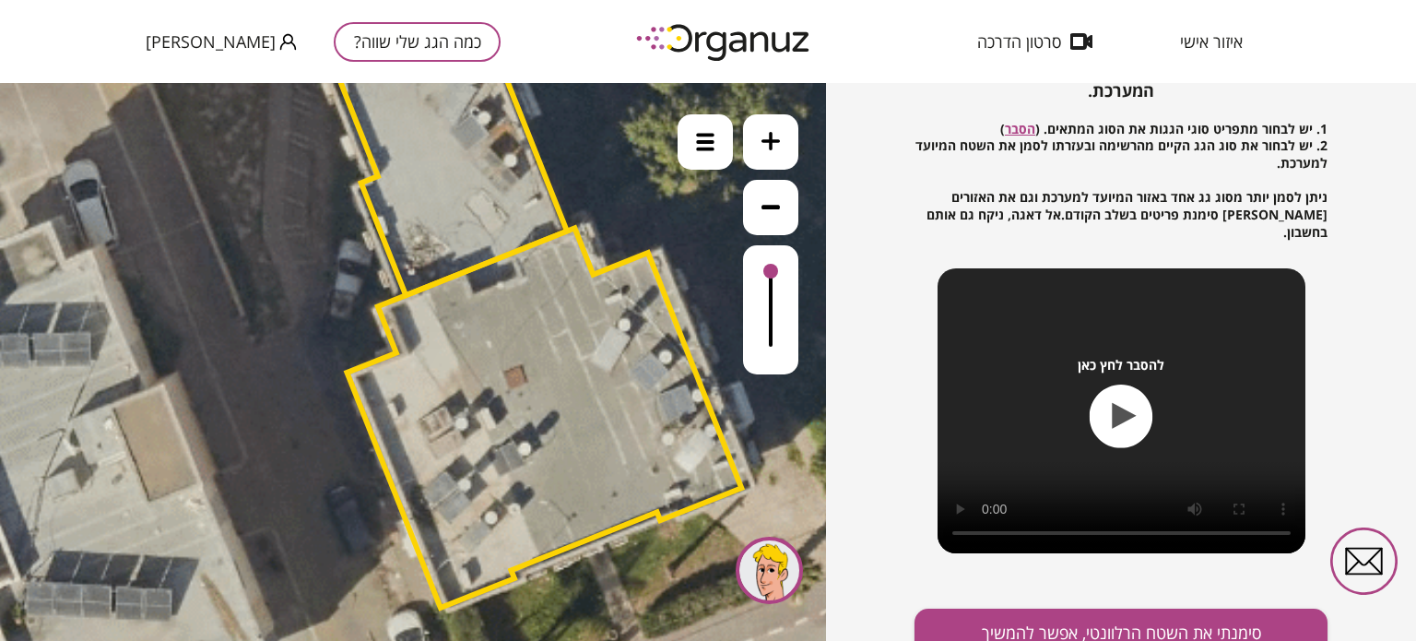
scroll to position [199, 0]
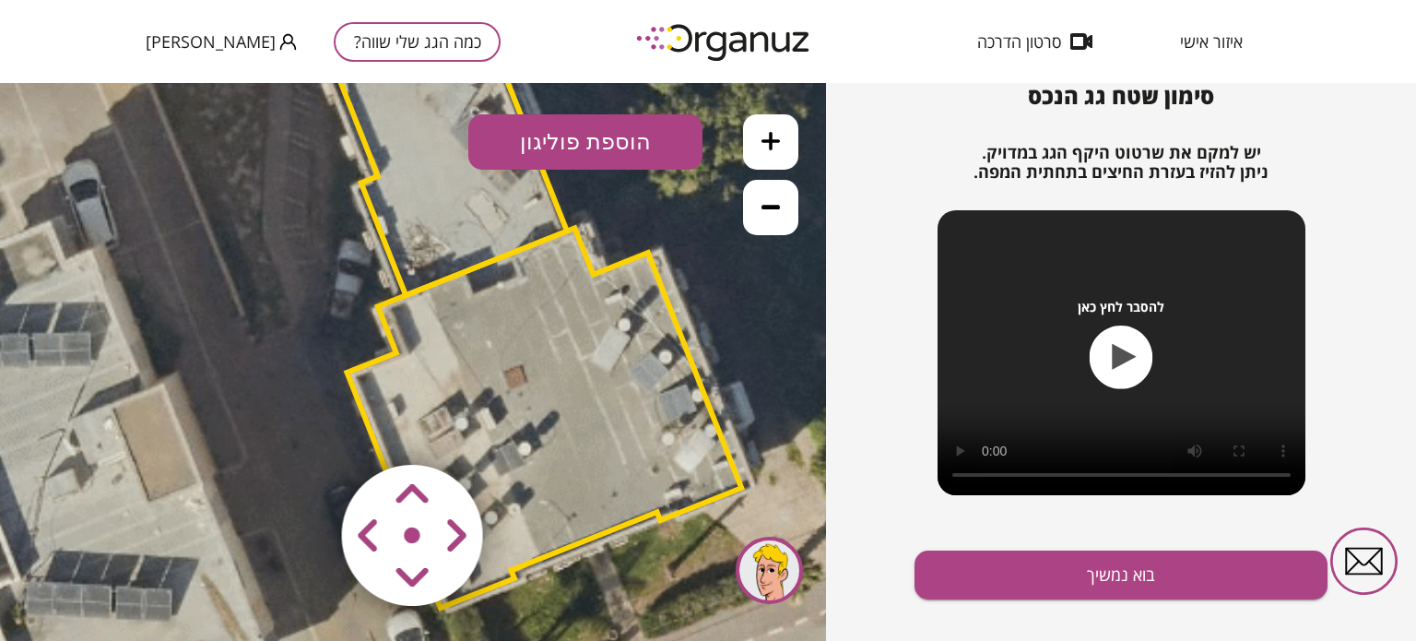
click at [767, 209] on icon at bounding box center [770, 206] width 18 height 18
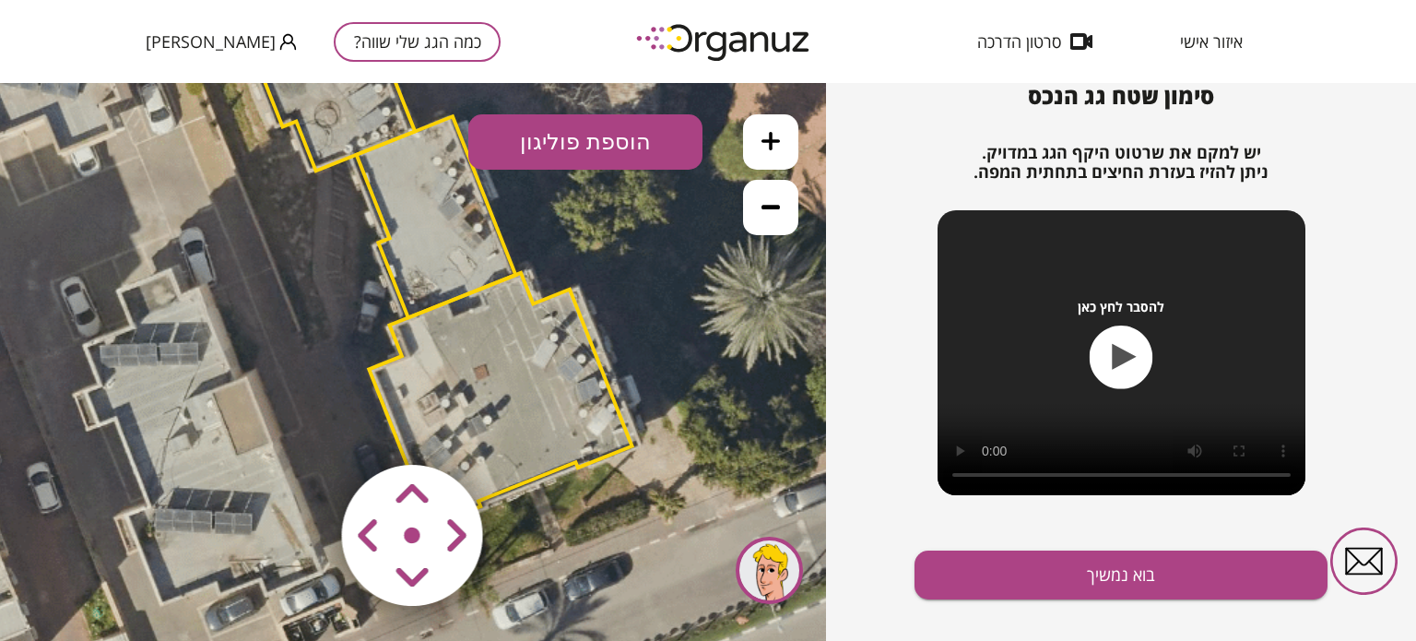
click at [614, 131] on button "הוספת פוליגון" at bounding box center [585, 141] width 234 height 55
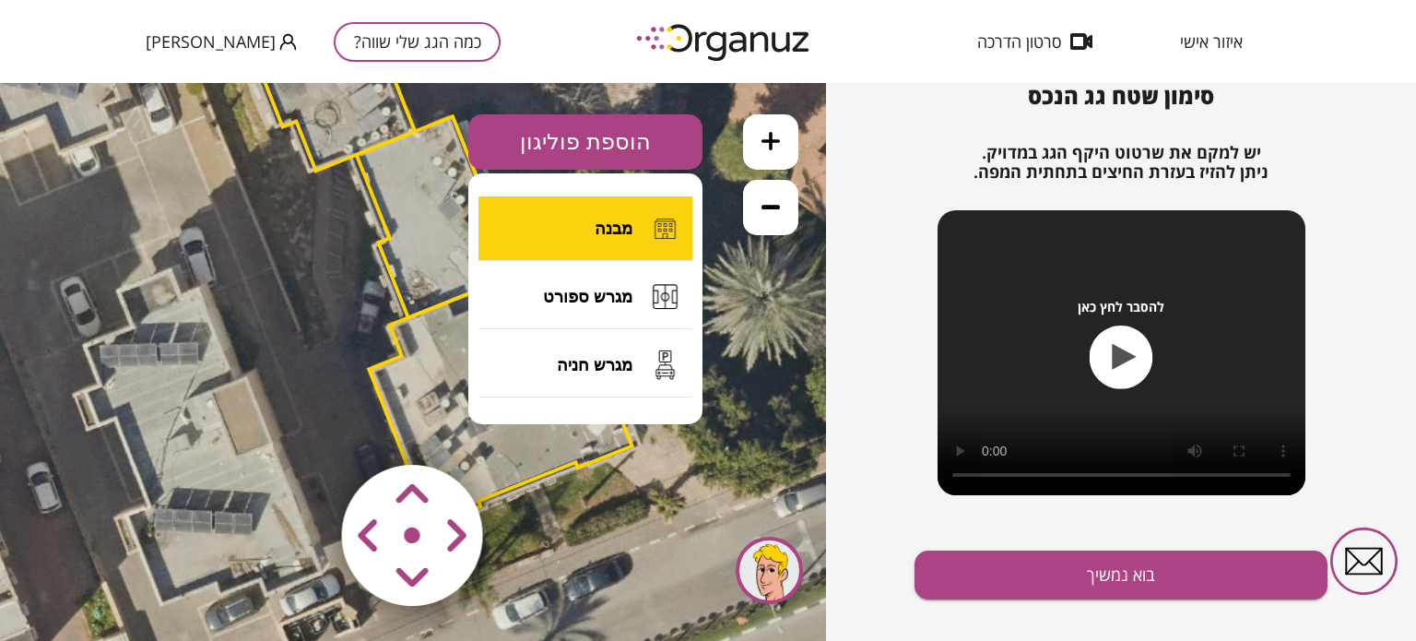
click at [579, 245] on button "מבנה" at bounding box center [585, 228] width 214 height 65
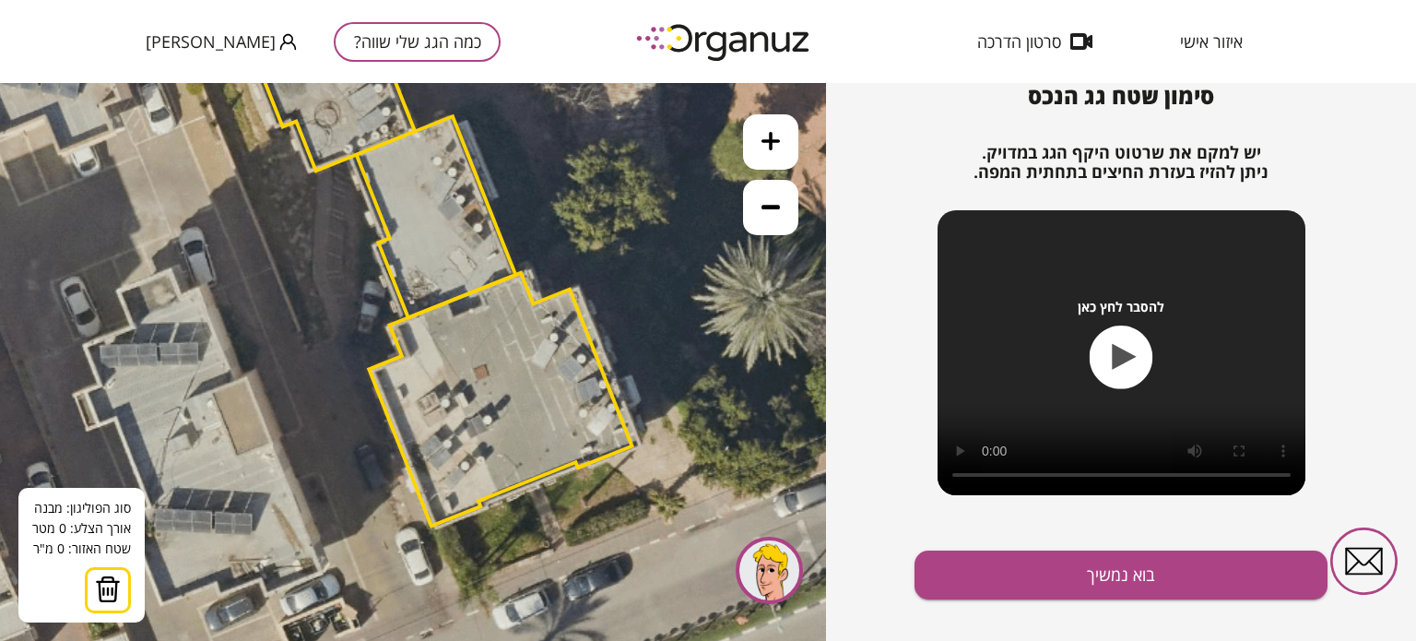
drag, startPoint x: 521, startPoint y: 482, endPoint x: 511, endPoint y: 448, distance: 35.6
click at [516, 467] on polygon at bounding box center [500, 399] width 263 height 253
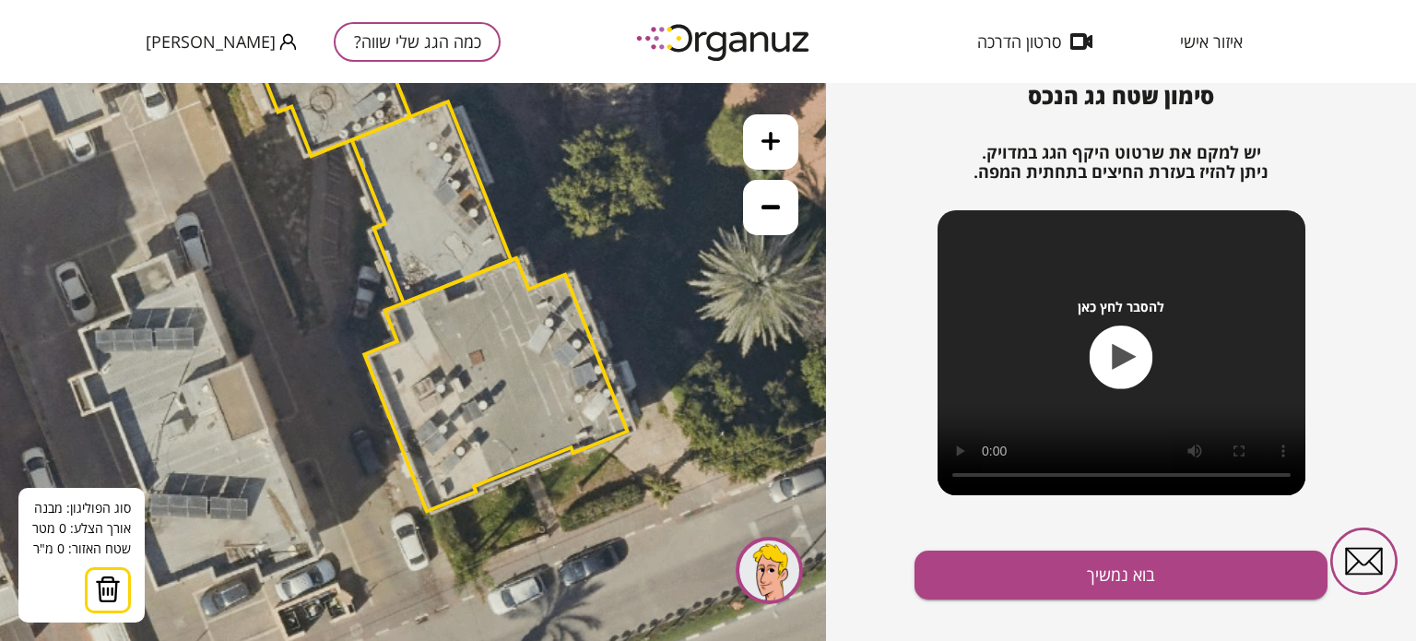
click at [498, 362] on polygon at bounding box center [495, 384] width 263 height 253
click at [531, 463] on polygon at bounding box center [495, 384] width 263 height 253
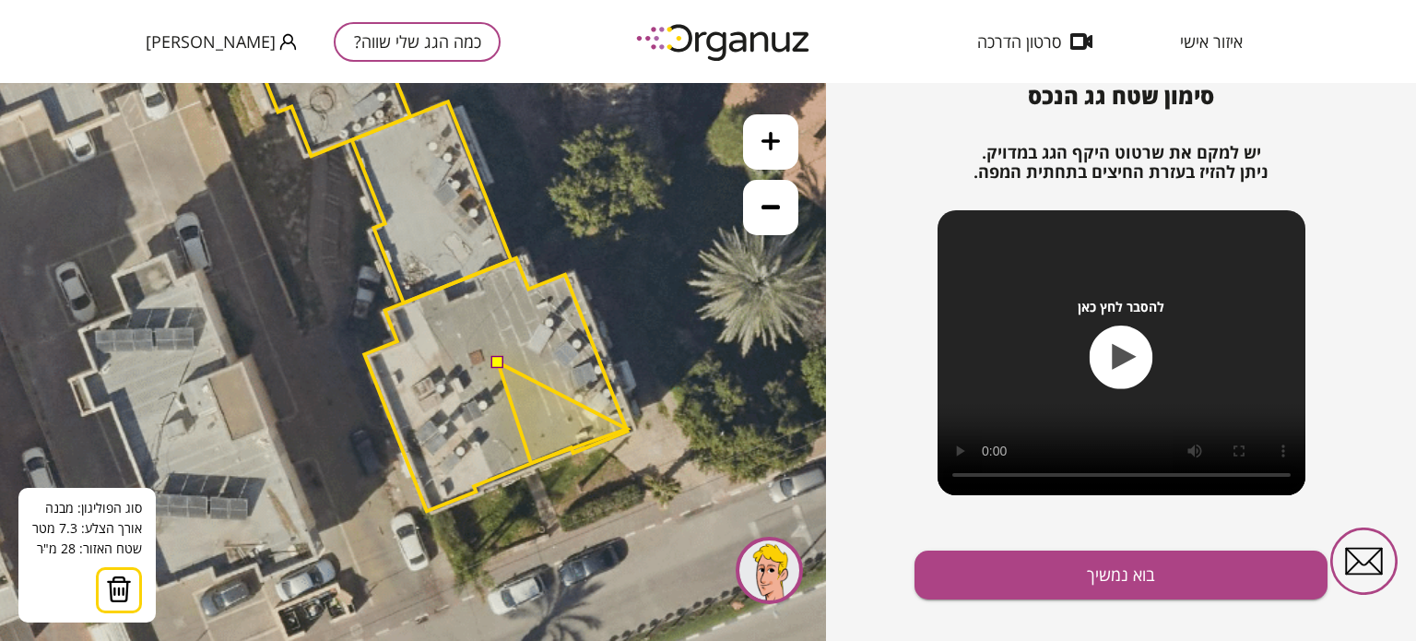
click at [627, 429] on polygon at bounding box center [562, 412] width 129 height 100
click at [590, 329] on polygon at bounding box center [562, 396] width 129 height 134
click at [592, 330] on polygon at bounding box center [562, 396] width 129 height 134
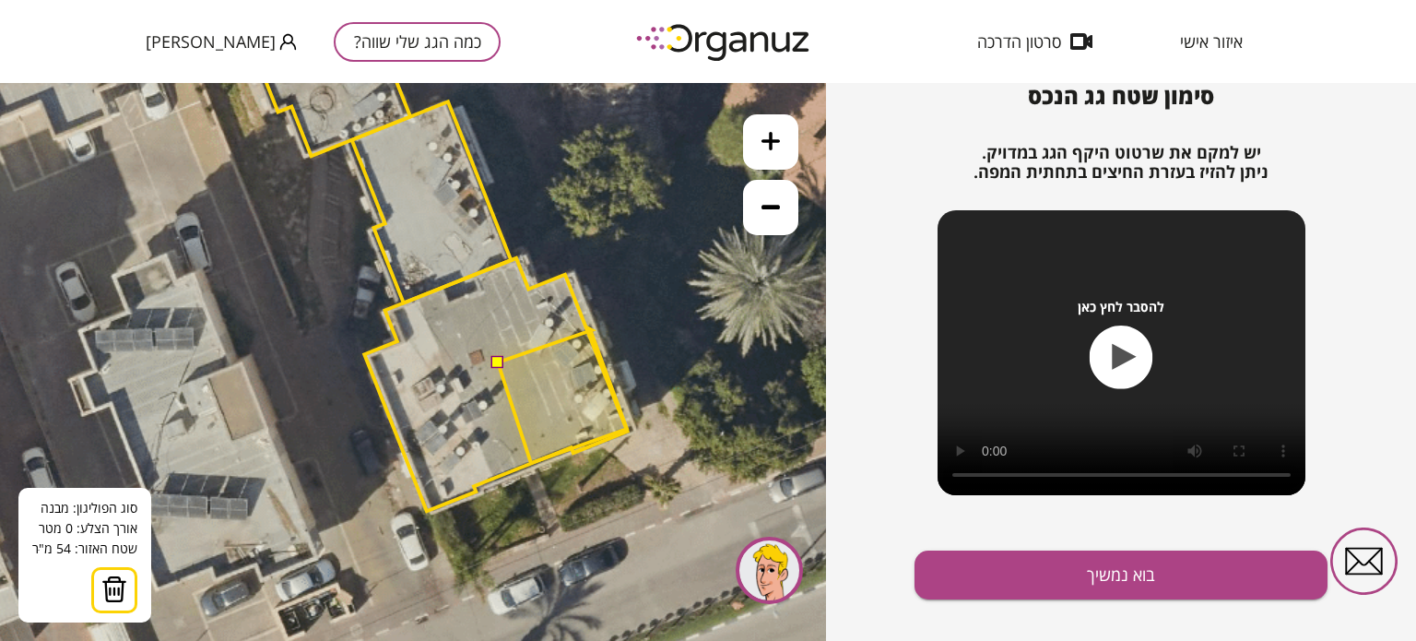
click at [592, 330] on polygon at bounding box center [562, 396] width 129 height 134
click at [594, 331] on polygon at bounding box center [562, 396] width 129 height 134
click at [544, 346] on polygon at bounding box center [562, 396] width 129 height 134
click at [494, 357] on button at bounding box center [496, 361] width 13 height 13
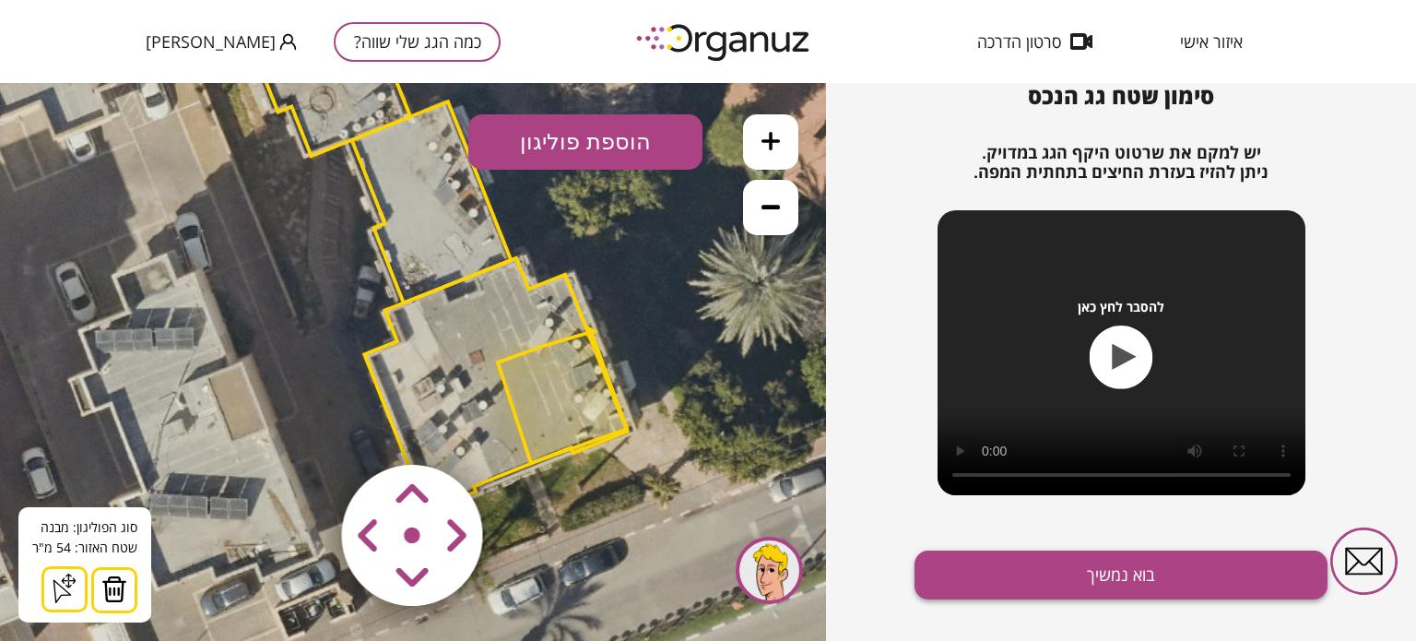
click at [1029, 575] on button "בוא נמשיך" at bounding box center [1120, 574] width 413 height 49
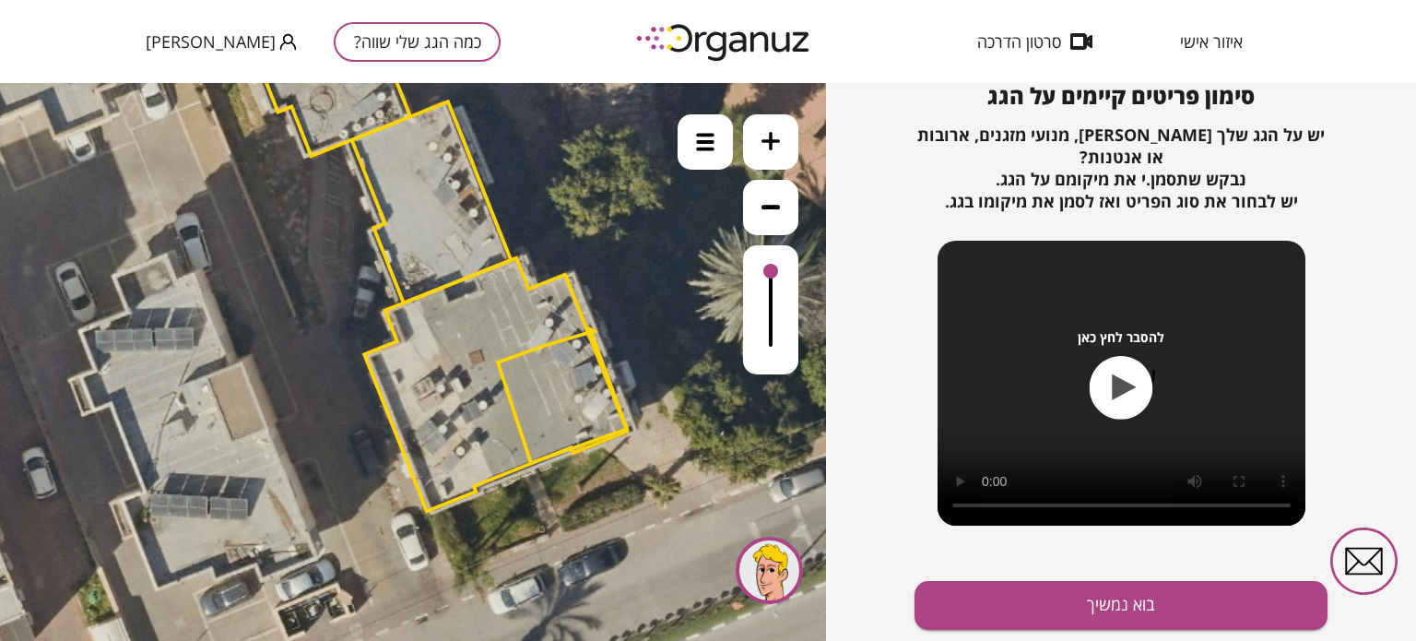
click at [562, 400] on polygon at bounding box center [562, 396] width 129 height 134
click at [1122, 594] on button "בוא נמשיך" at bounding box center [1120, 605] width 413 height 49
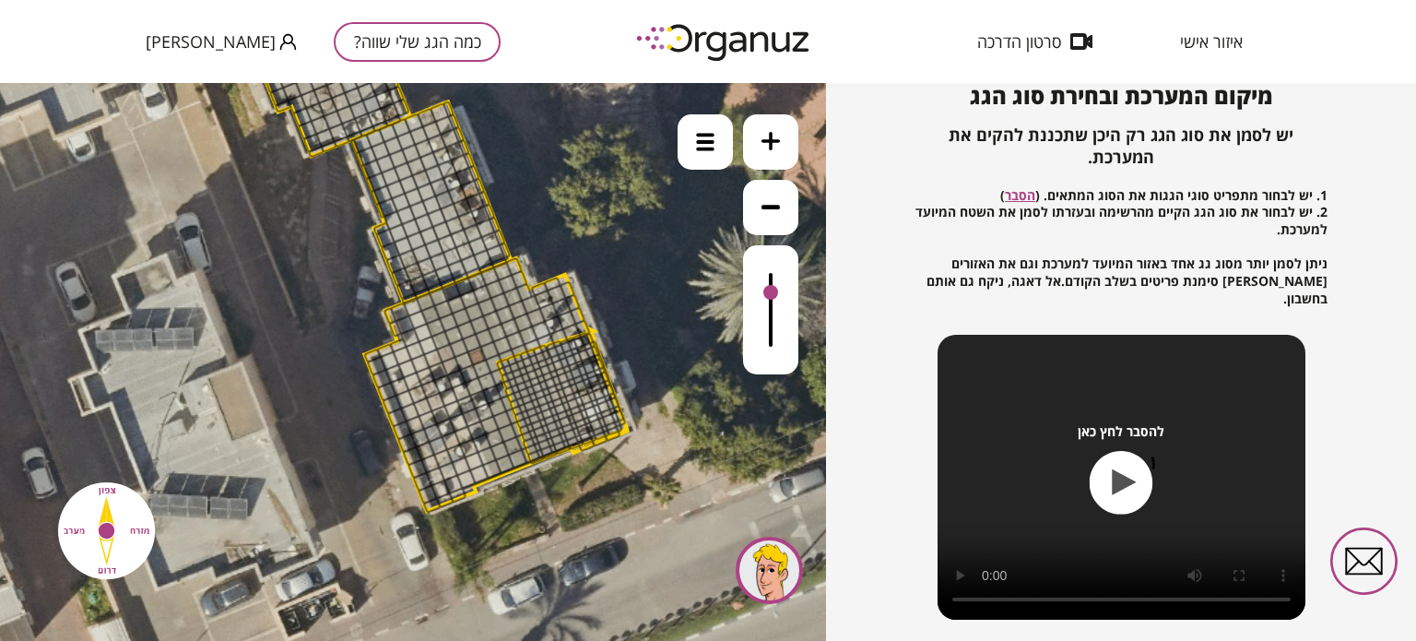
drag, startPoint x: 774, startPoint y: 268, endPoint x: 774, endPoint y: 294, distance: 25.8
click at [774, 294] on div at bounding box center [770, 292] width 15 height 15
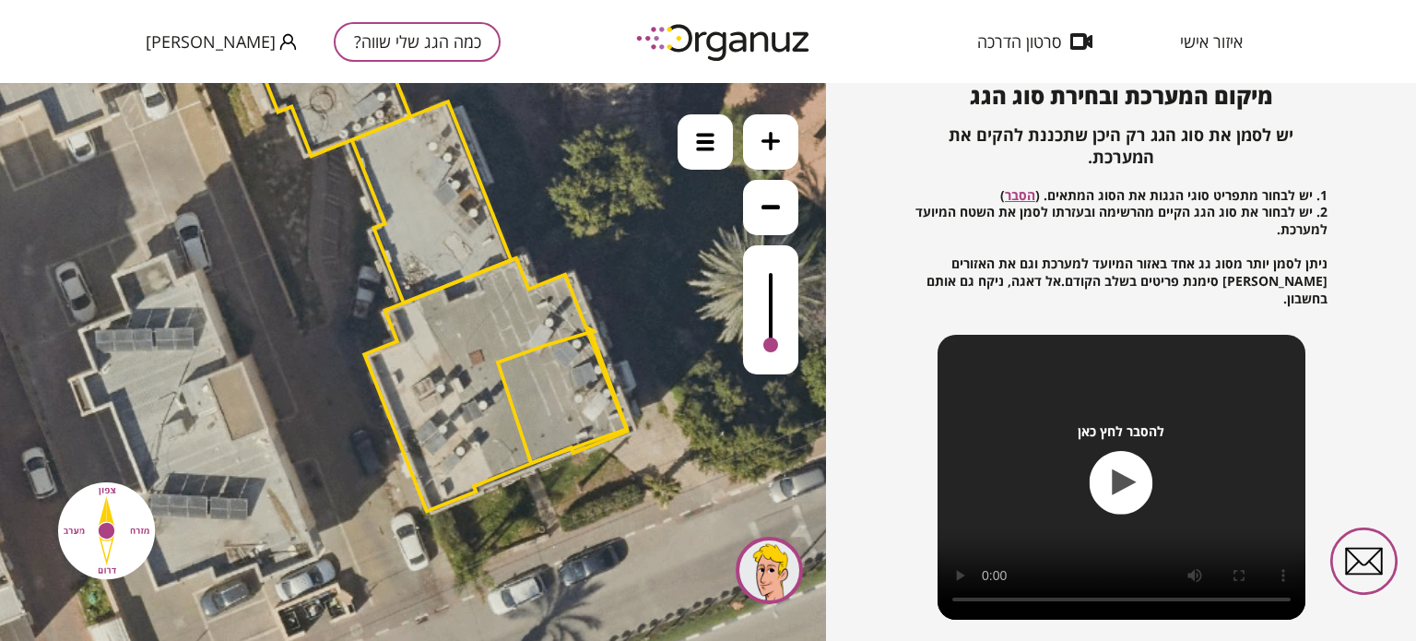
drag, startPoint x: 774, startPoint y: 294, endPoint x: 774, endPoint y: 351, distance: 57.1
click at [774, 351] on div at bounding box center [770, 309] width 55 height 129
click at [762, 135] on icon at bounding box center [770, 141] width 18 height 18
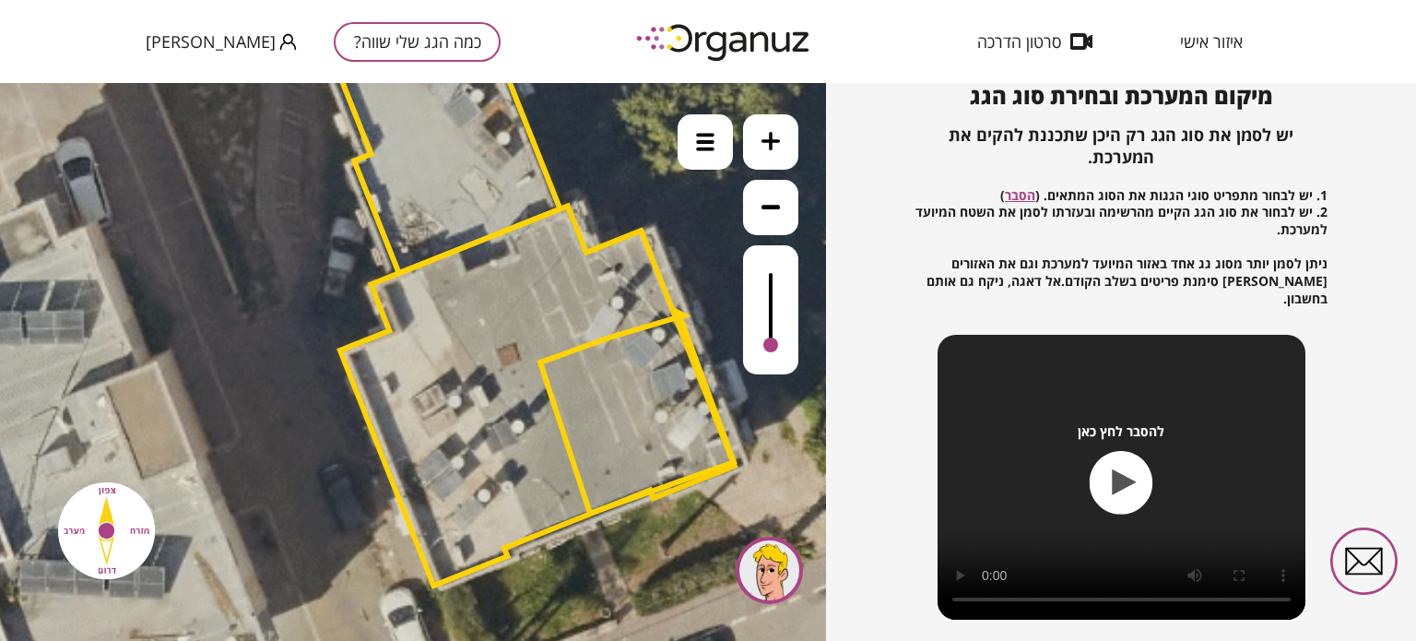
click at [762, 135] on icon at bounding box center [770, 141] width 18 height 18
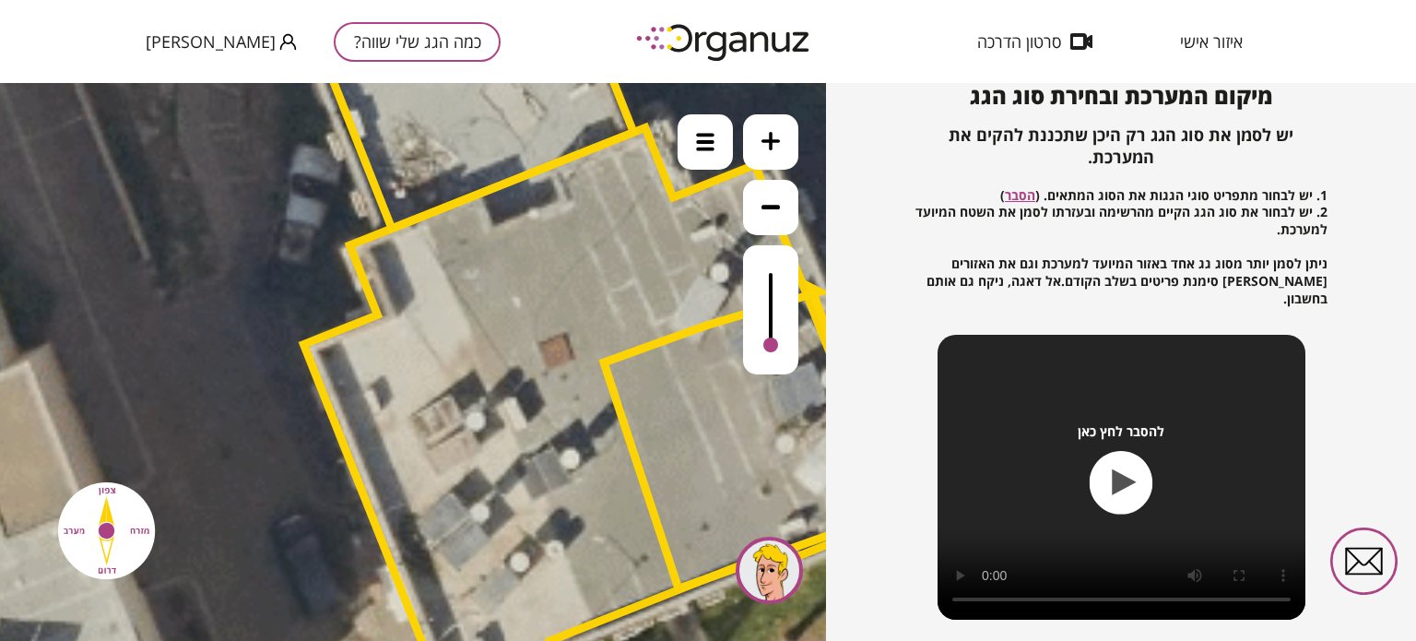
drag, startPoint x: 551, startPoint y: 316, endPoint x: 440, endPoint y: 292, distance: 114.1
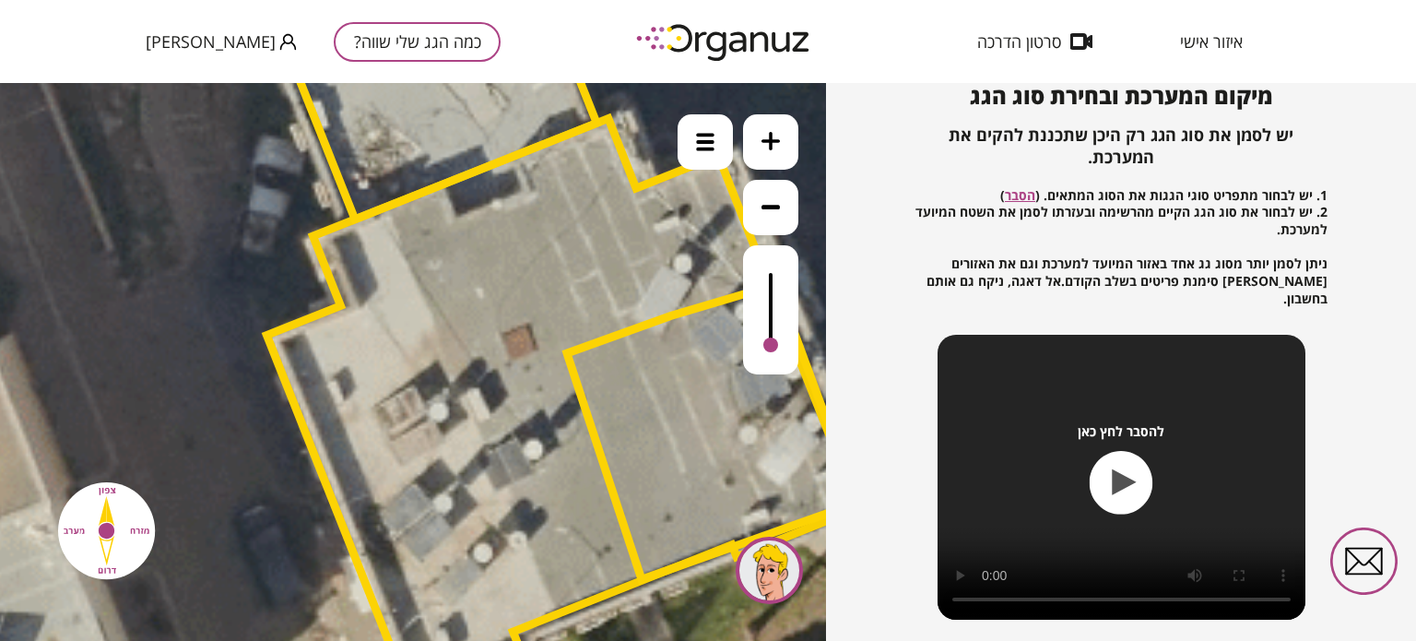
drag, startPoint x: 730, startPoint y: 615, endPoint x: 594, endPoint y: 582, distance: 139.5
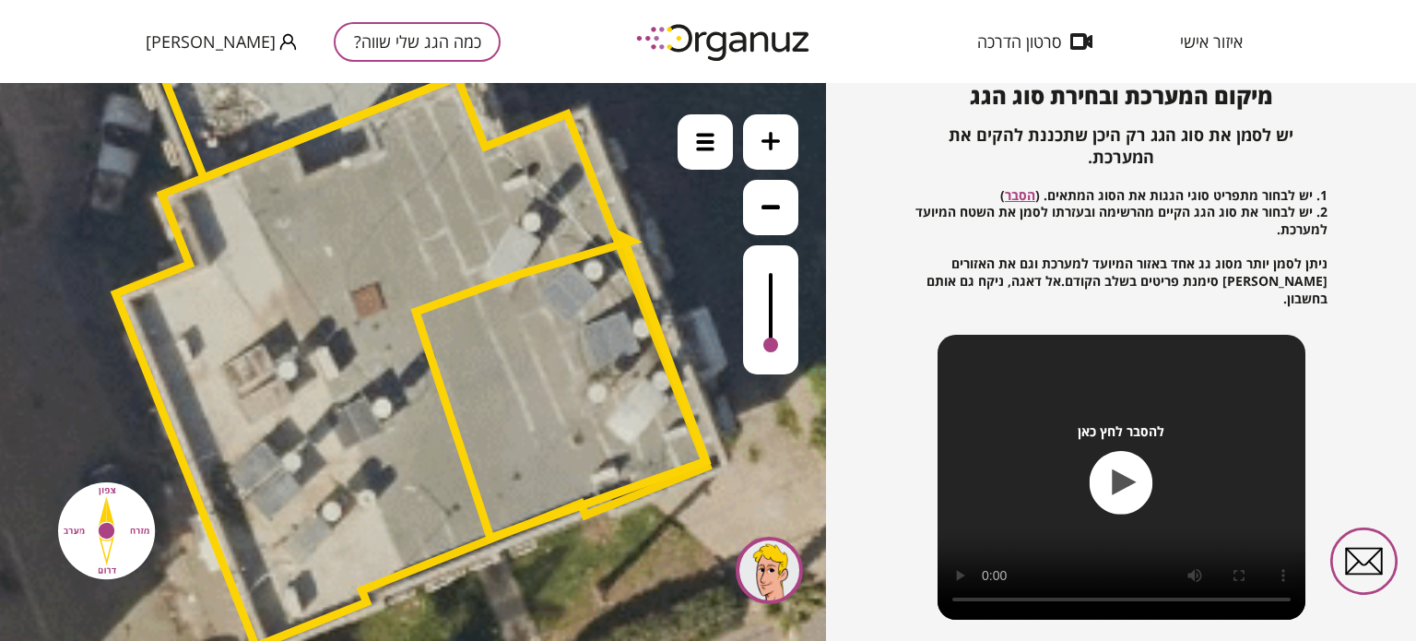
drag, startPoint x: 693, startPoint y: 615, endPoint x: 564, endPoint y: 576, distance: 134.7
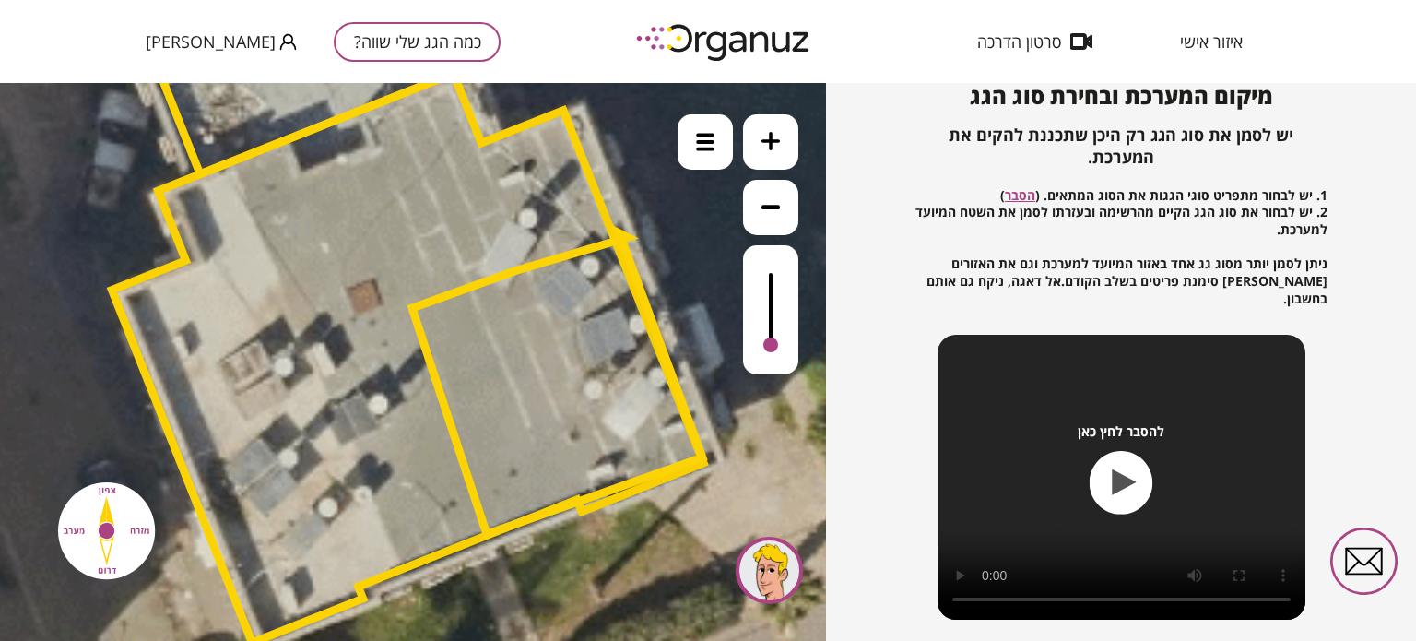
click at [573, 288] on div at bounding box center [581, 295] width 44 height 44
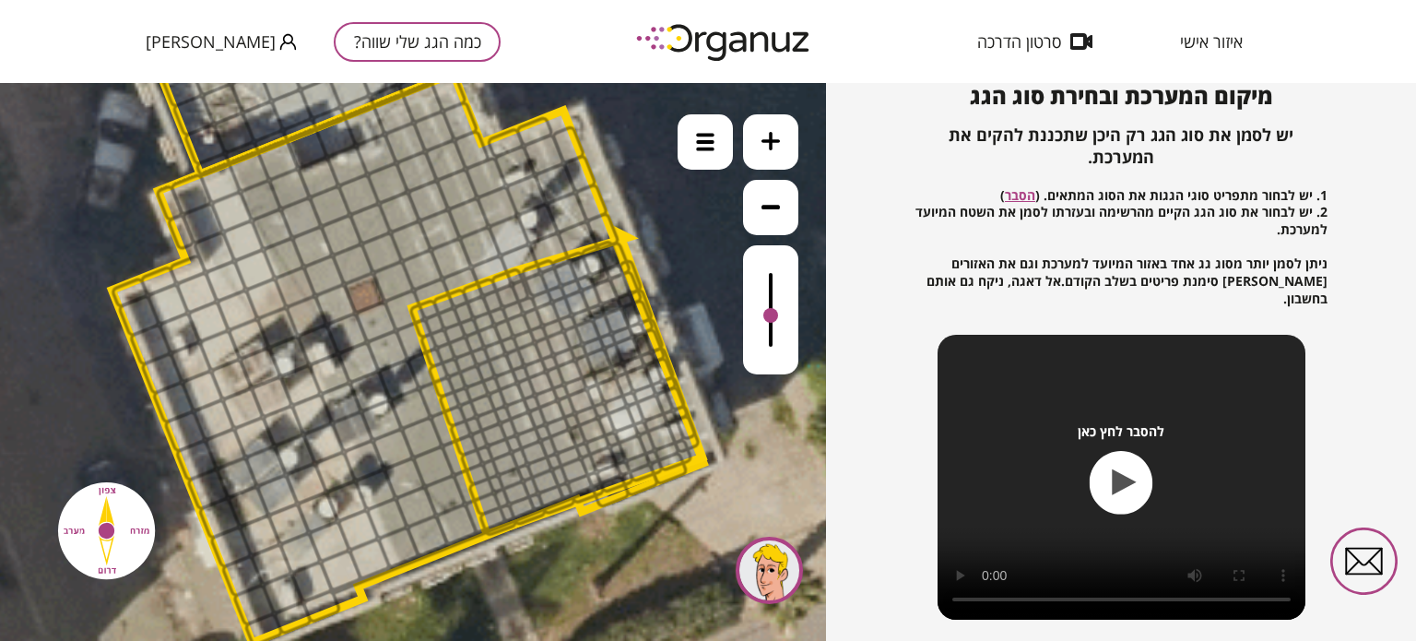
drag, startPoint x: 771, startPoint y: 341, endPoint x: 771, endPoint y: 317, distance: 24.0
click at [771, 317] on div at bounding box center [770, 315] width 15 height 15
click at [568, 276] on div at bounding box center [570, 269] width 41 height 38
drag, startPoint x: 534, startPoint y: 272, endPoint x: 583, endPoint y: 345, distance: 87.7
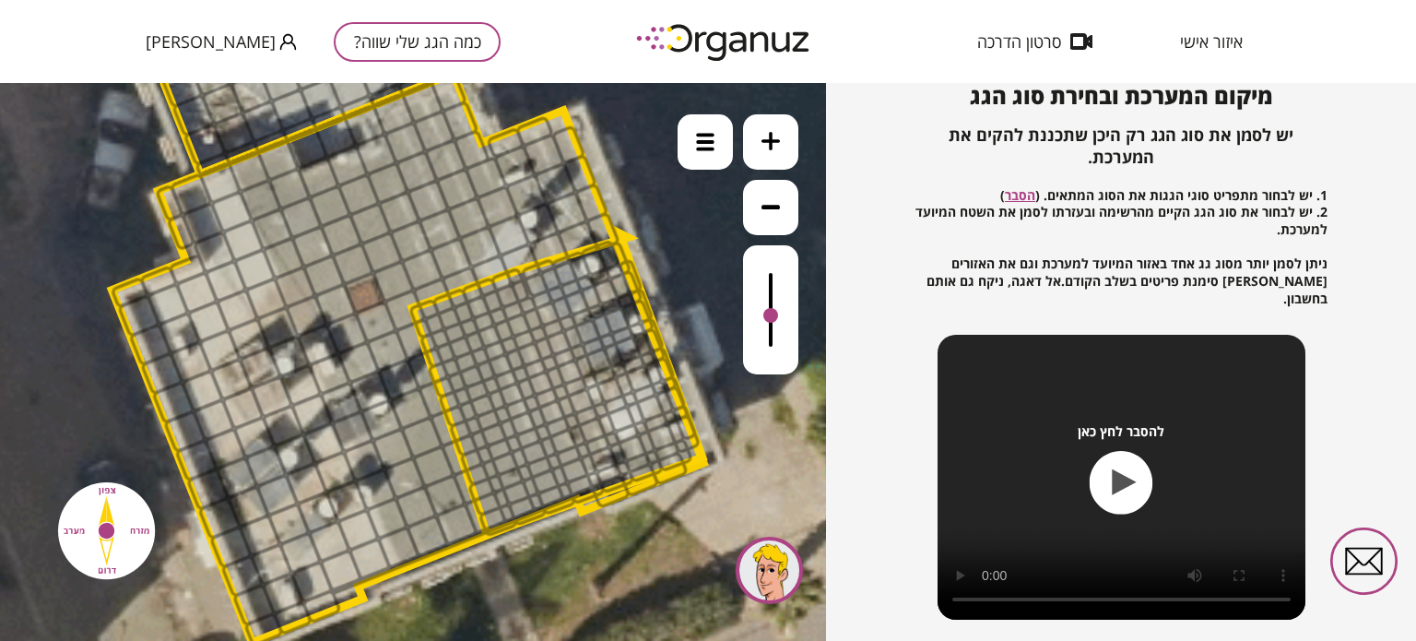
click at [560, 278] on div at bounding box center [570, 269] width 41 height 38
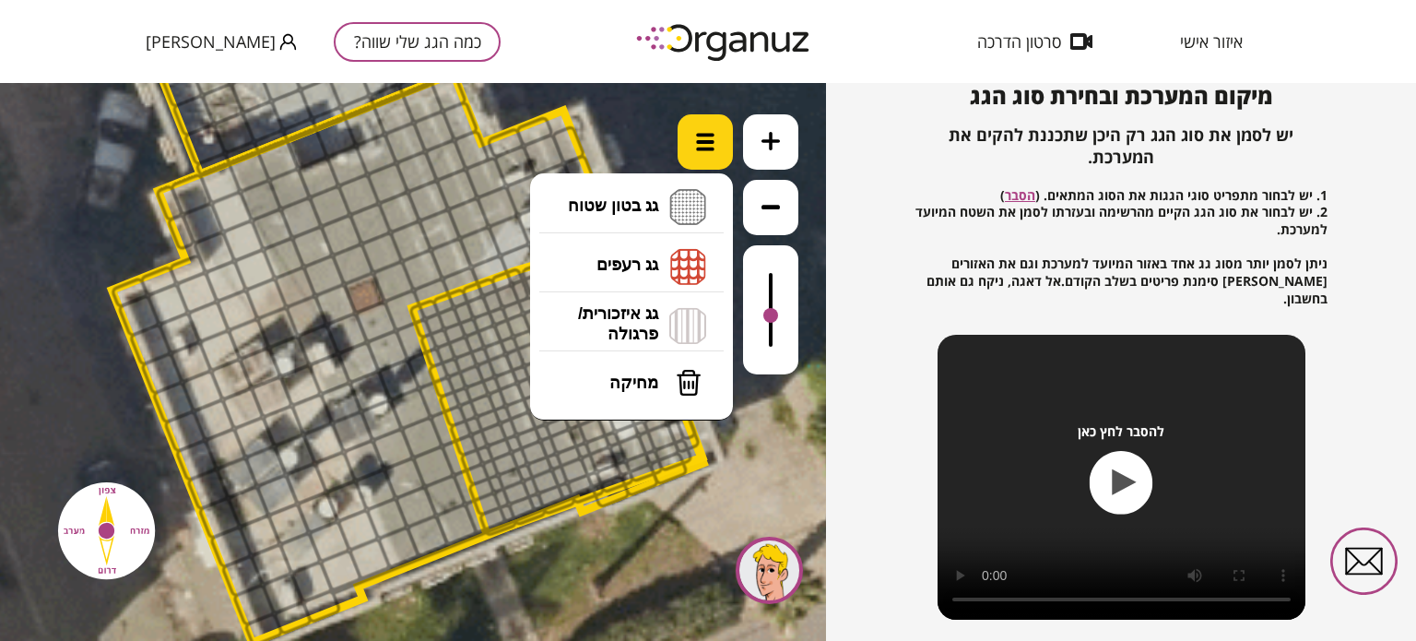
click at [711, 161] on div at bounding box center [704, 141] width 55 height 55
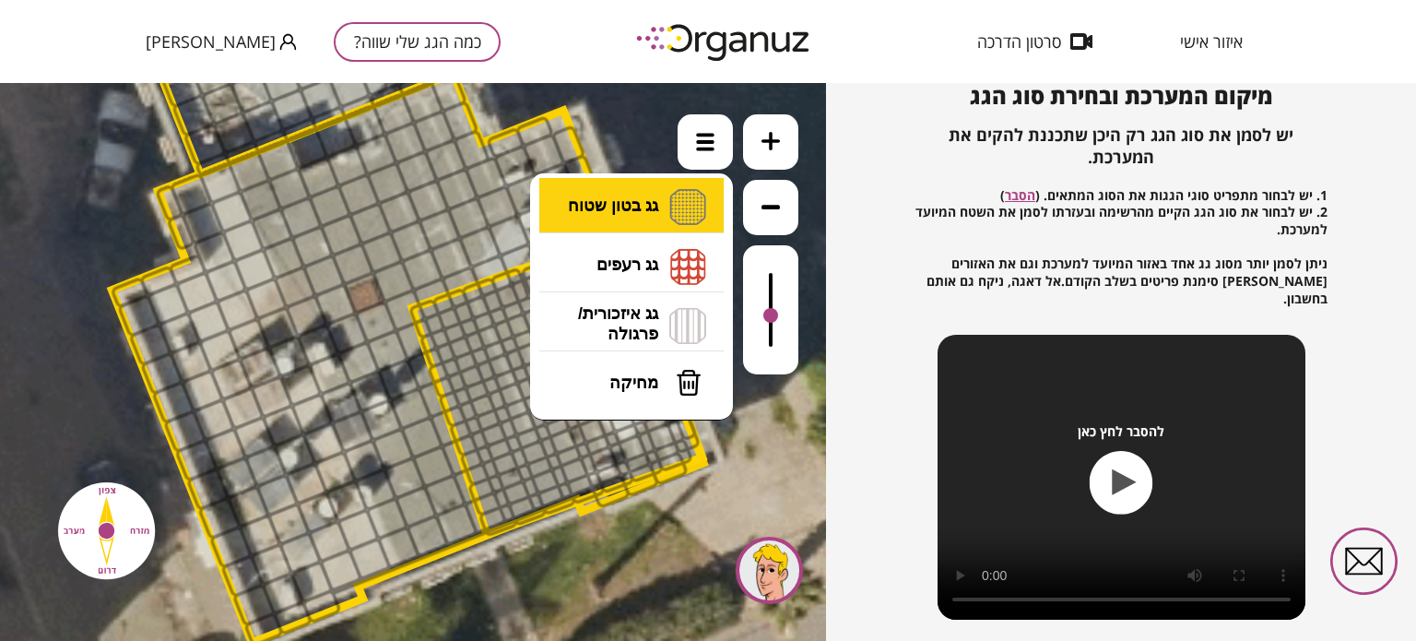
click at [665, 215] on li "גג בטון שטוח מפלס א א מפלס ב ב מפלס ג ג" at bounding box center [632, 207] width 194 height 59
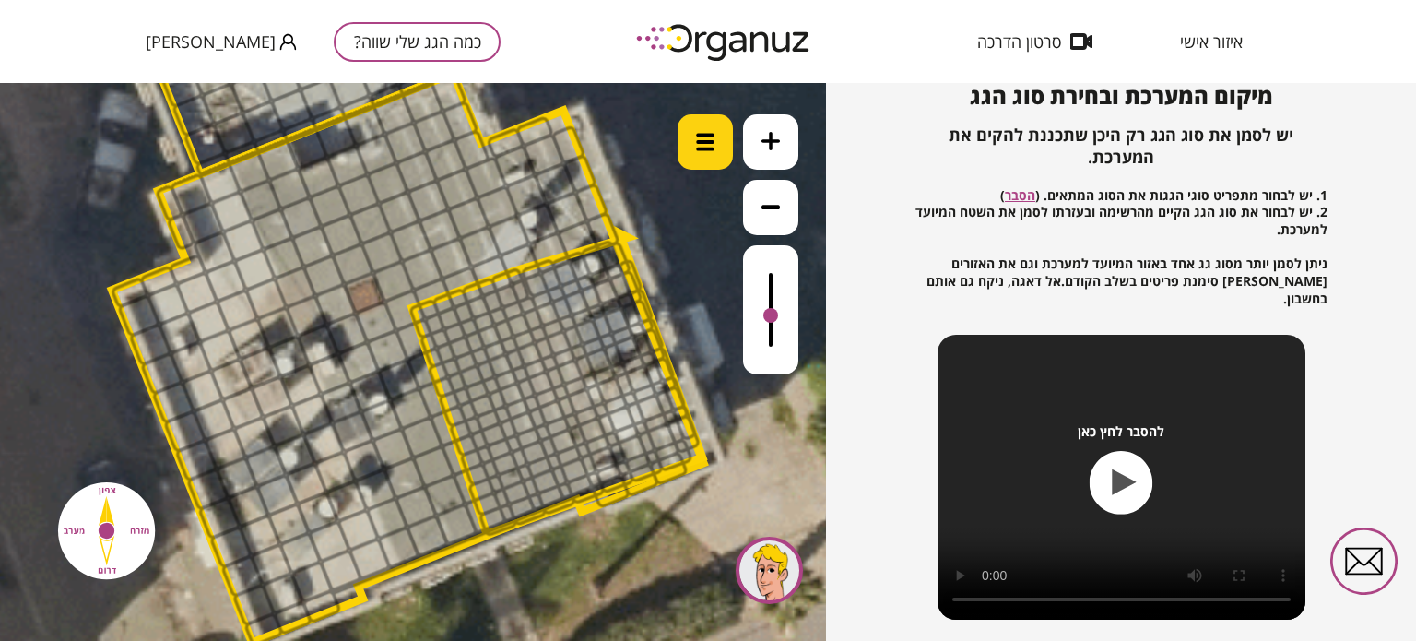
click at [709, 145] on img at bounding box center [705, 142] width 18 height 18
click at [705, 145] on img at bounding box center [705, 142] width 18 height 18
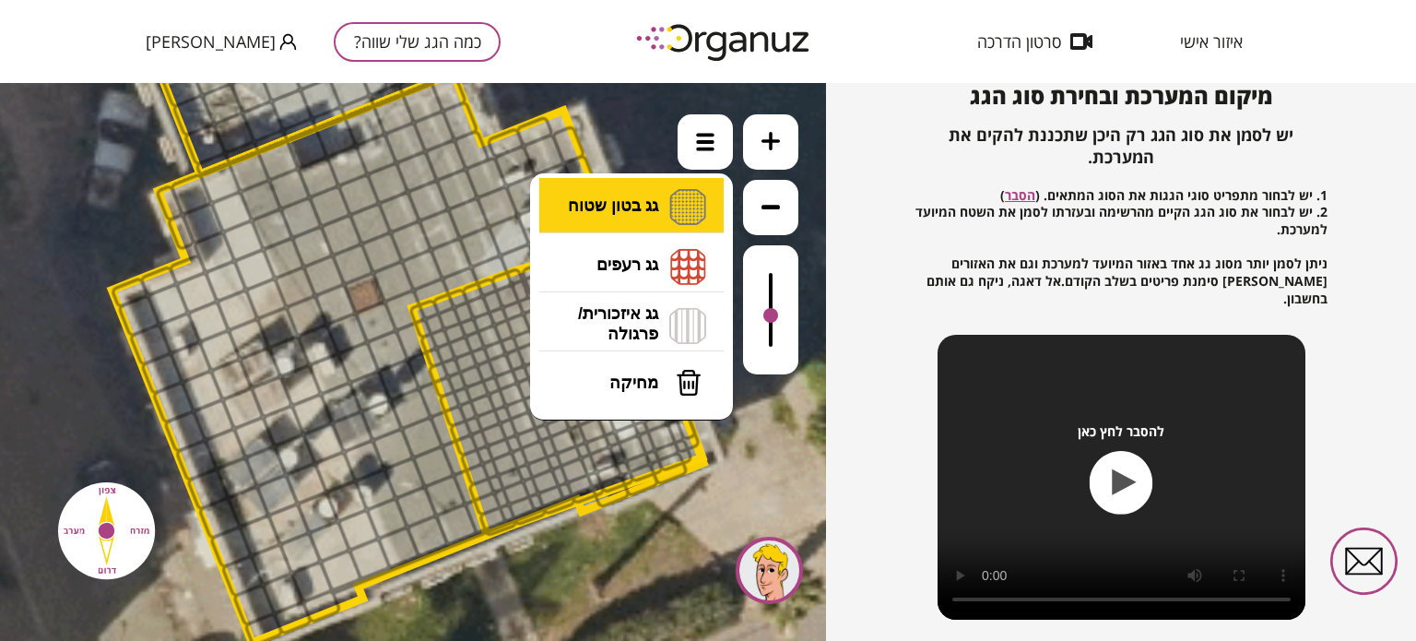
click at [678, 220] on li "גג בטון שטוח מפלס א א מפלס ב ב מפלס ג ג" at bounding box center [632, 207] width 194 height 59
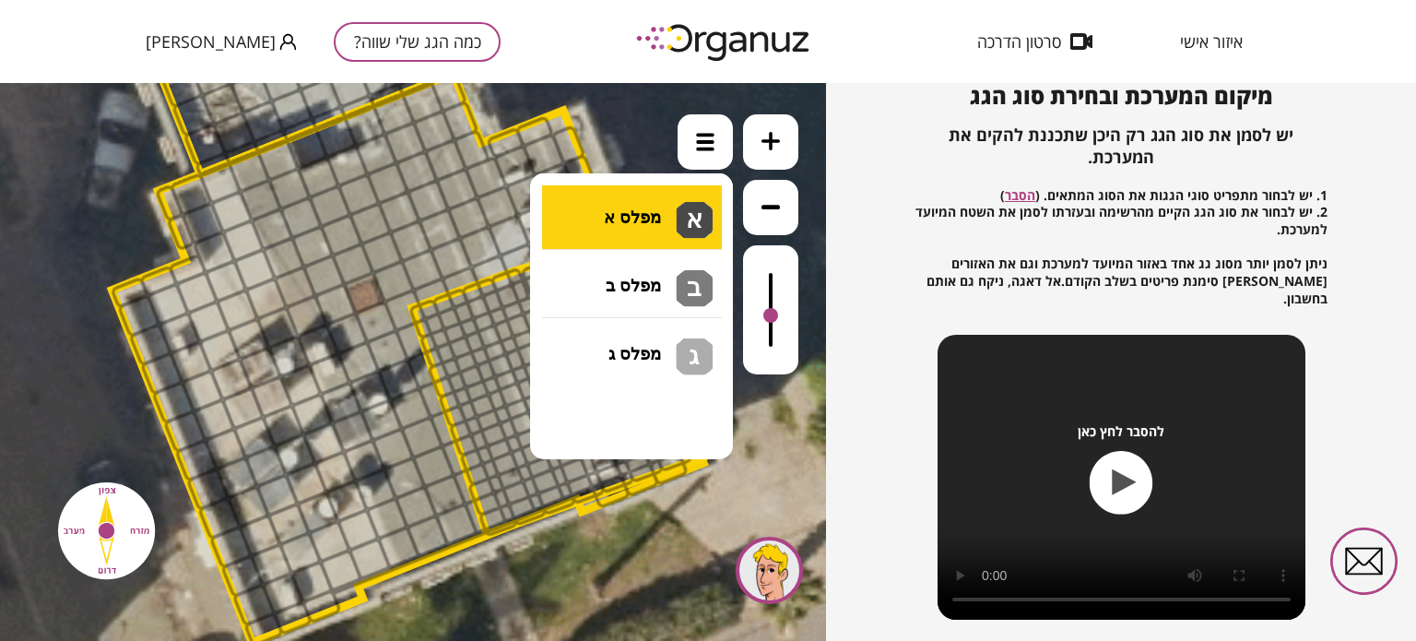
click at [597, 224] on div ".st0 { fill: #FFFFFF; } 54" at bounding box center [413, 362] width 826 height 558
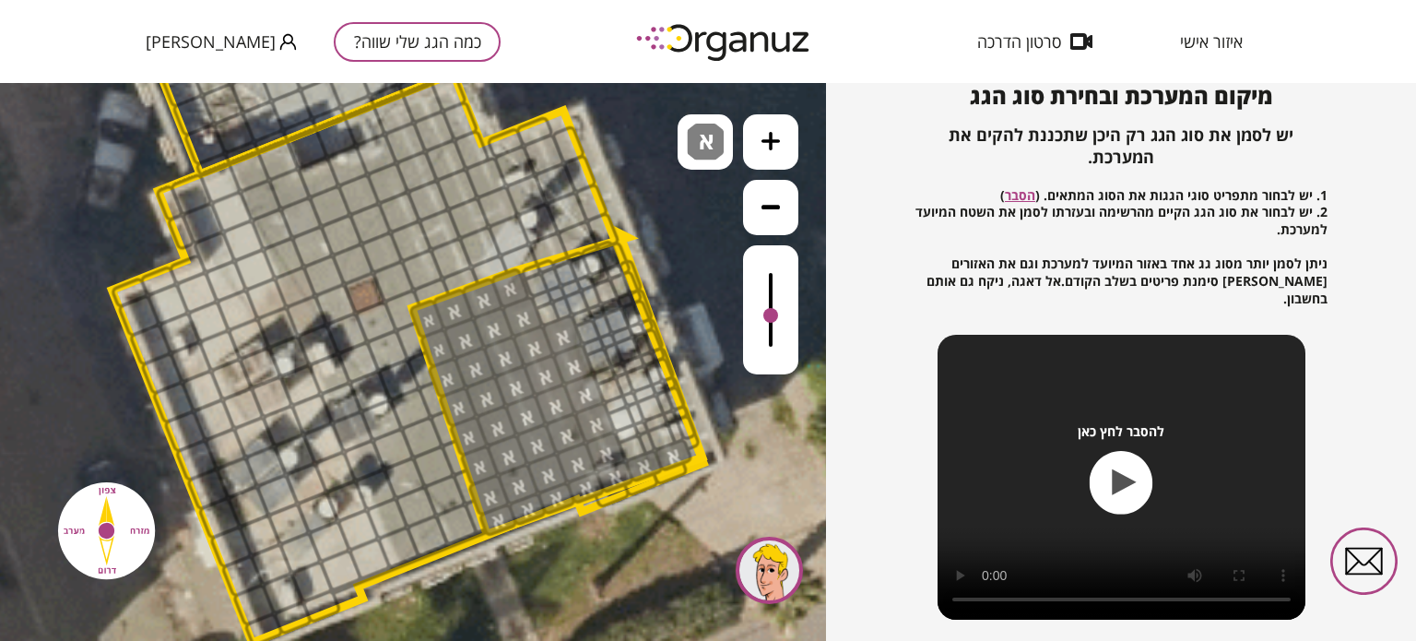
drag, startPoint x: 418, startPoint y: 313, endPoint x: 691, endPoint y: 453, distance: 307.1
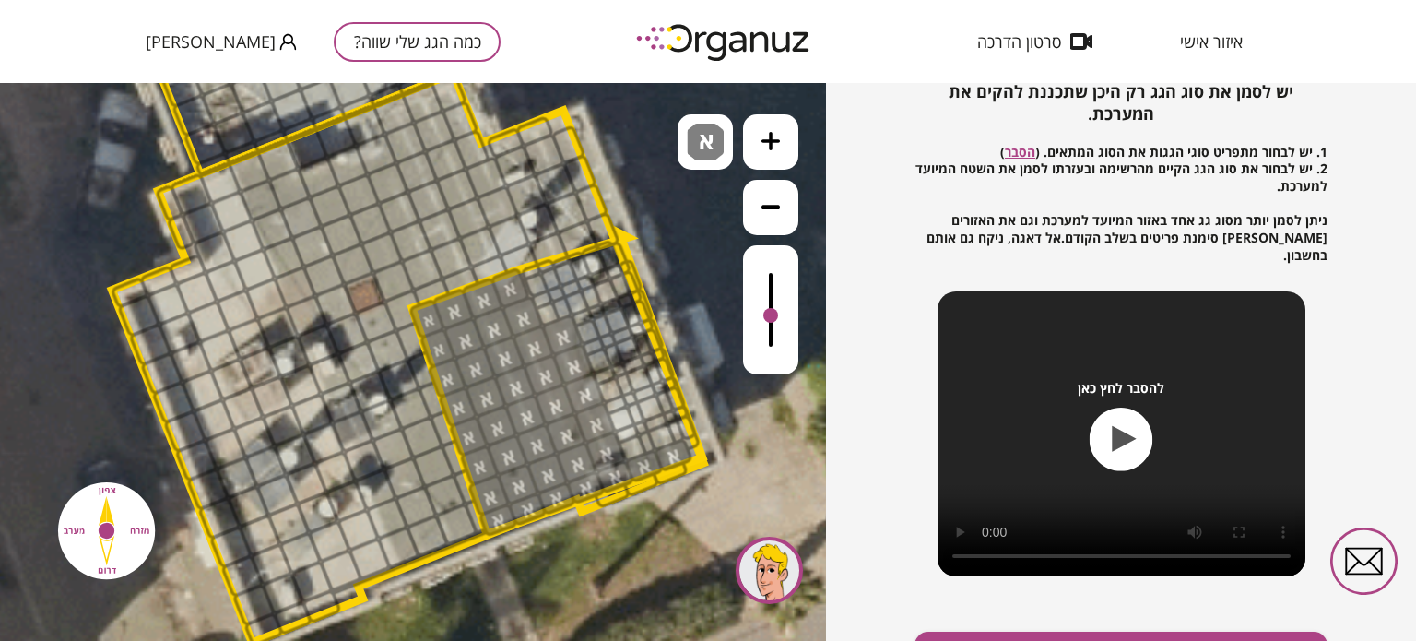
scroll to position [265, 0]
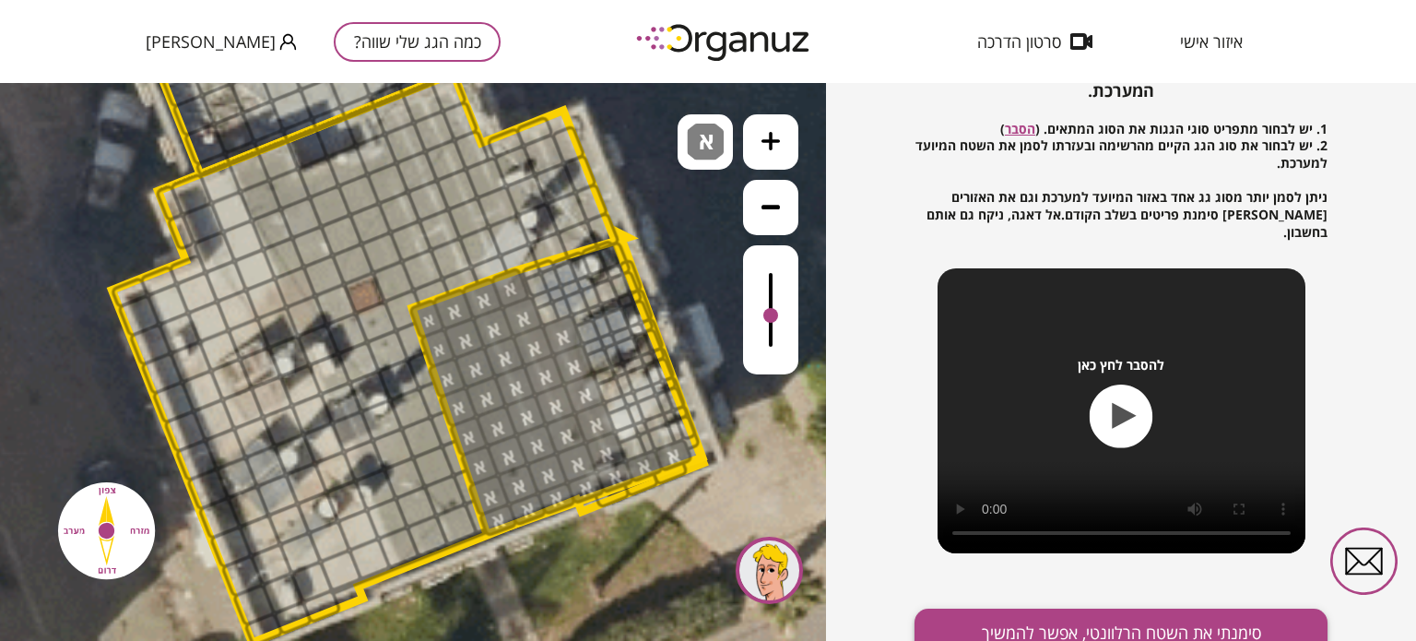
click at [1102, 618] on button "סימנתי את השטח הרלוונטי, אפשר להמשיך" at bounding box center [1120, 632] width 413 height 49
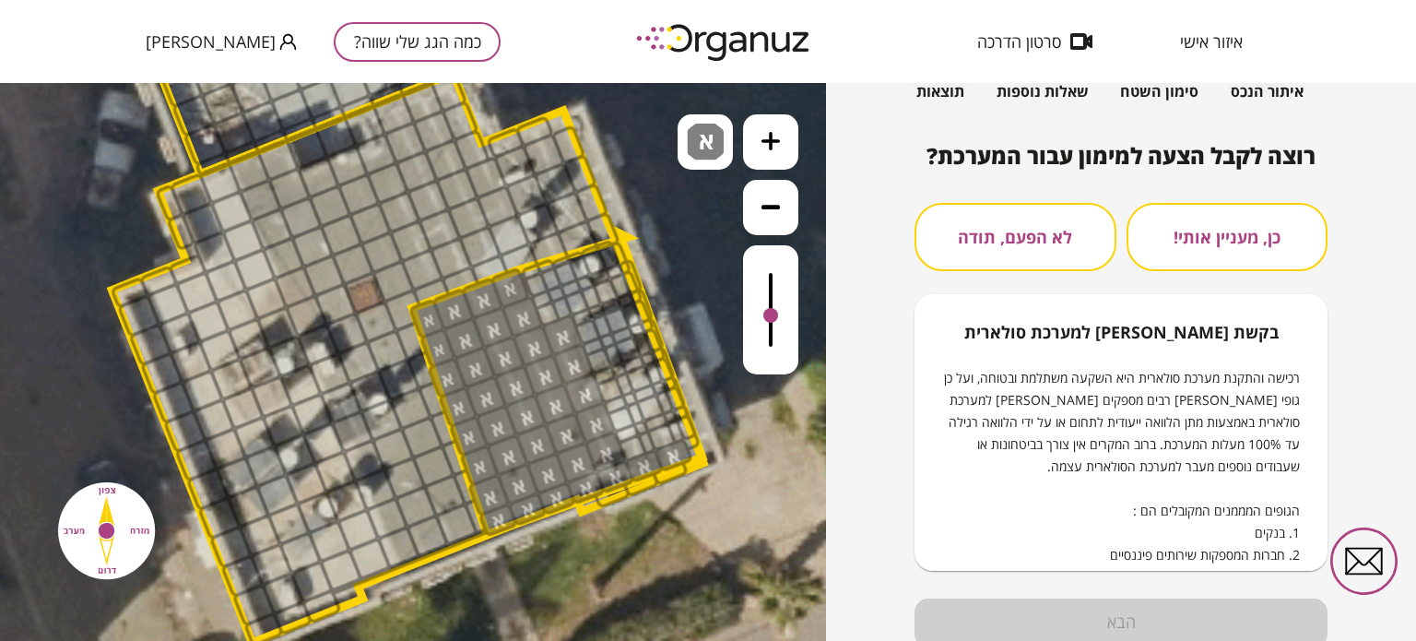
scroll to position [107, 0]
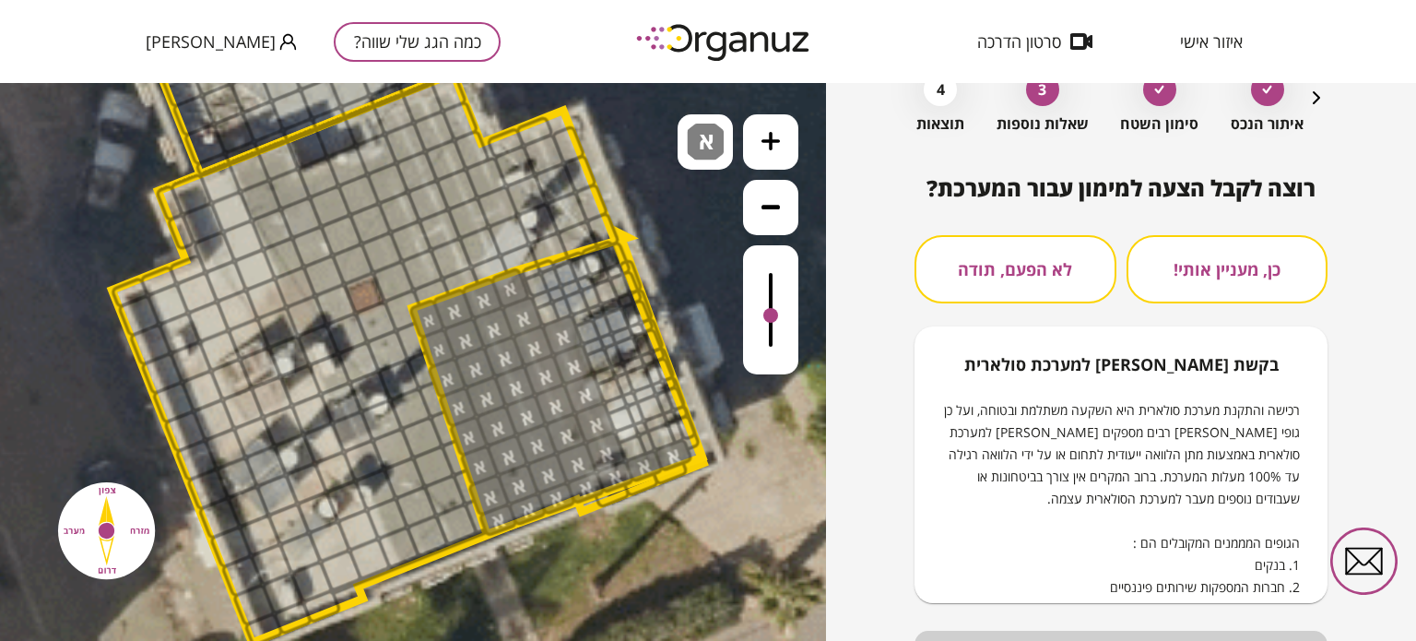
click at [1197, 265] on button "כן, מעניין אותי!" at bounding box center [1227, 269] width 202 height 68
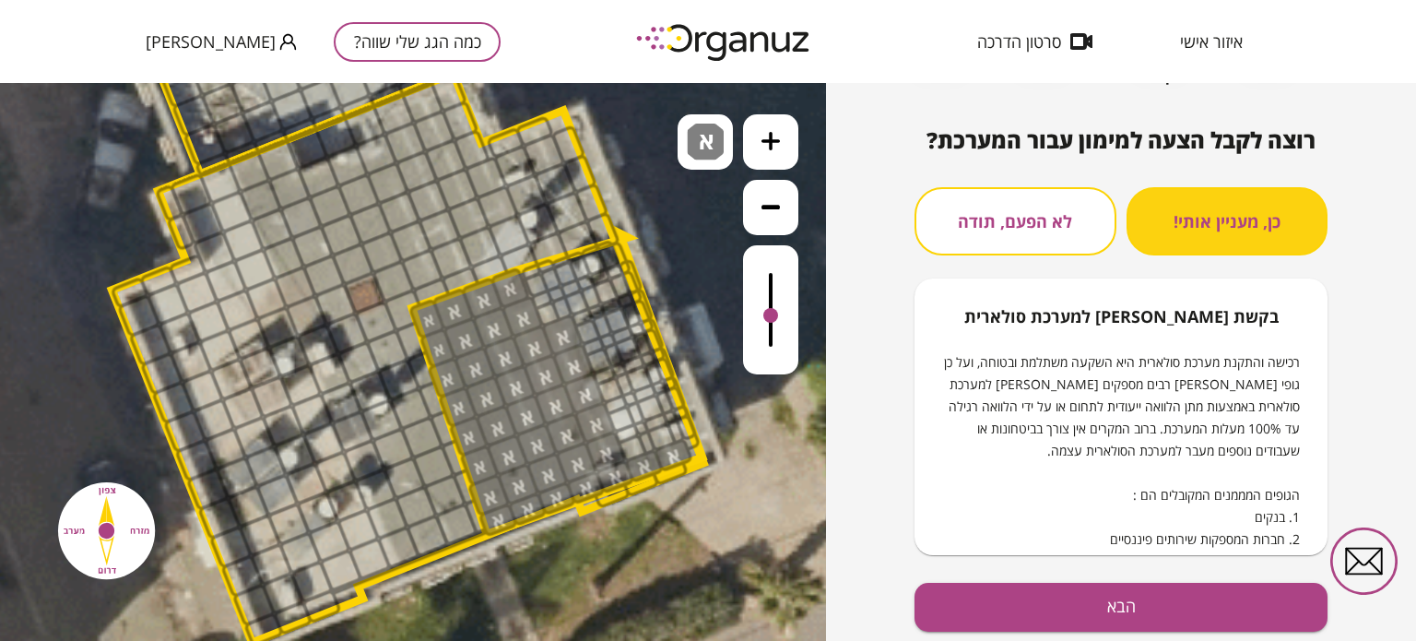
scroll to position [199, 0]
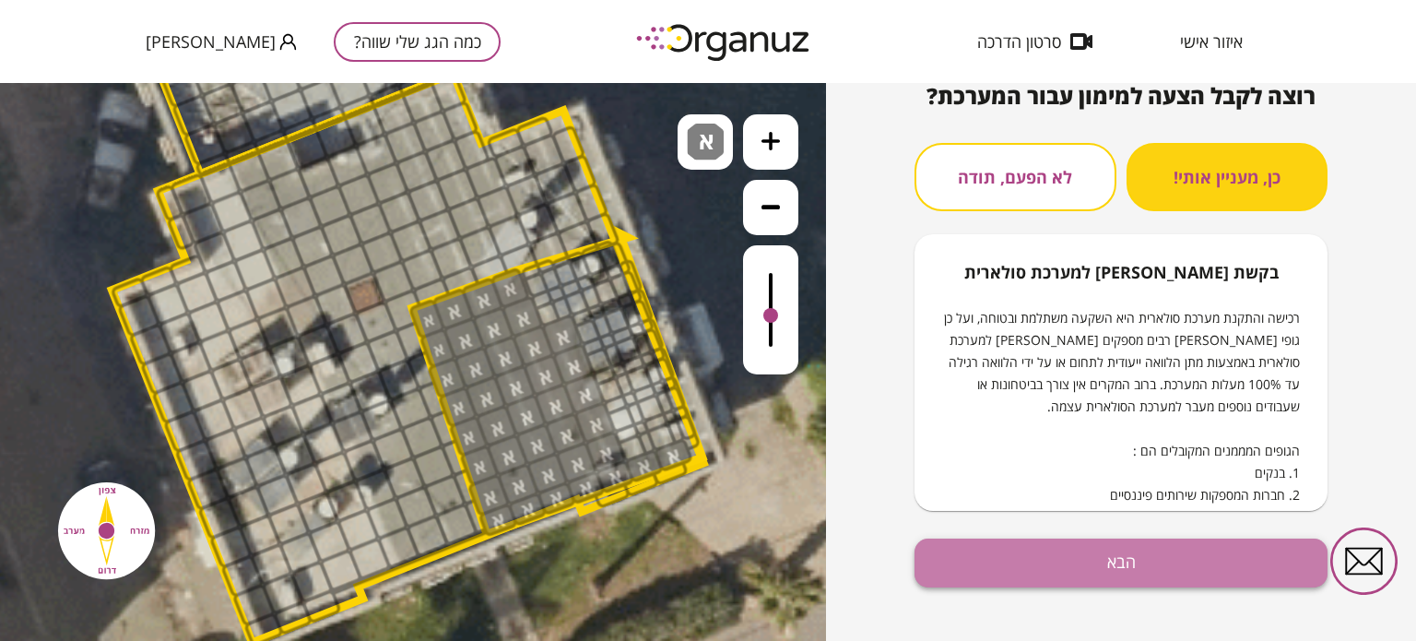
click at [1175, 571] on button "הבא" at bounding box center [1120, 562] width 413 height 49
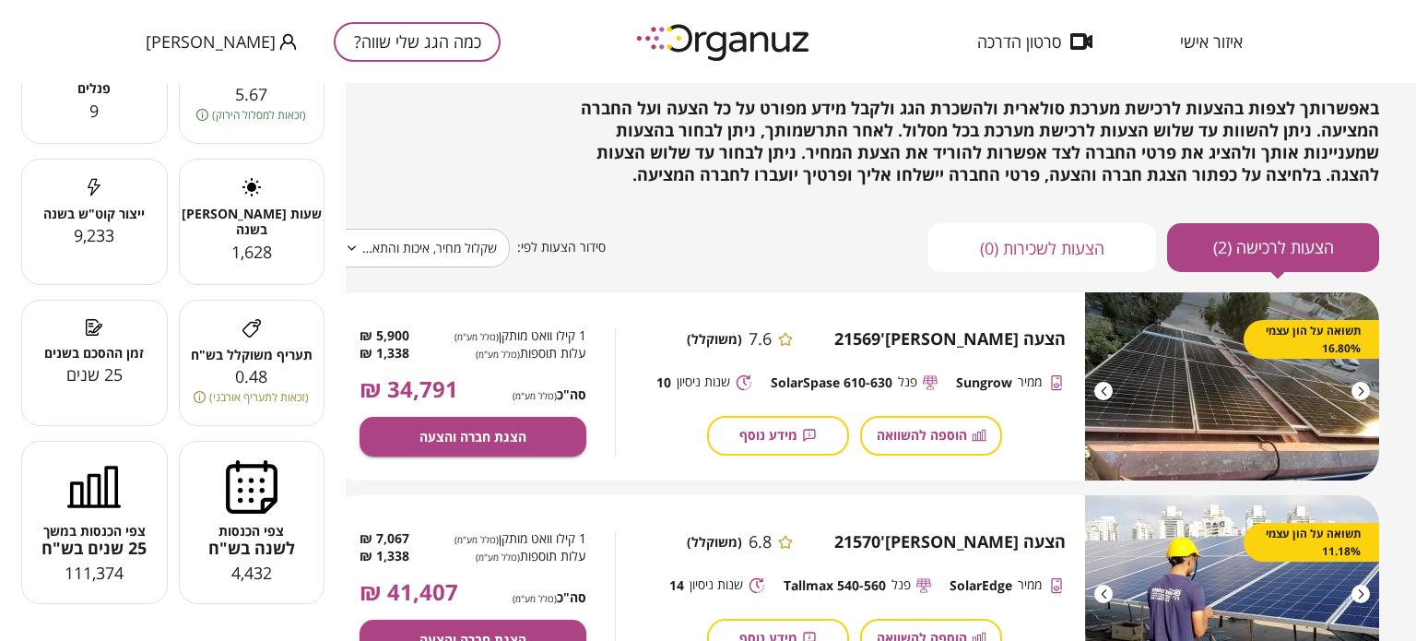
scroll to position [176, 55]
